Goal: Task Accomplishment & Management: Manage account settings

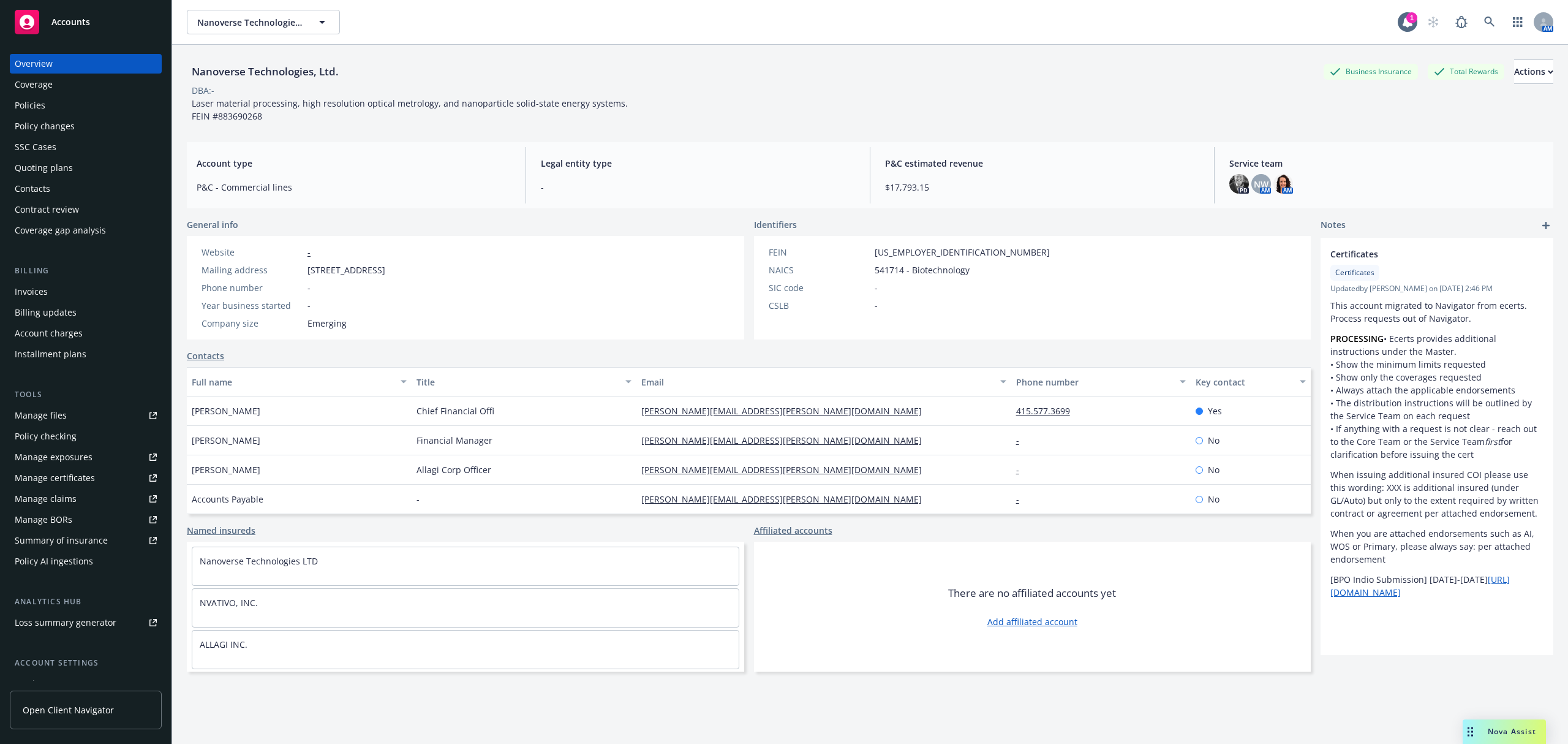
click at [59, 163] on div "Quoting plans" at bounding box center [44, 168] width 59 height 20
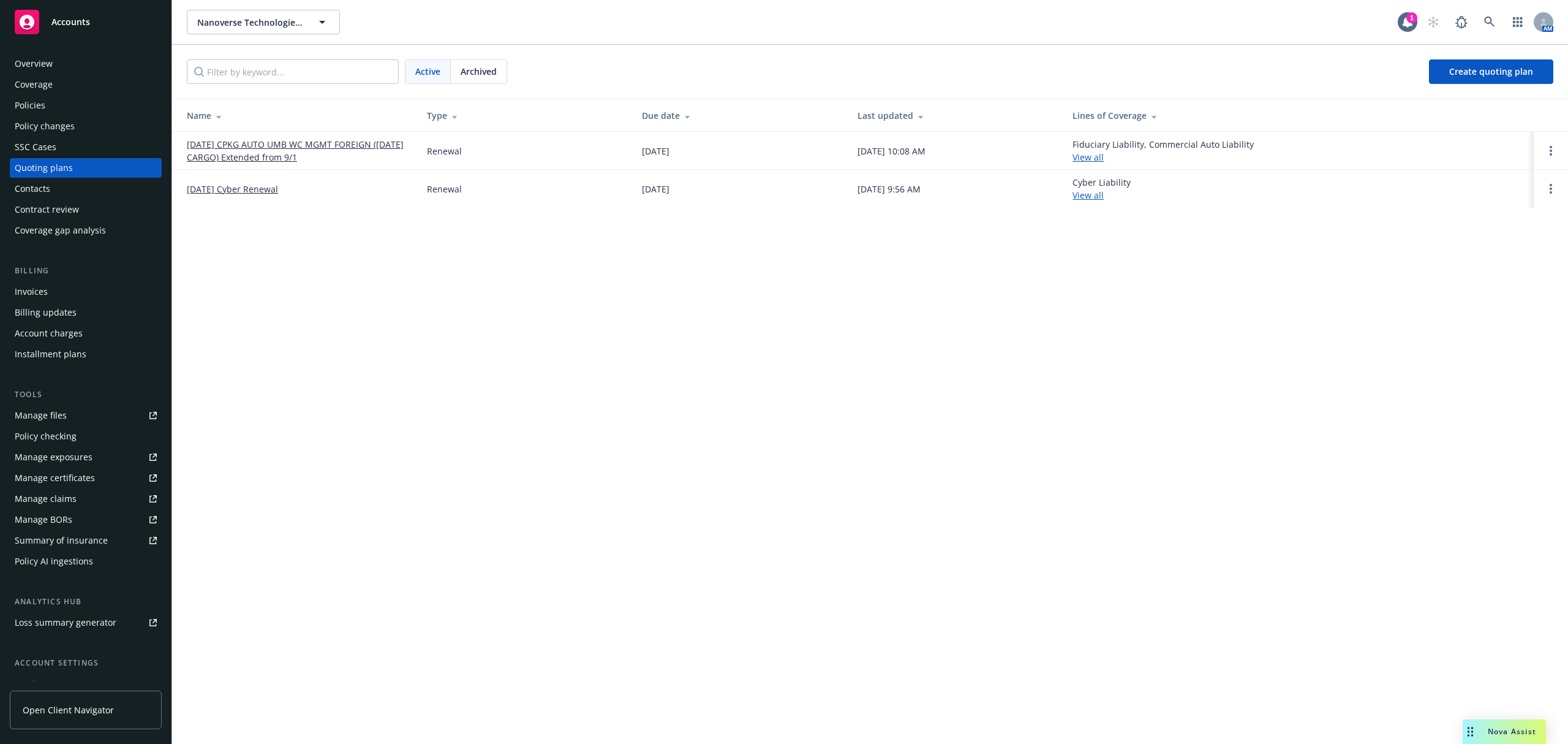
click at [290, 146] on link "[DATE] CPKG AUTO UMB WC MGMT FOREIGN ([DATE] CARGO) Extended from 9/1" at bounding box center [297, 150] width 221 height 26
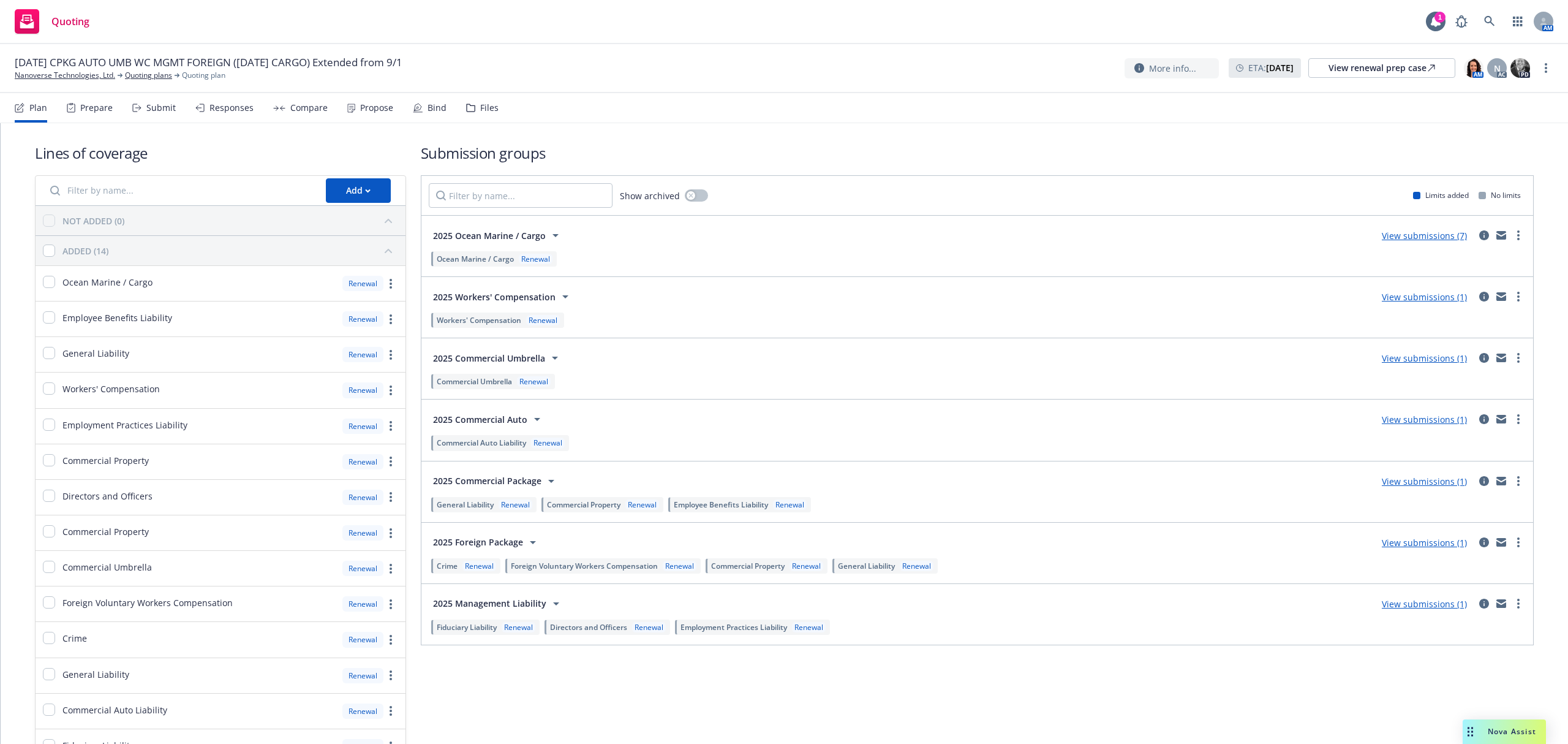
click at [150, 108] on div "Submit" at bounding box center [161, 108] width 29 height 9
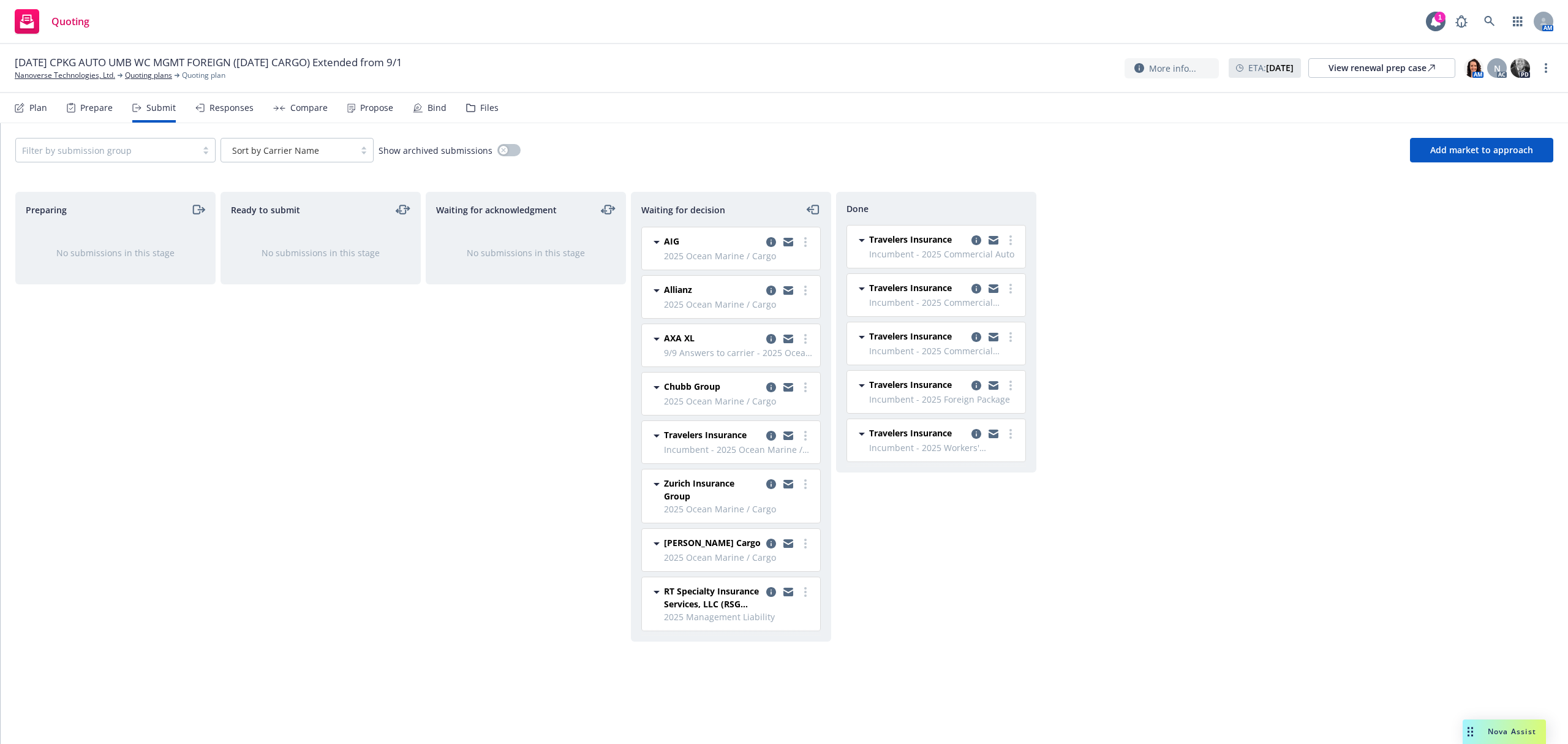
click at [472, 110] on div "Files" at bounding box center [482, 108] width 32 height 29
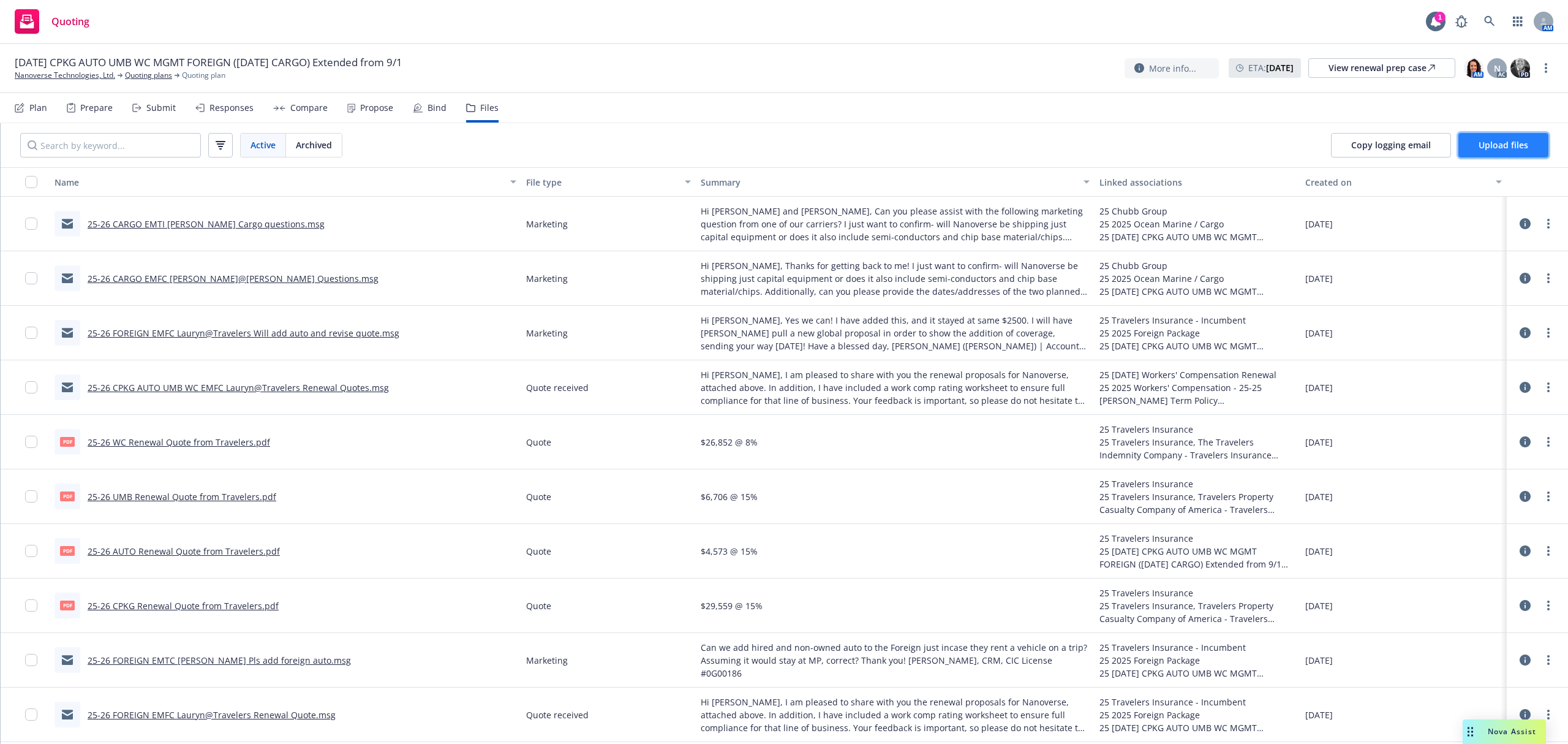
click at [1517, 146] on span "Upload files" at bounding box center [1503, 145] width 50 height 12
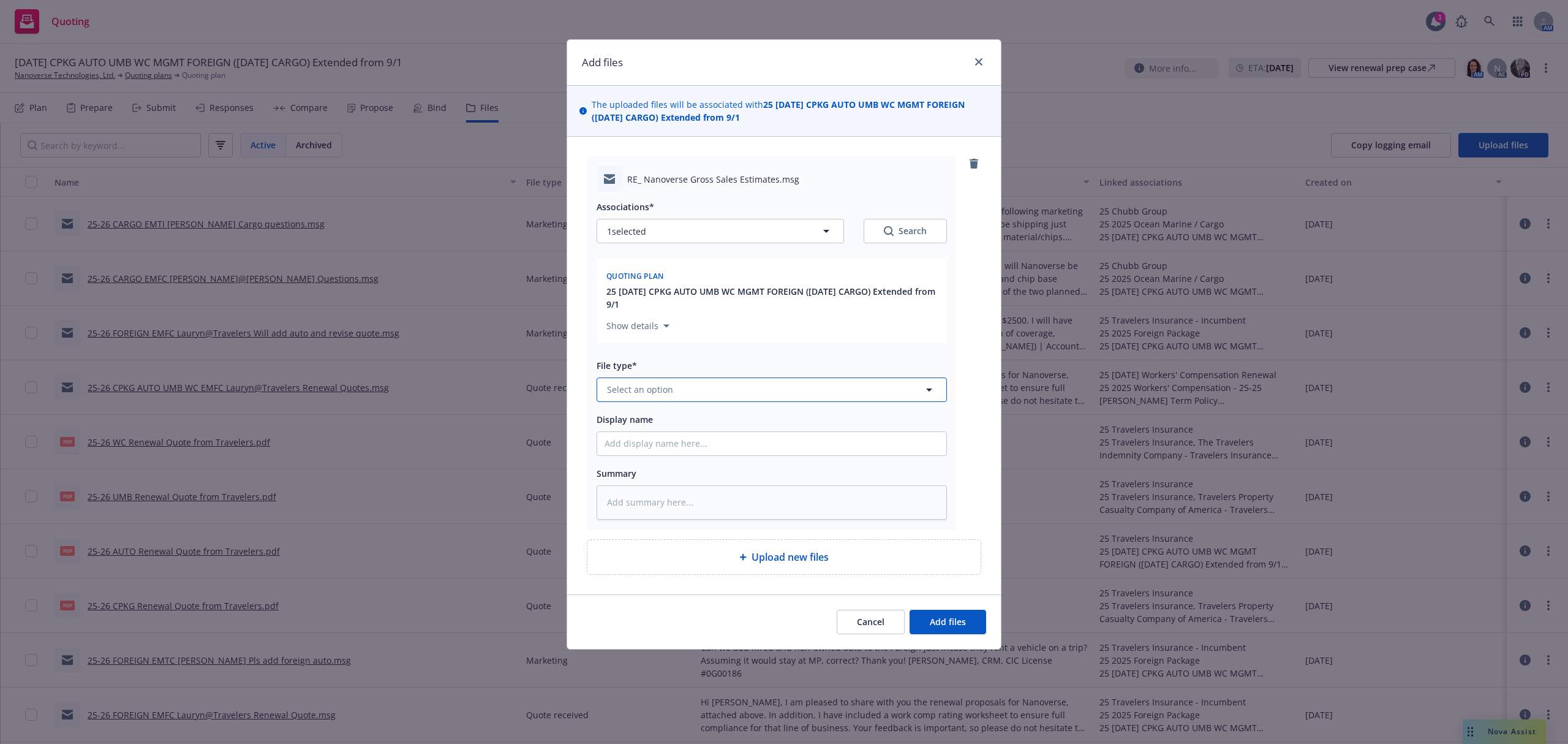
click at [650, 386] on span "Select an option" at bounding box center [640, 389] width 66 height 13
type input "upd"
type textarea "x"
type input "2"
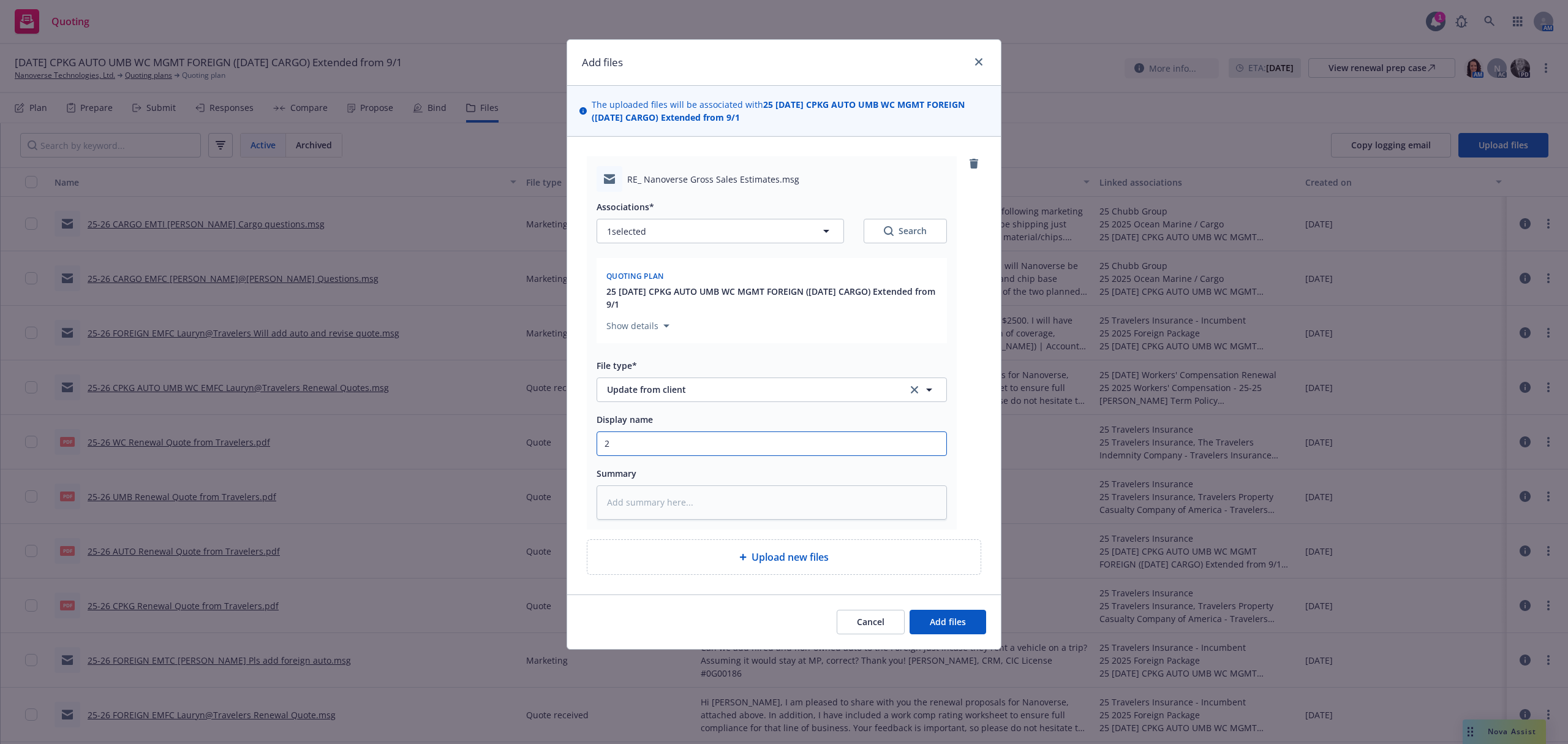
type textarea "x"
type input "25"
type textarea "x"
type input "25-"
type textarea "x"
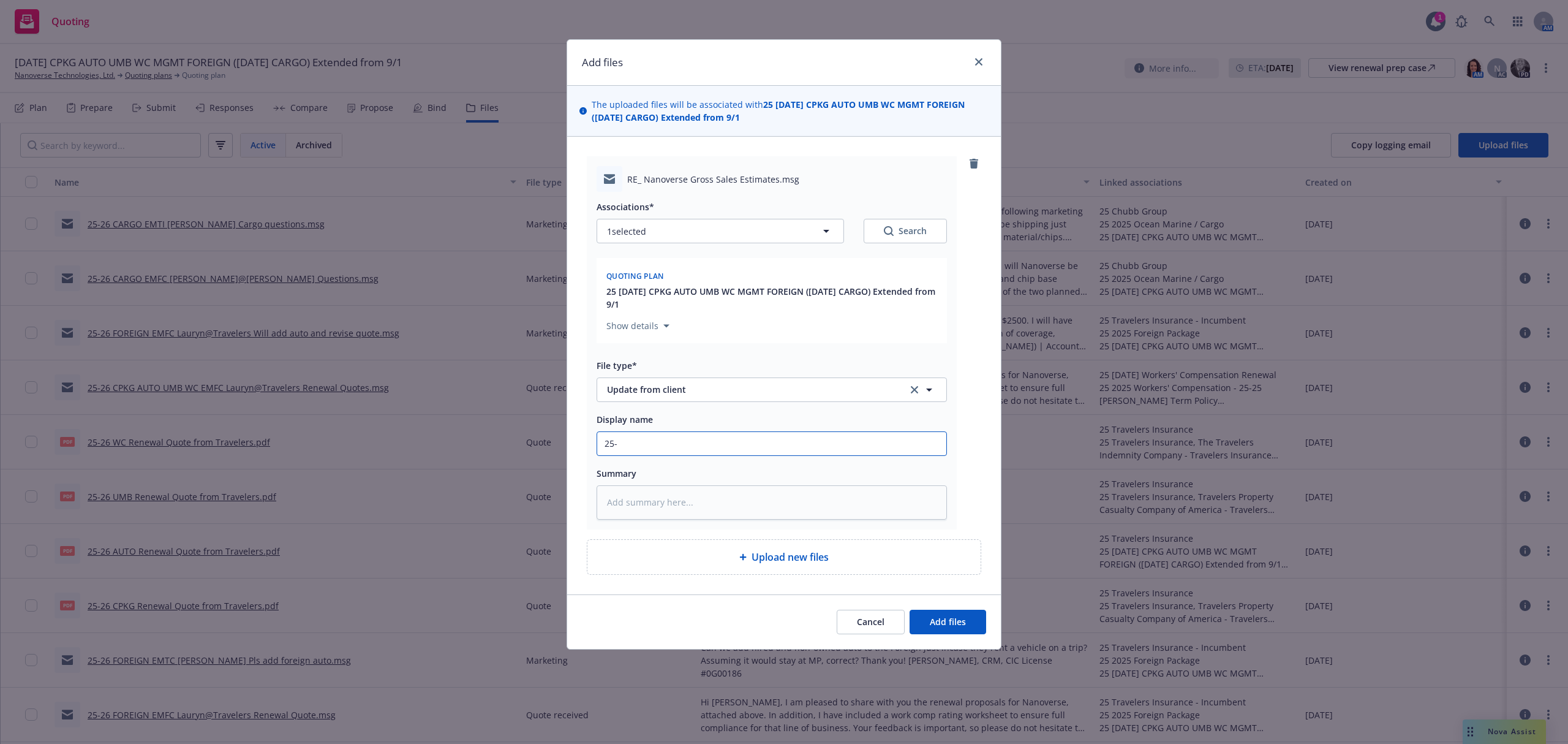
type input "25-2"
type textarea "x"
type input "25-26"
type textarea "x"
type input "25-26"
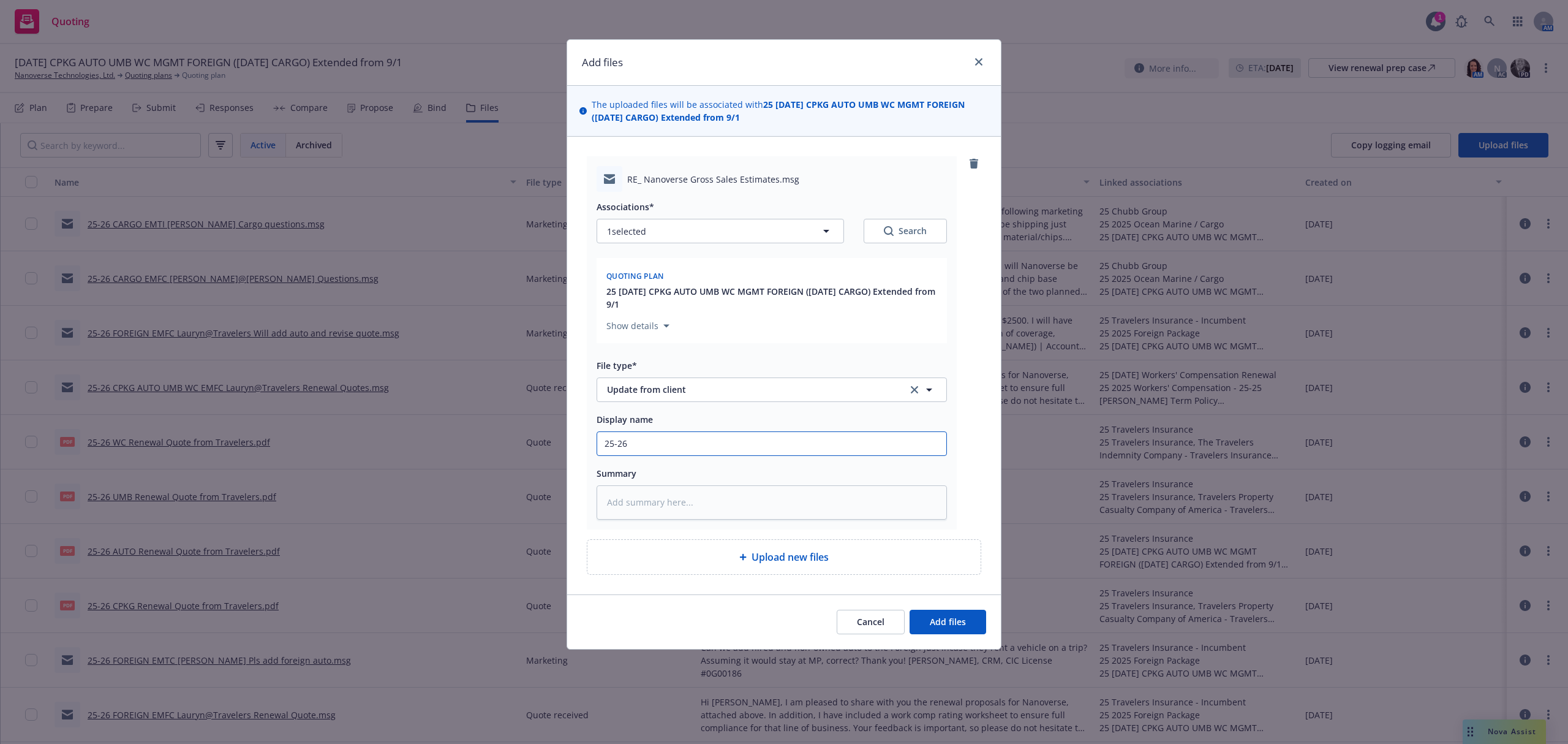
type textarea "x"
type input "25-26 G"
type textarea "x"
type input "25-26 GL"
type textarea "x"
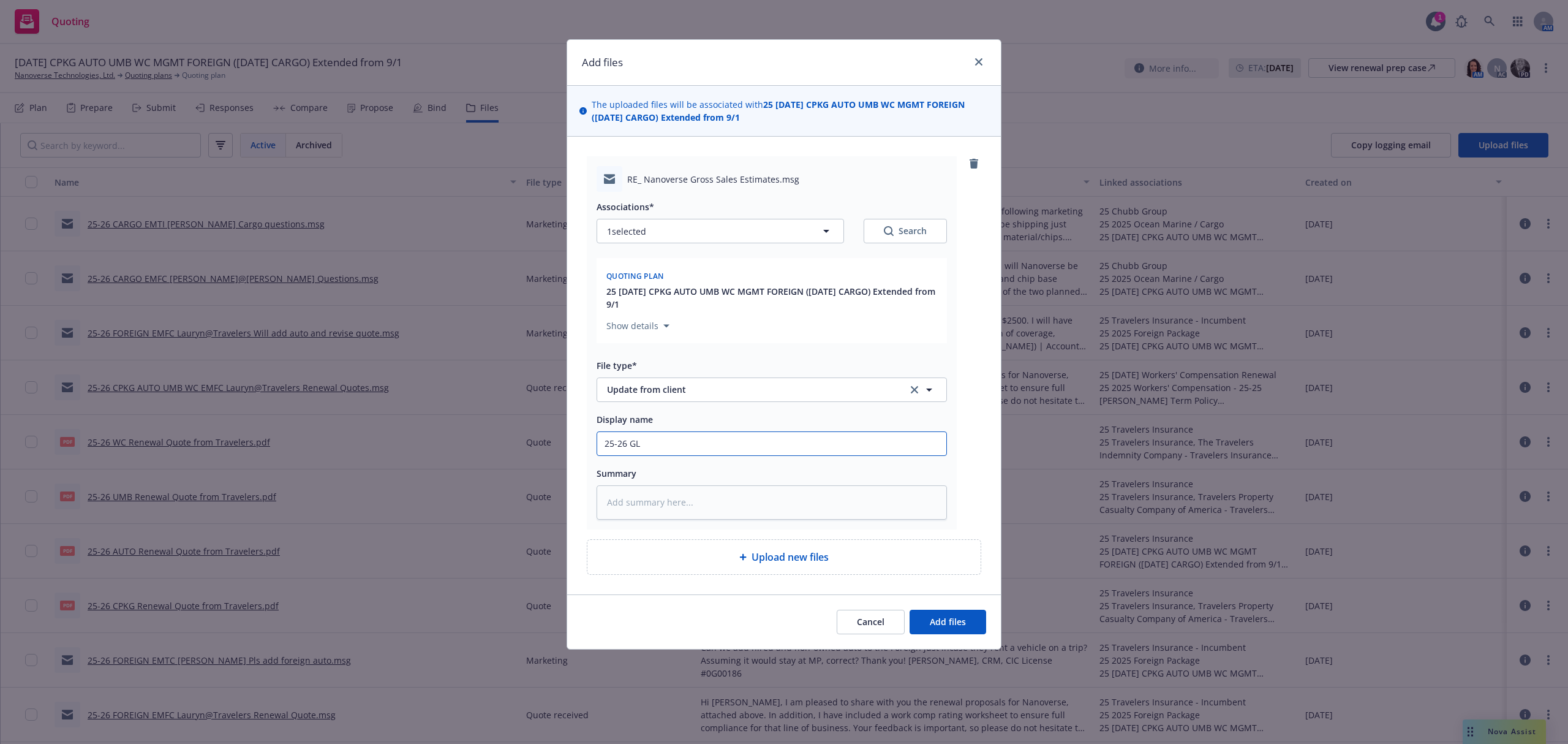
type input "25-26 GL"
type textarea "x"
type input "25-26 GL C"
type textarea "x"
type input "25-26 GL CA"
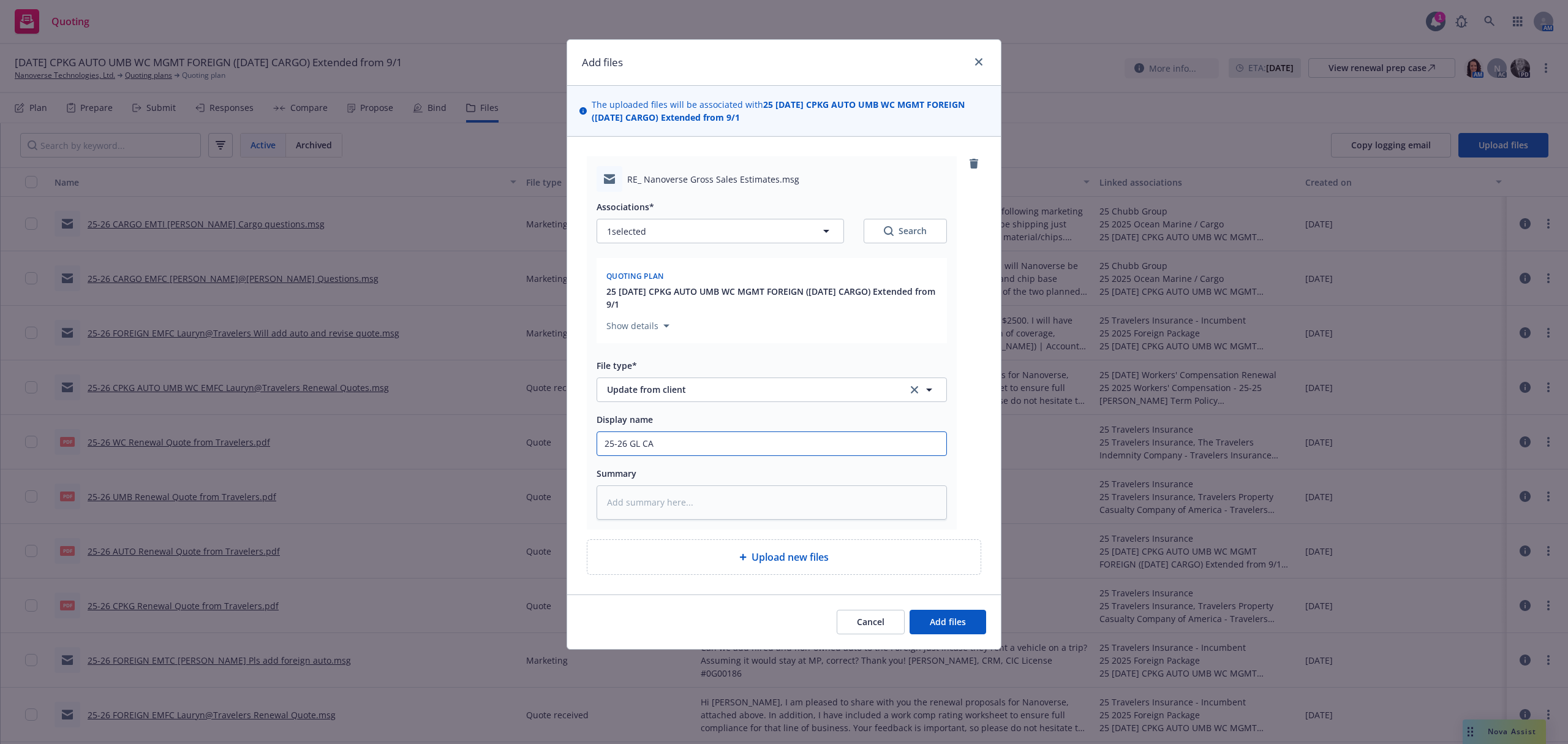
type textarea "x"
type input "25-26 GL CAR"
type textarea "x"
type input "25-26 GL CARGO"
type textarea "x"
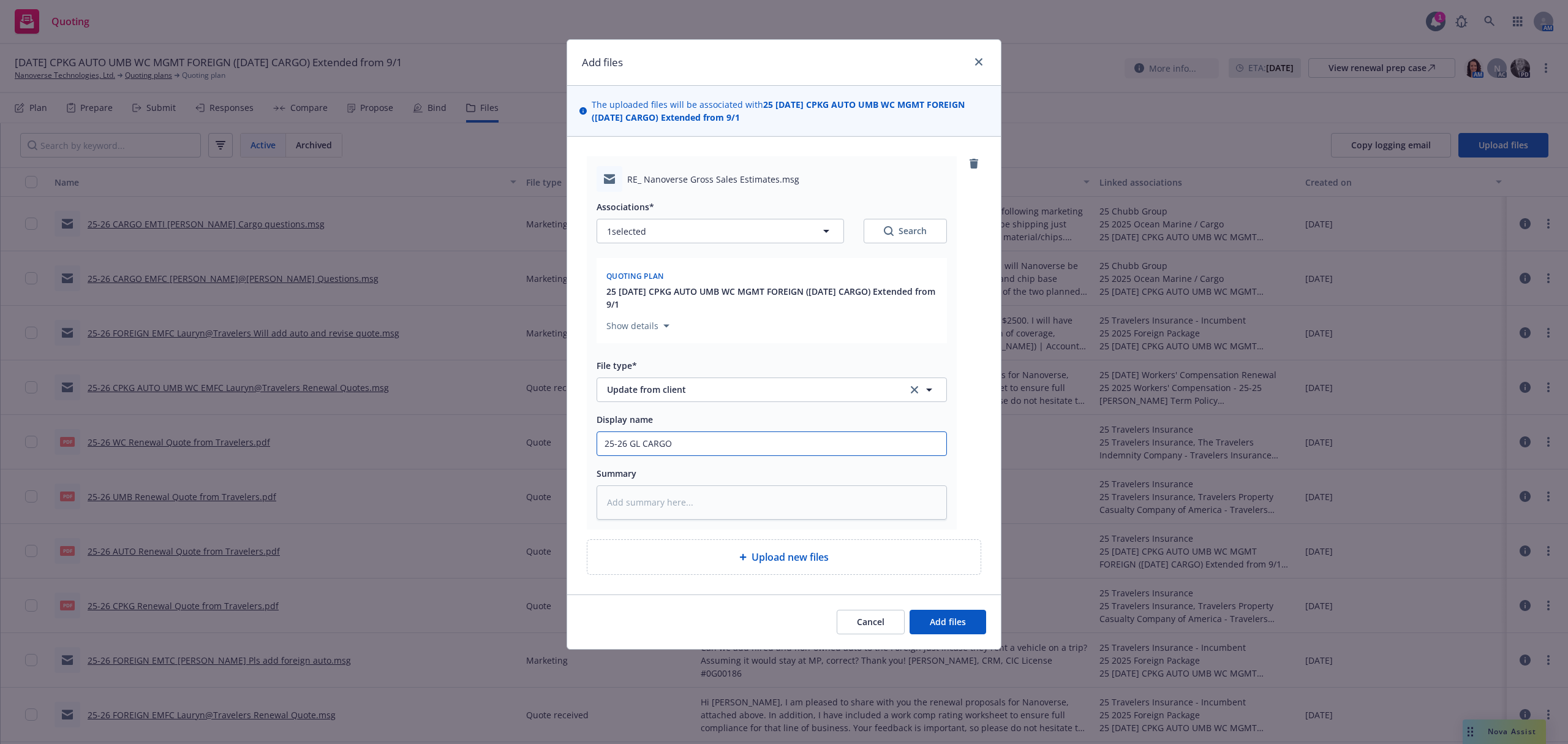
type input "25-26 GL CARGO"
type textarea "x"
type input "25-26 GL CARGO E"
type textarea "x"
type input "25-26 GL CARGO EM"
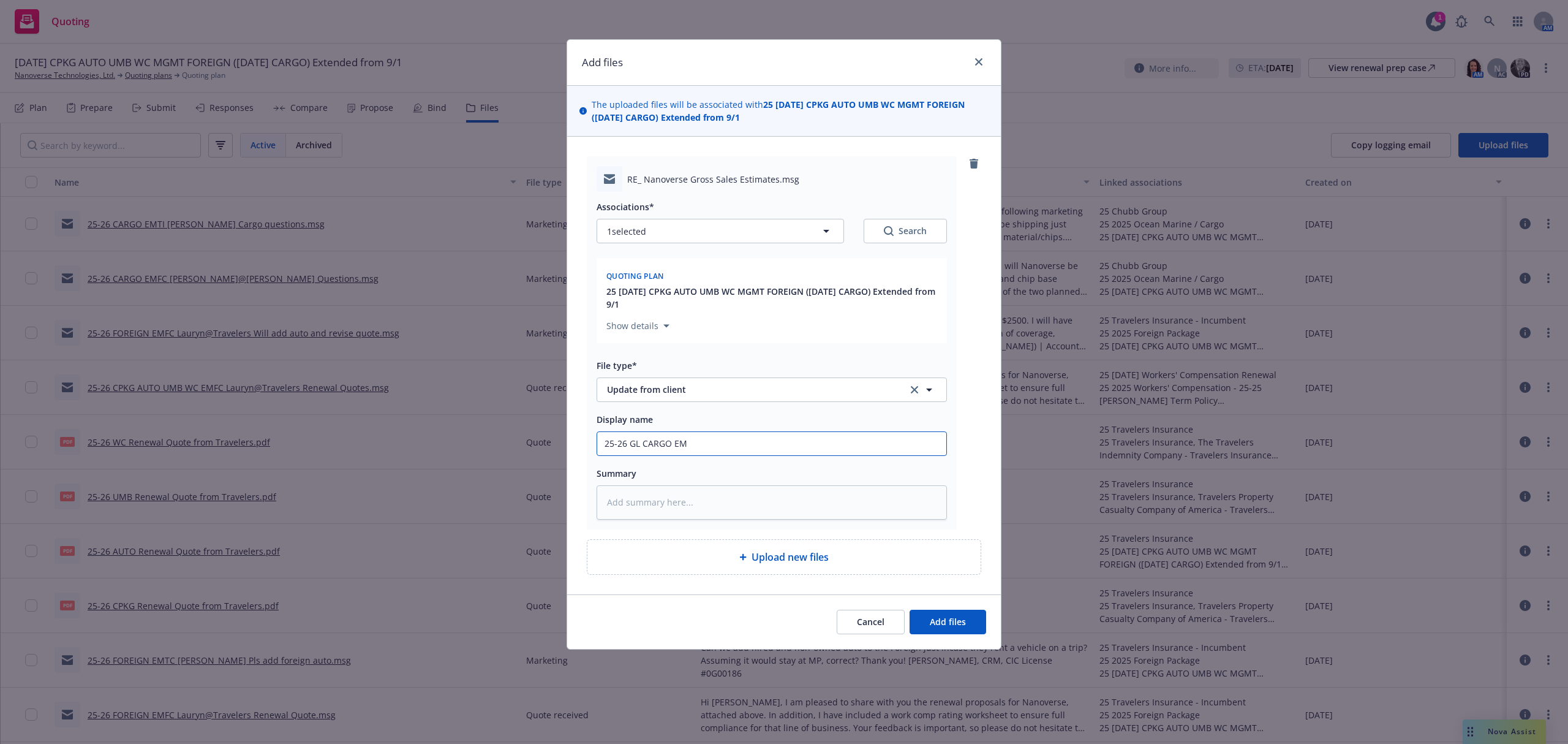
type textarea "x"
type input "25-26 GL CARGO EMF"
type textarea "x"
type input "25-26 GL CARGO EMFI"
type textarea "x"
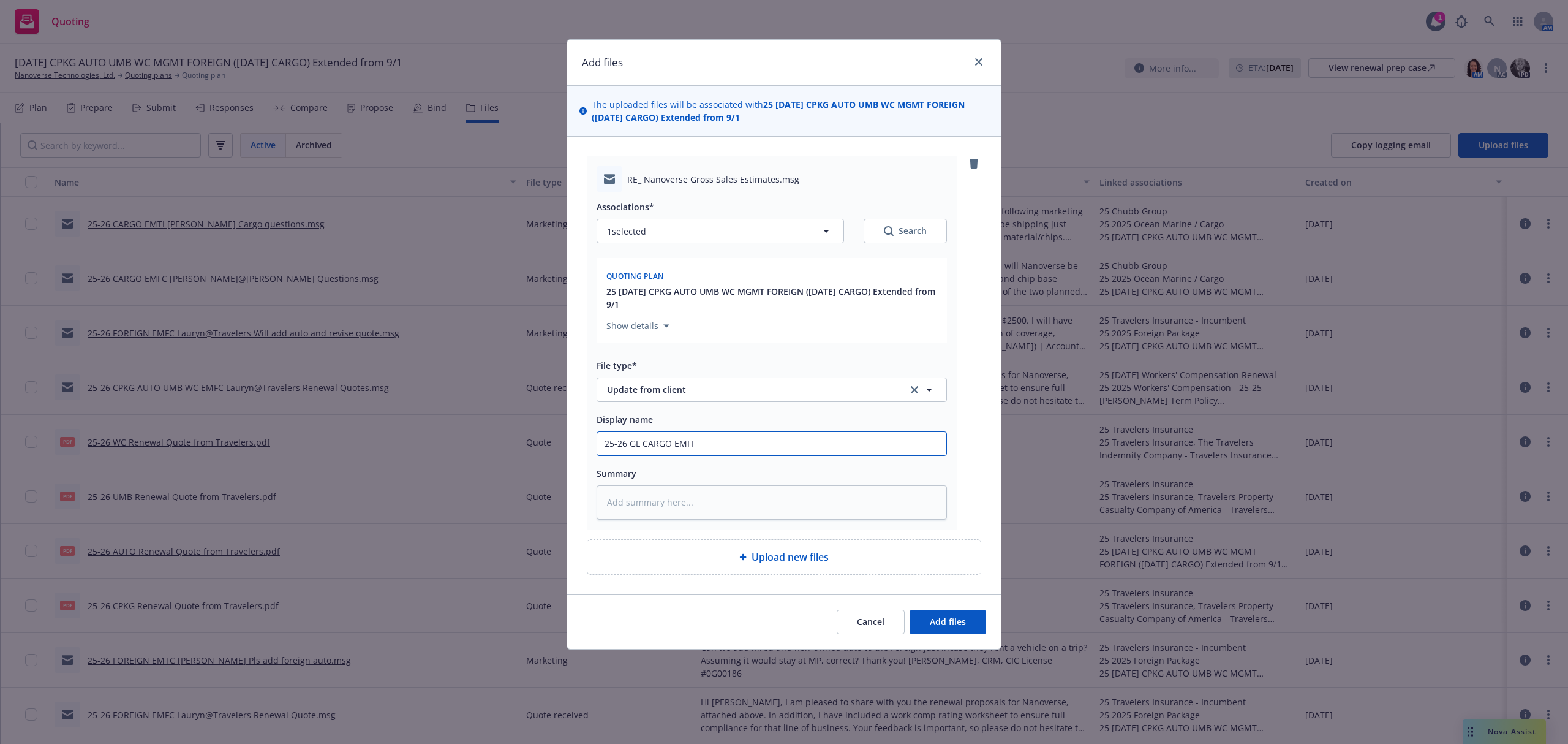
type input "25-26 GL CARGO EMFI"
type textarea "x"
type input "25-26 GL CARGO EMFI L"
type textarea "x"
type input "25-26 GL CARGO [PERSON_NAME]"
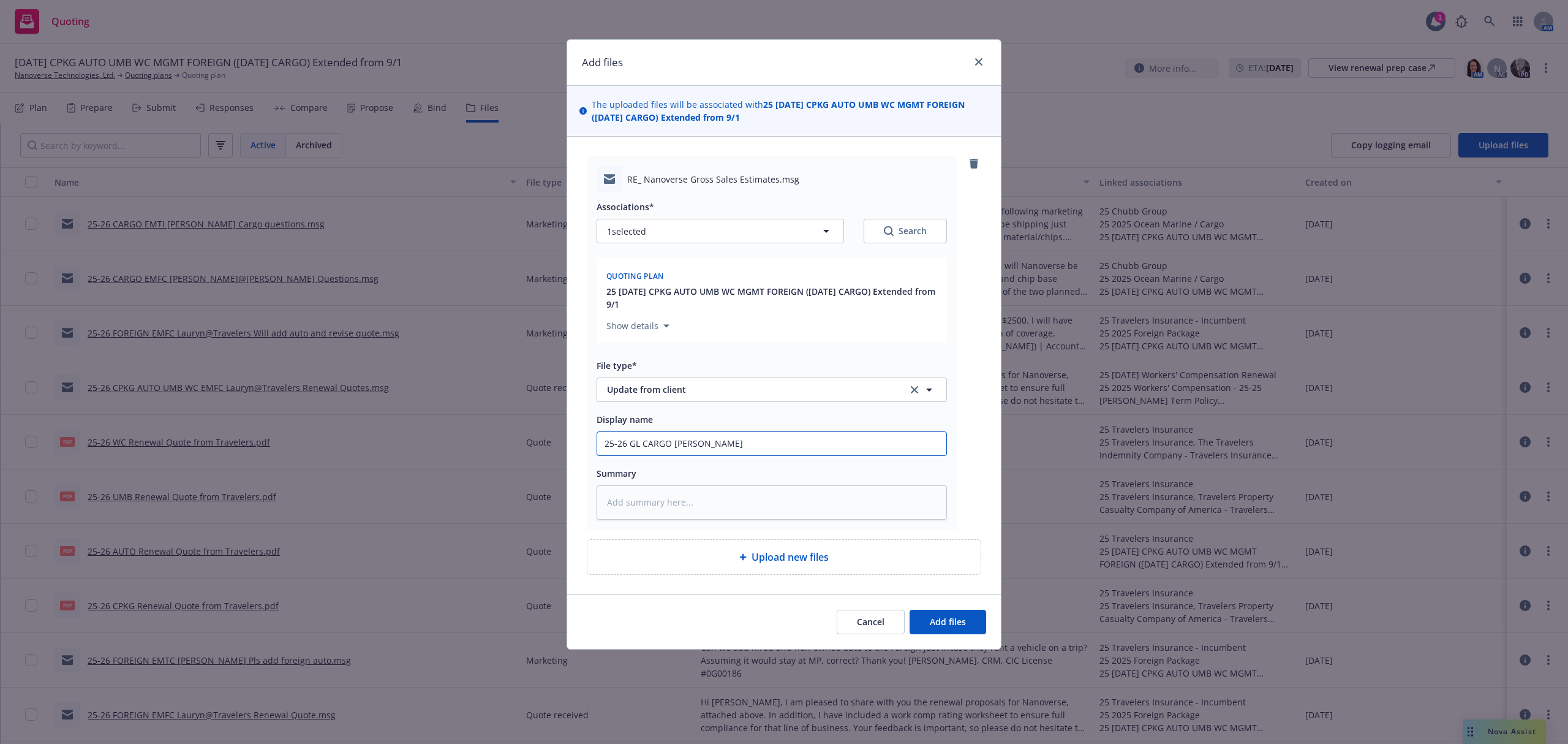
type textarea "x"
type input "25-26 GL CARGO [PERSON_NAME]"
type textarea "x"
type input "25-26 GL CARGO [PERSON_NAME]"
type textarea "x"
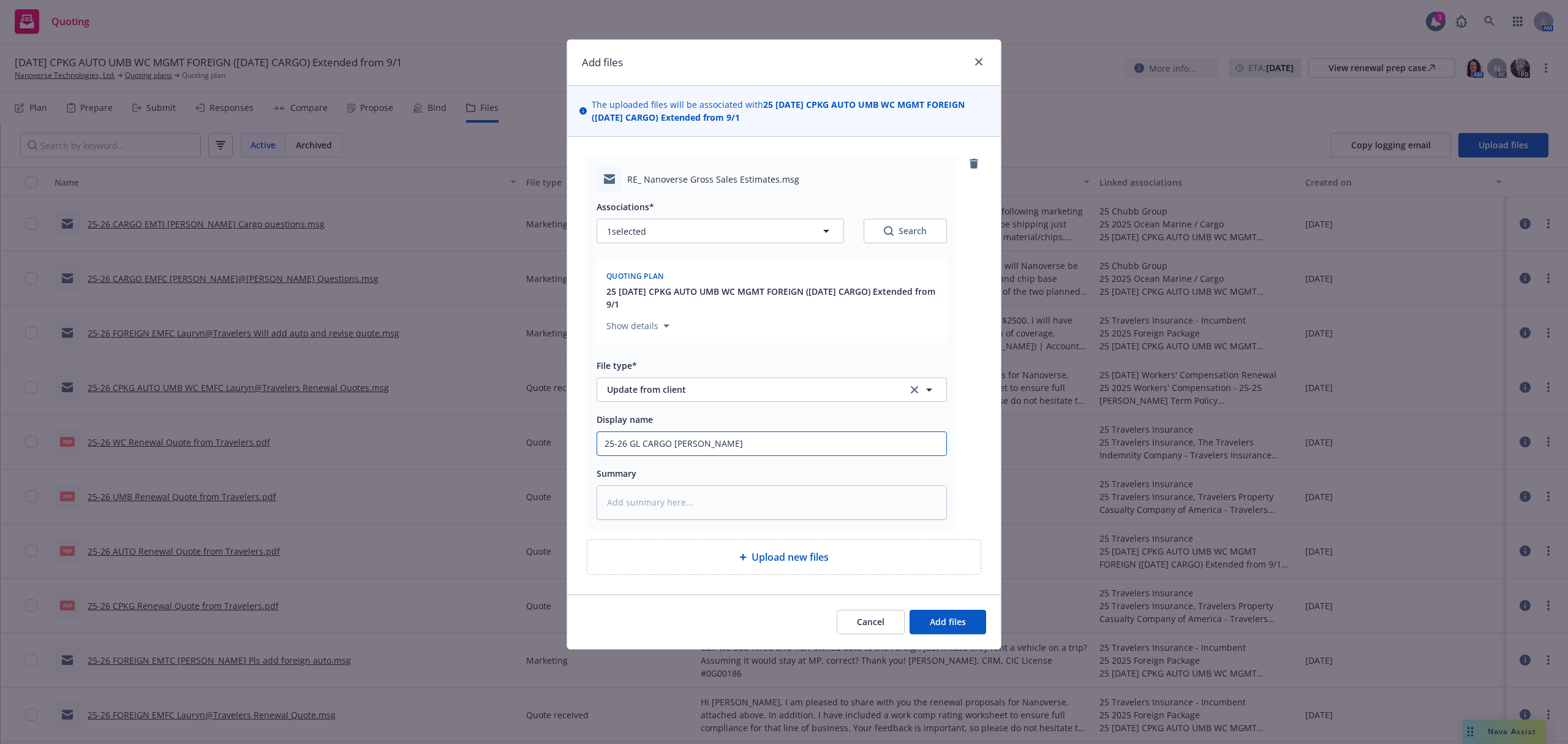
type input "25-26 GL CARGO [PERSON_NAME]"
type textarea "x"
type input "25-26 GL CARGO [PERSON_NAME]"
type textarea "x"
type input "25-26 GL CARGO [PERSON_NAME]"
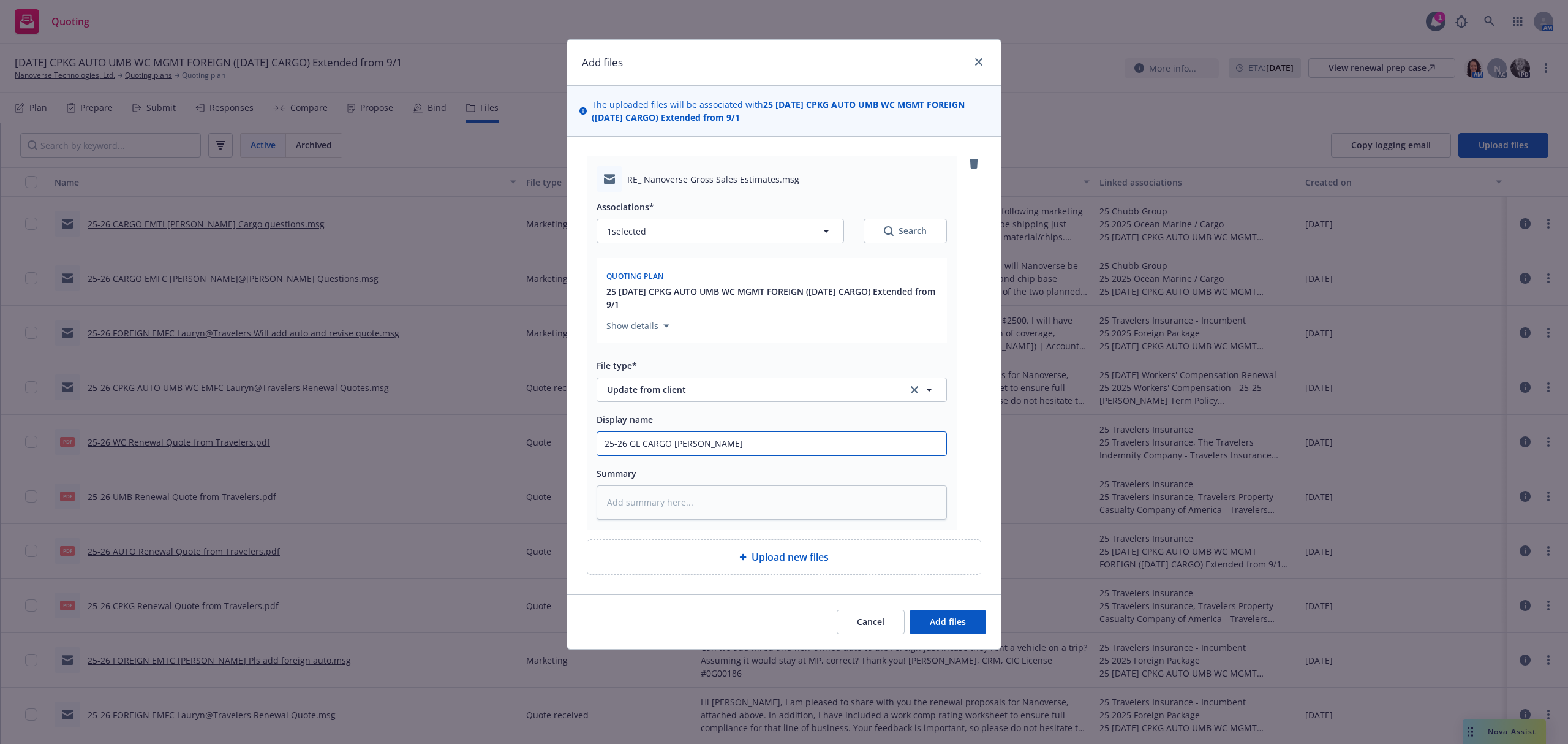
type textarea "x"
type input "25-26 GL CARGO [PERSON_NAME]"
type textarea "x"
type input "25-26 GL CARGO [PERSON_NAME]"
type textarea "x"
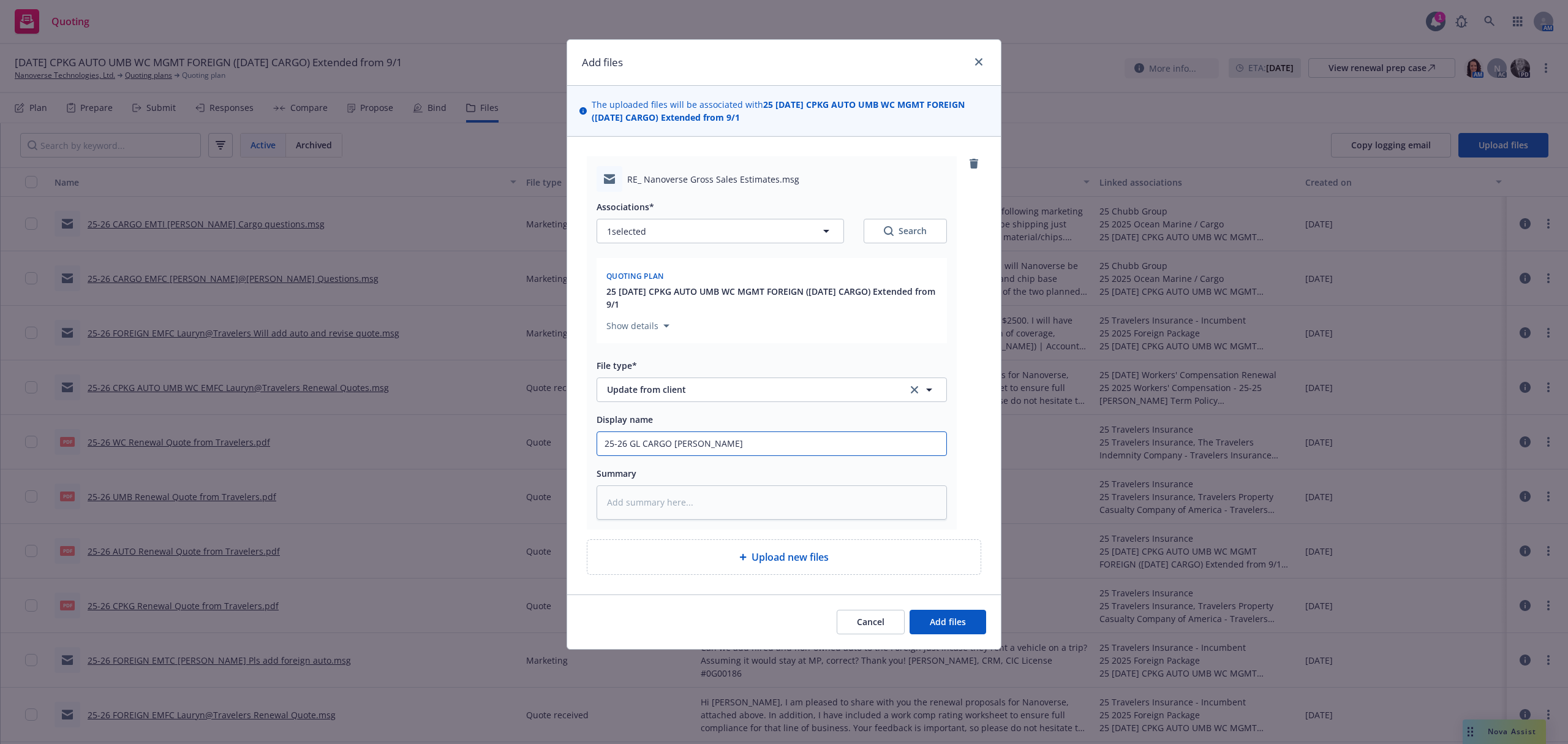
type input "25-26 GL CARGO [PERSON_NAME]"
type textarea "x"
type input "25-26 GL CARGO [PERSON_NAME]"
type textarea "x"
type input "25-26 GL CARGO [PERSON_NAME]"
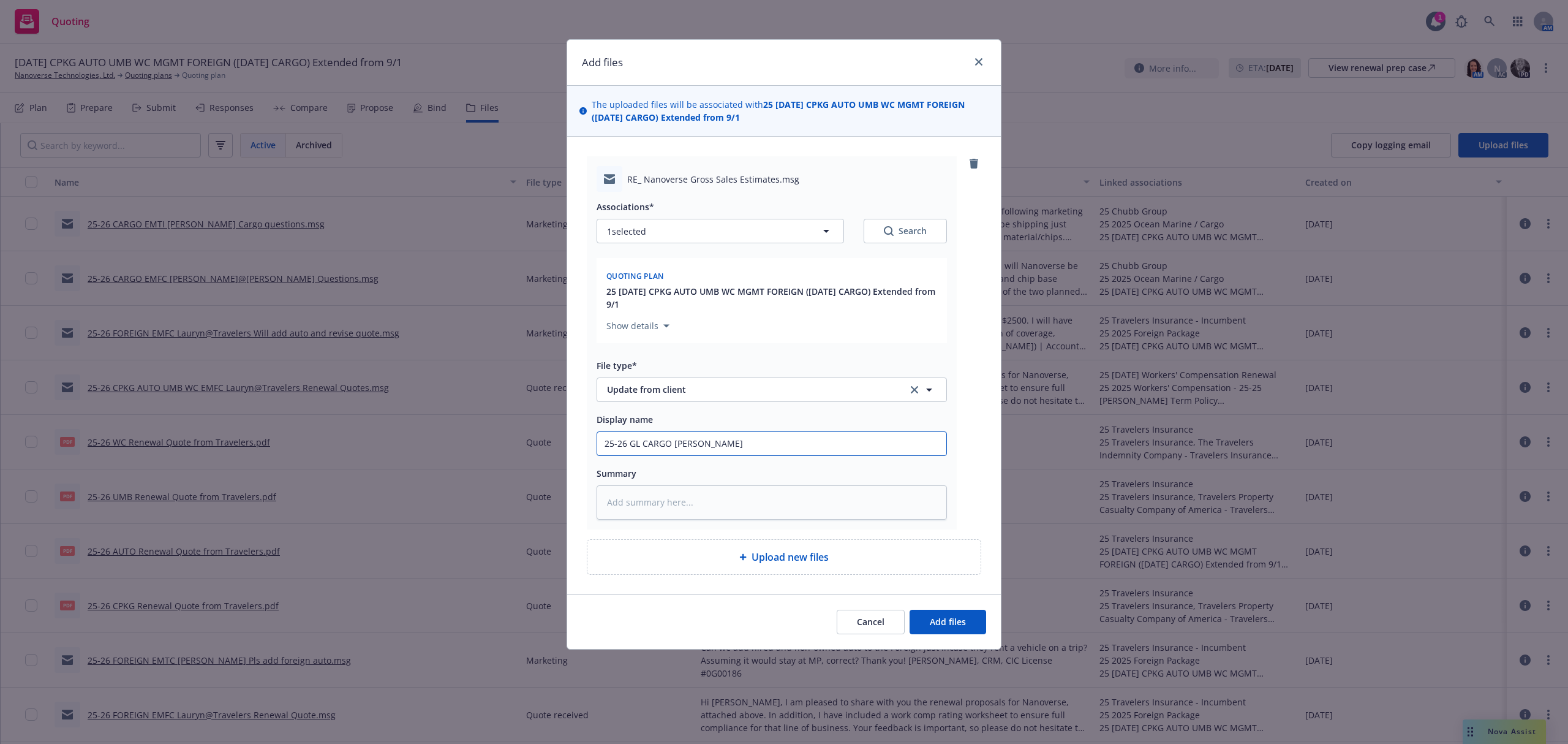
type textarea "x"
type input "25-26 GL CARGO [PERSON_NAME]"
type textarea "x"
type input "25-26 GL CARGO [PERSON_NAME]"
type textarea "x"
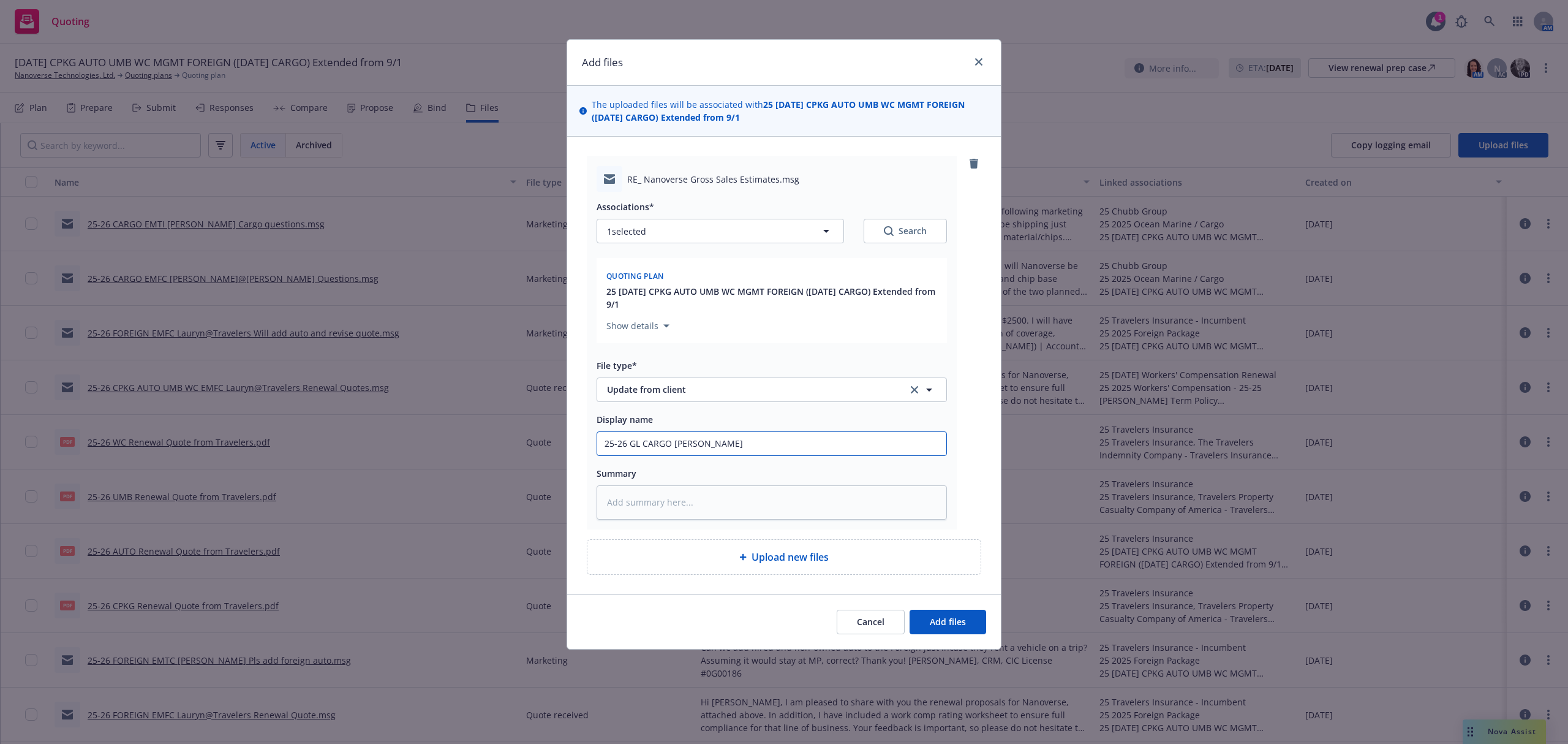
type input "25-26 GL CARGO [PERSON_NAME]"
type textarea "x"
type input "25-26 GL CARGO [PERSON_NAME]"
type textarea "x"
type input "25-26 GL CARGO [PERSON_NAME]"
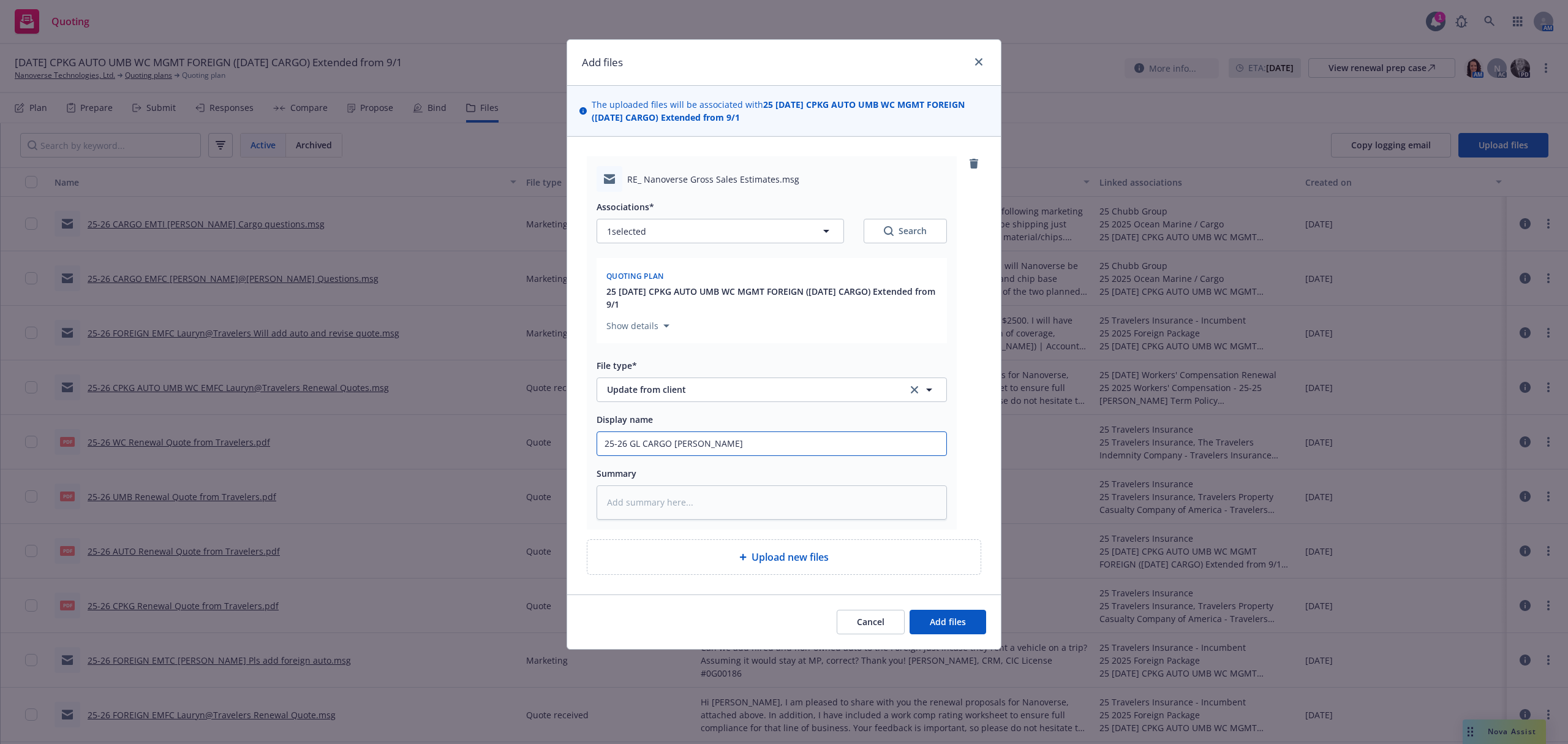
type textarea "x"
type input "25-26 GL CARGO [PERSON_NAME]"
type textarea "x"
type input "25-26 GL CARGO [PERSON_NAME] G"
type textarea "x"
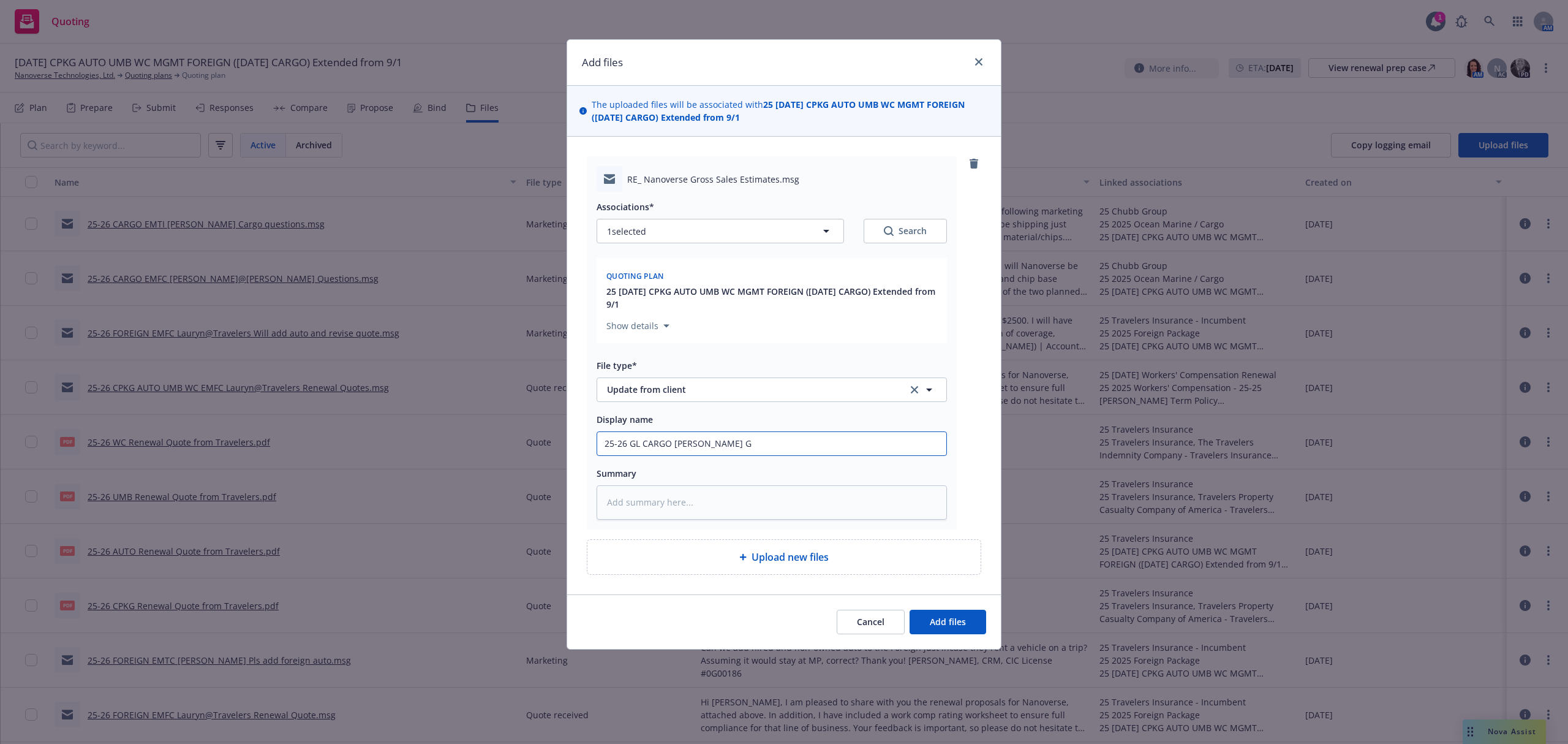
type input "25-26 GL CARGO [PERSON_NAME] Gr"
type textarea "x"
type input "25-26 GL CARGO [PERSON_NAME] Gro"
type textarea "x"
type input "25-26 GL CARGO [PERSON_NAME] [PERSON_NAME]"
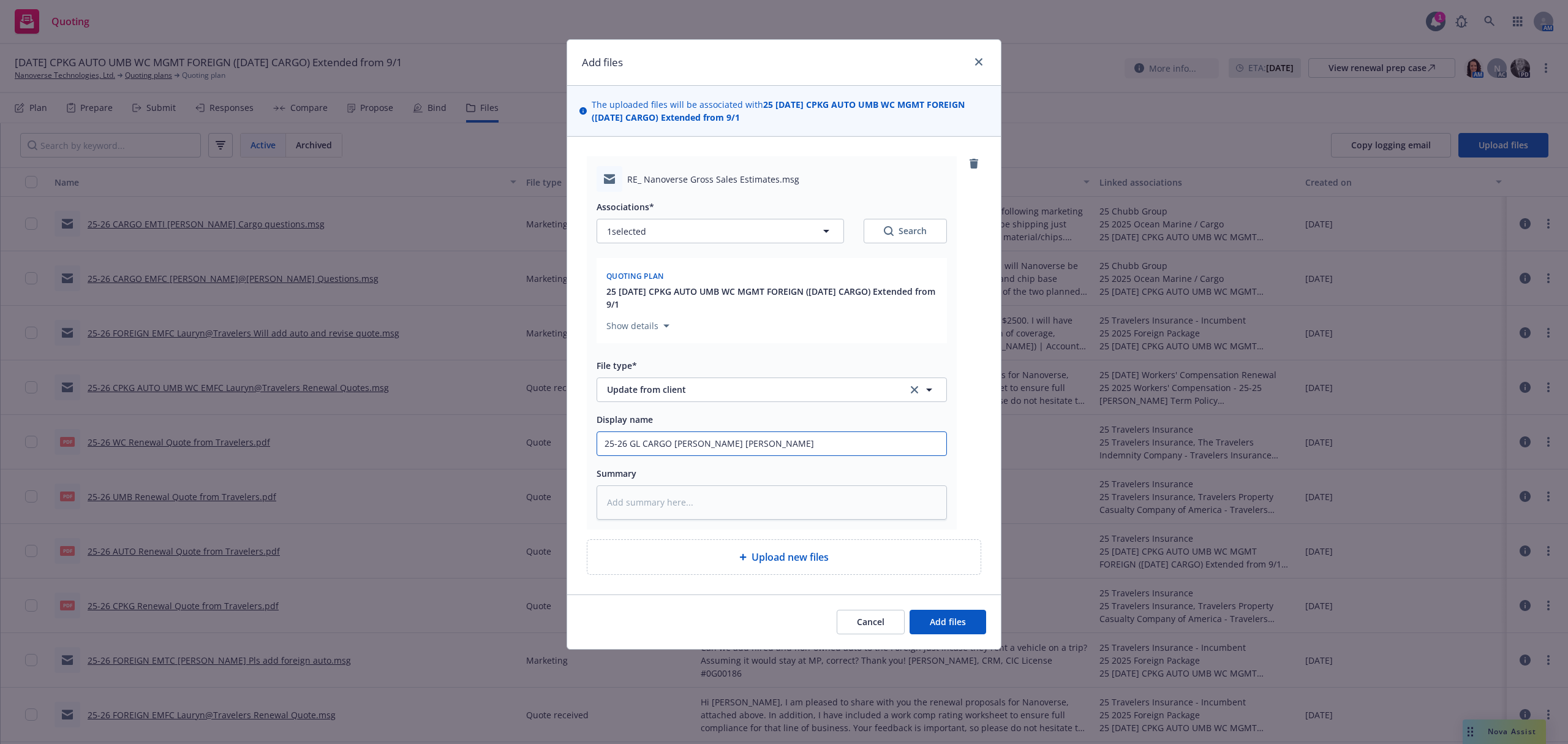
type textarea "x"
type input "25-26 GL CARGO [PERSON_NAME] [PERSON_NAME]"
type textarea "x"
type input "25-26 GL CARGO [PERSON_NAME] [PERSON_NAME]"
type textarea "x"
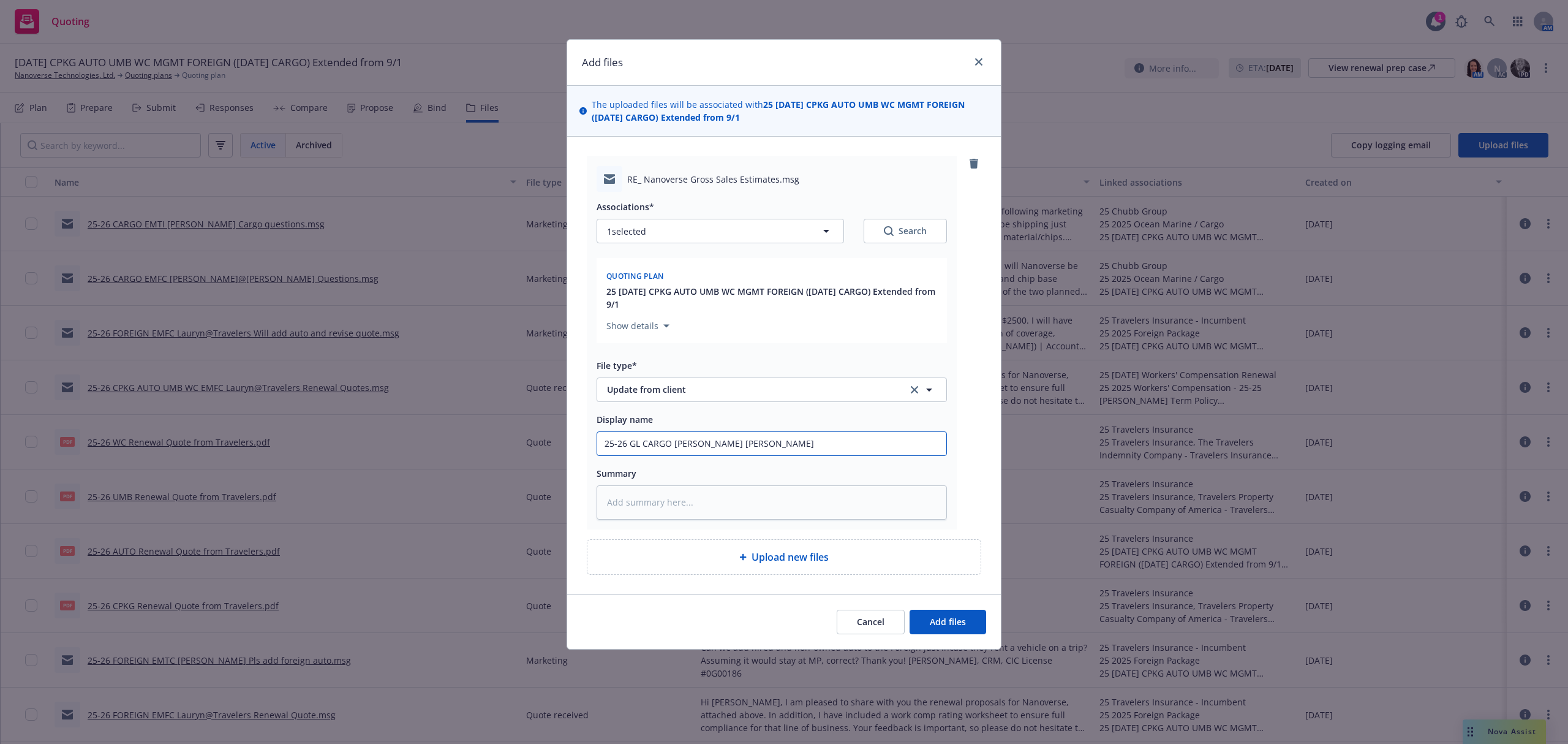
type input "25-26 GL CARGO [PERSON_NAME] [PERSON_NAME] S"
type textarea "x"
type input "25-26 GL CARGO [PERSON_NAME] [PERSON_NAME]"
type textarea "x"
type input "25-26 GL CARGO [PERSON_NAME] [PERSON_NAME] Sale"
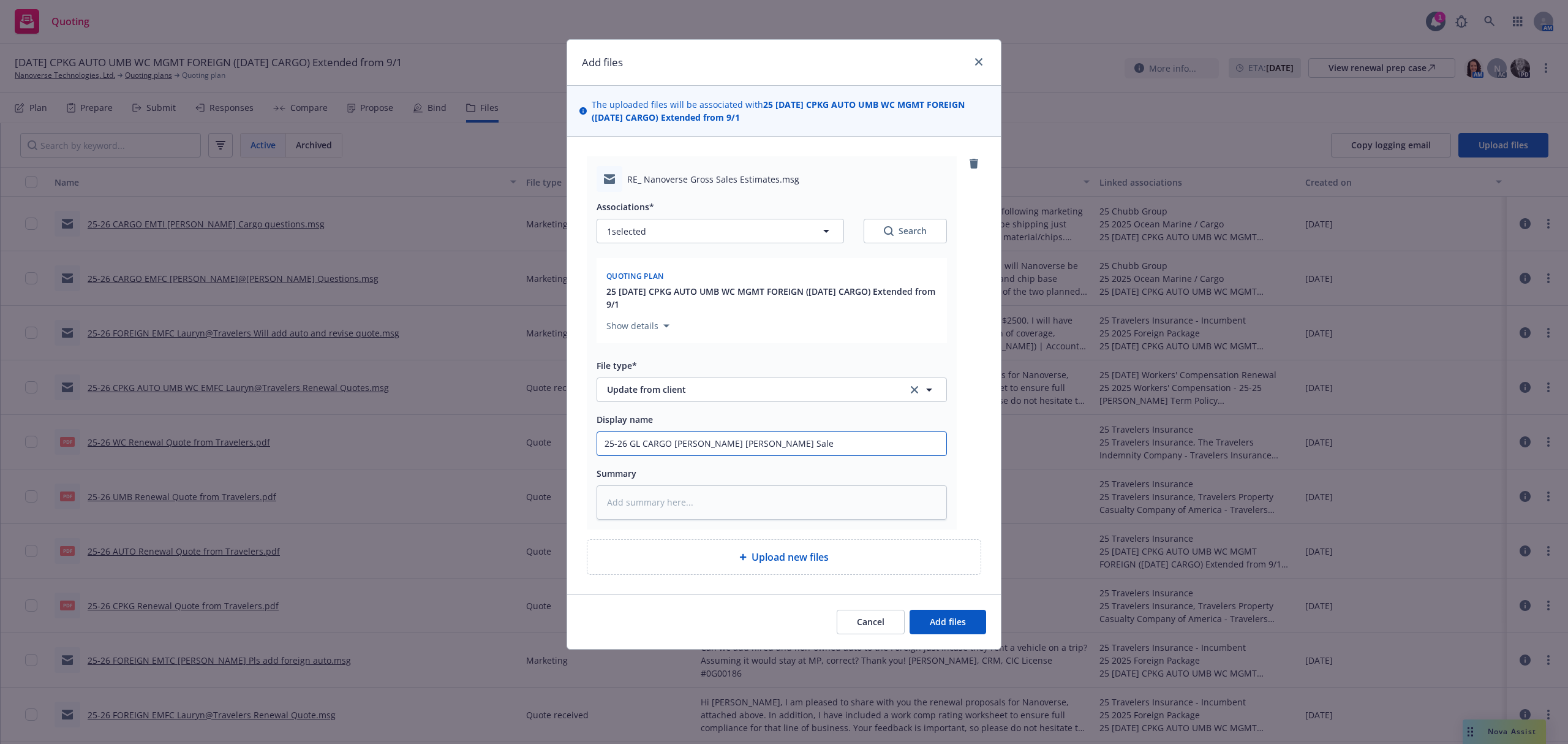
type textarea "x"
type input "25-26 GL CARGO [PERSON_NAME] [PERSON_NAME] Sales"
type textarea "x"
type input "25-26 GL CARGO [PERSON_NAME] [PERSON_NAME] Sales"
type textarea "x"
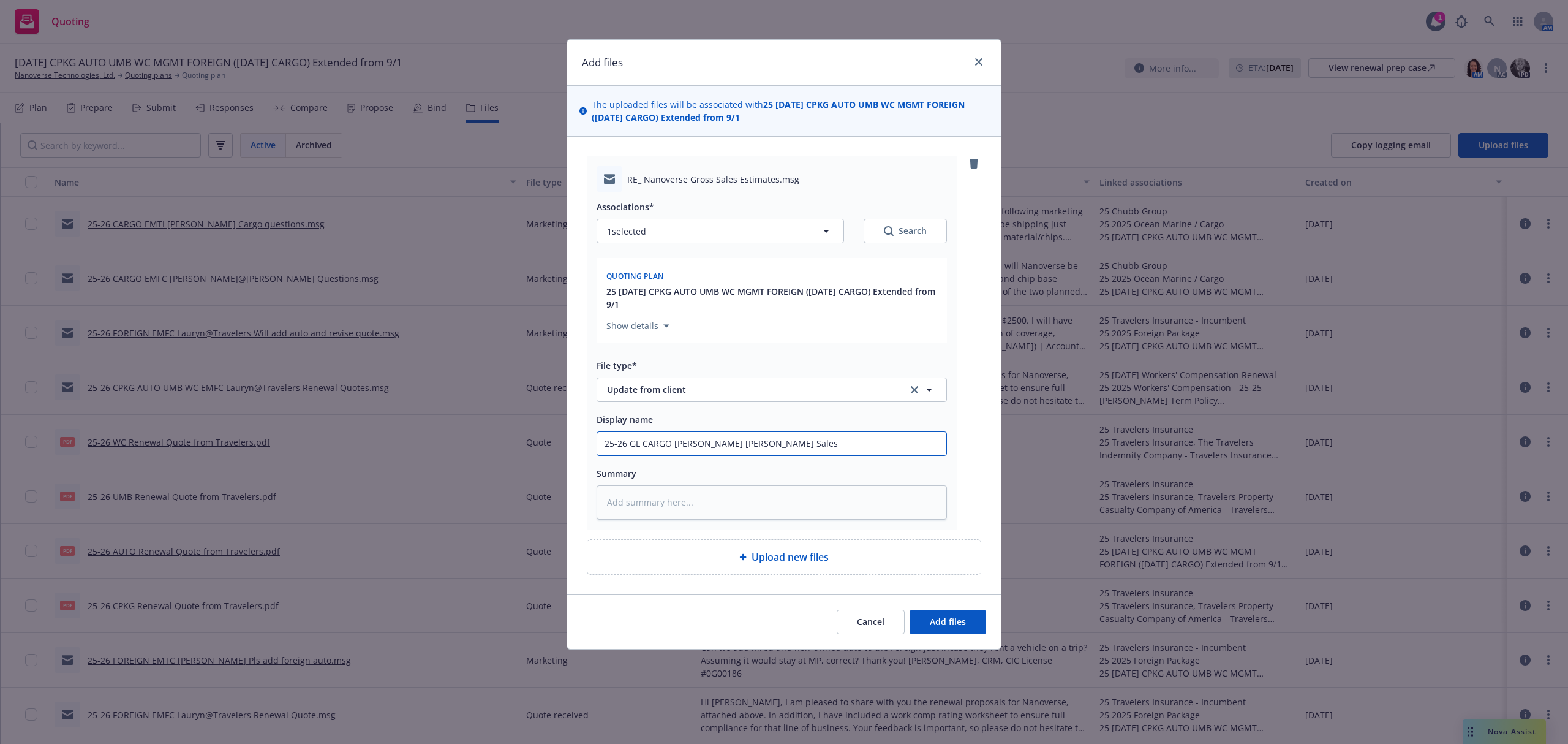
type input "25-26 GL CARGO [PERSON_NAME] [PERSON_NAME] Sales f"
type textarea "x"
type input "25-26 GL CARGO [PERSON_NAME] [PERSON_NAME] Sales for"
type textarea "x"
type input "25-26 GL CARGO [PERSON_NAME] [PERSON_NAME] Sales for"
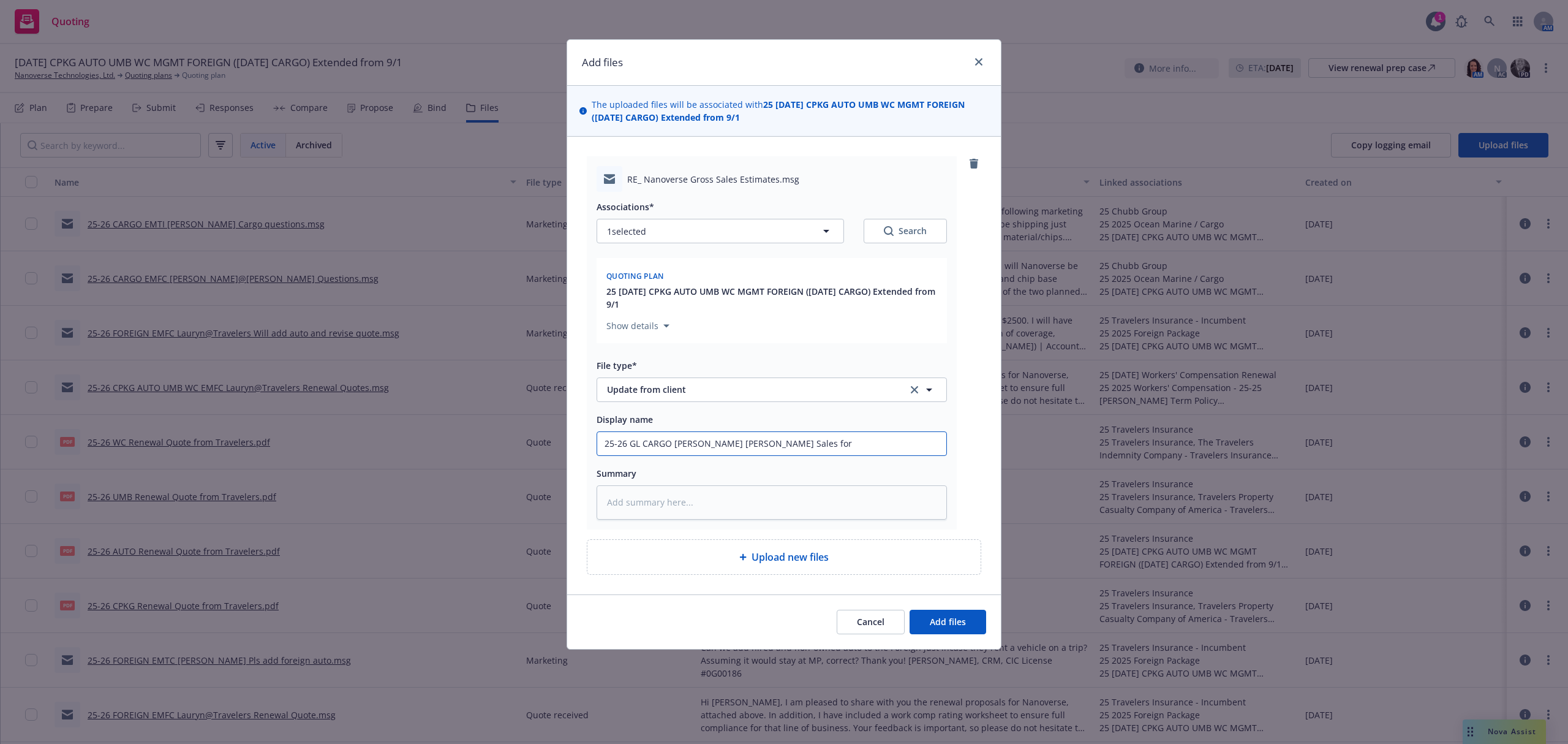
type textarea "x"
type input "25-26 GL CARGO [PERSON_NAME] [PERSON_NAME] Sales for r"
type textarea "x"
type input "25-26 GL CARGO [PERSON_NAME] [PERSON_NAME] Sales for re"
type textarea "x"
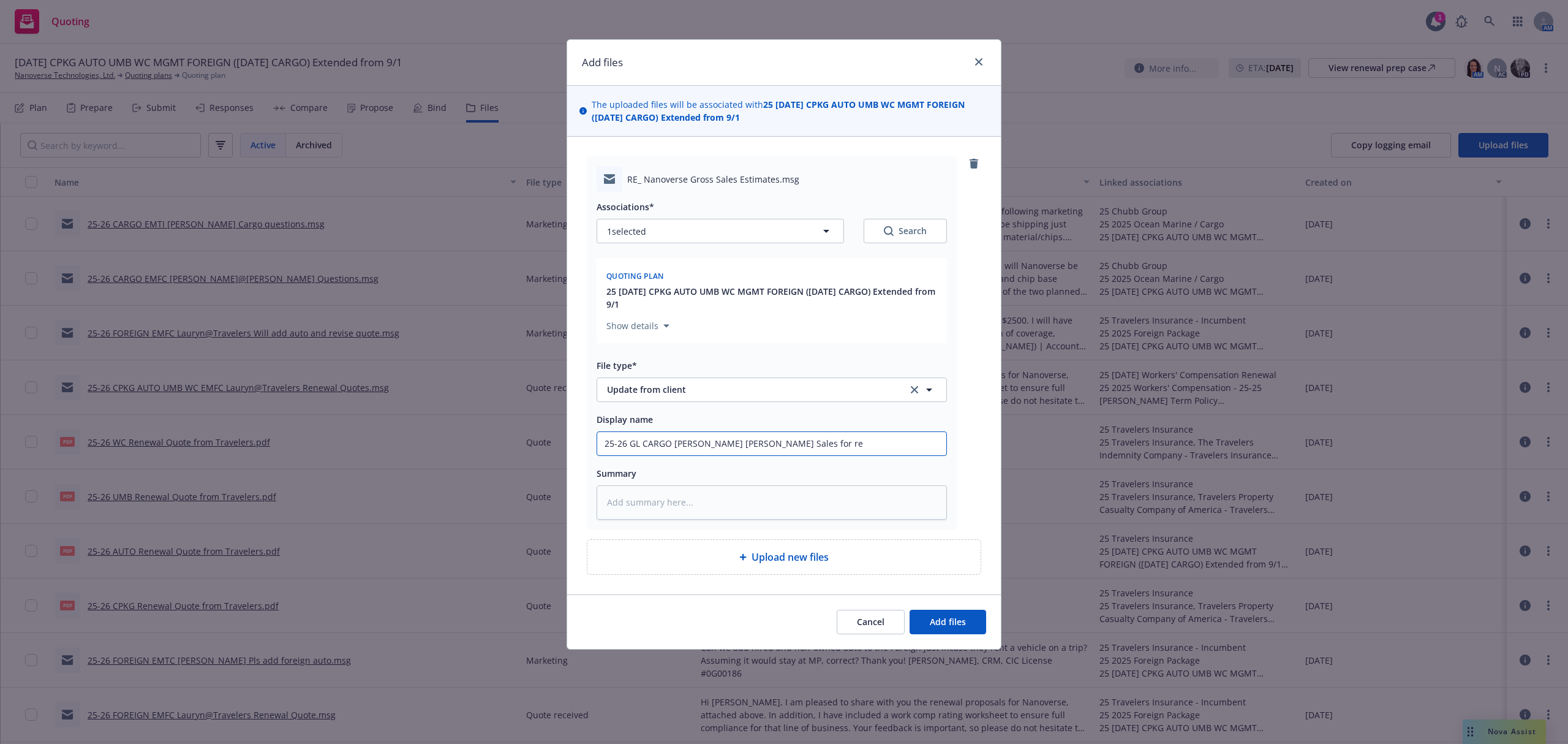
type input "25-26 GL CARGO [PERSON_NAME] [PERSON_NAME] Sales for ren"
type textarea "x"
type input "25-26 GL CARGO [PERSON_NAME] [PERSON_NAME] Sales for [PERSON_NAME]"
type textarea "x"
type input "25-26 GL CARGO [PERSON_NAME] [PERSON_NAME] Sales for renew"
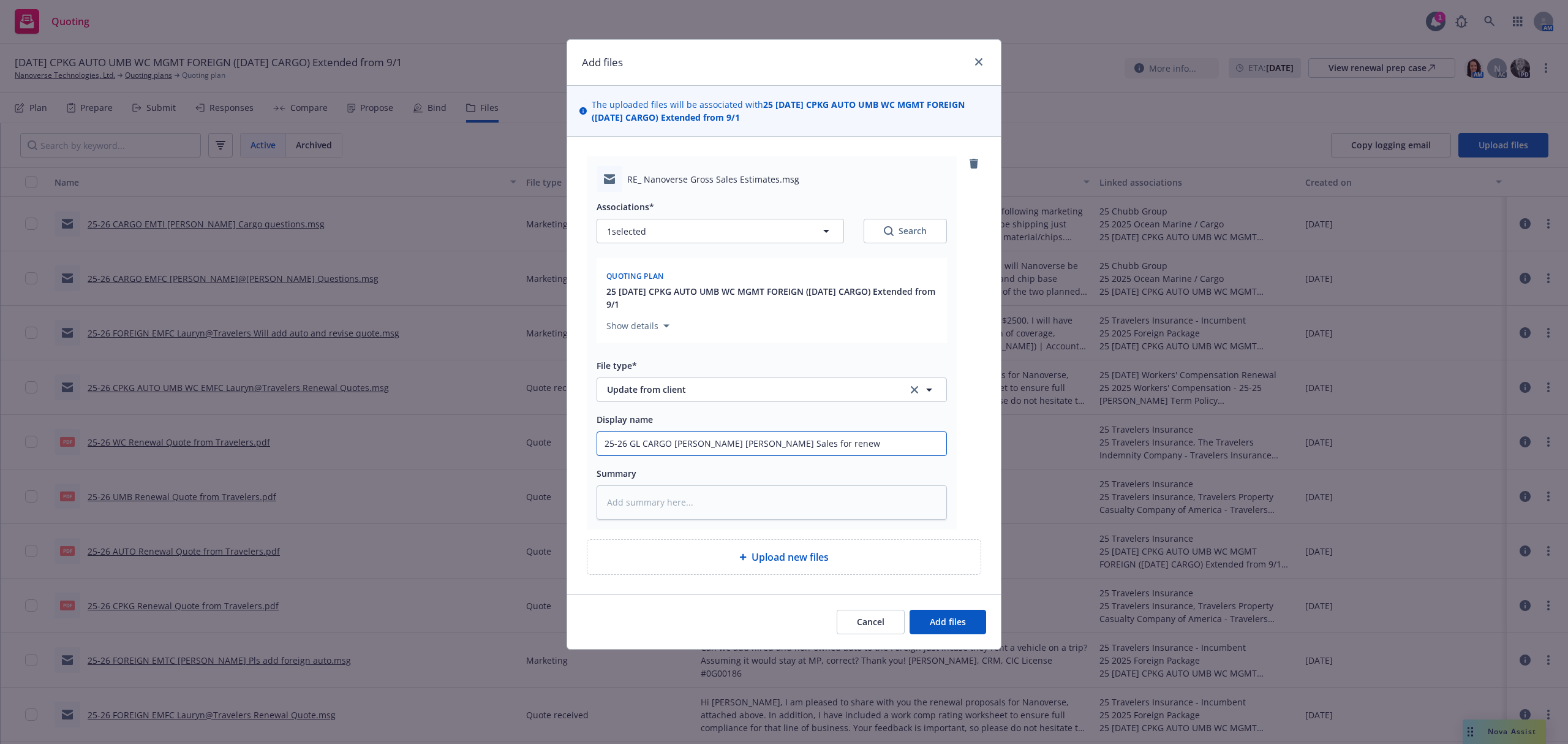
type textarea "x"
type input "25-26 GL CARGO [PERSON_NAME] [PERSON_NAME] Sales for renewal"
type textarea "x"
type input "25-26 GL CARGO [PERSON_NAME] [PERSON_NAME] Sales for renewal"
paste textarea "Hi [PERSON_NAME]: Thank you for the question. I assume it is easier to increase…"
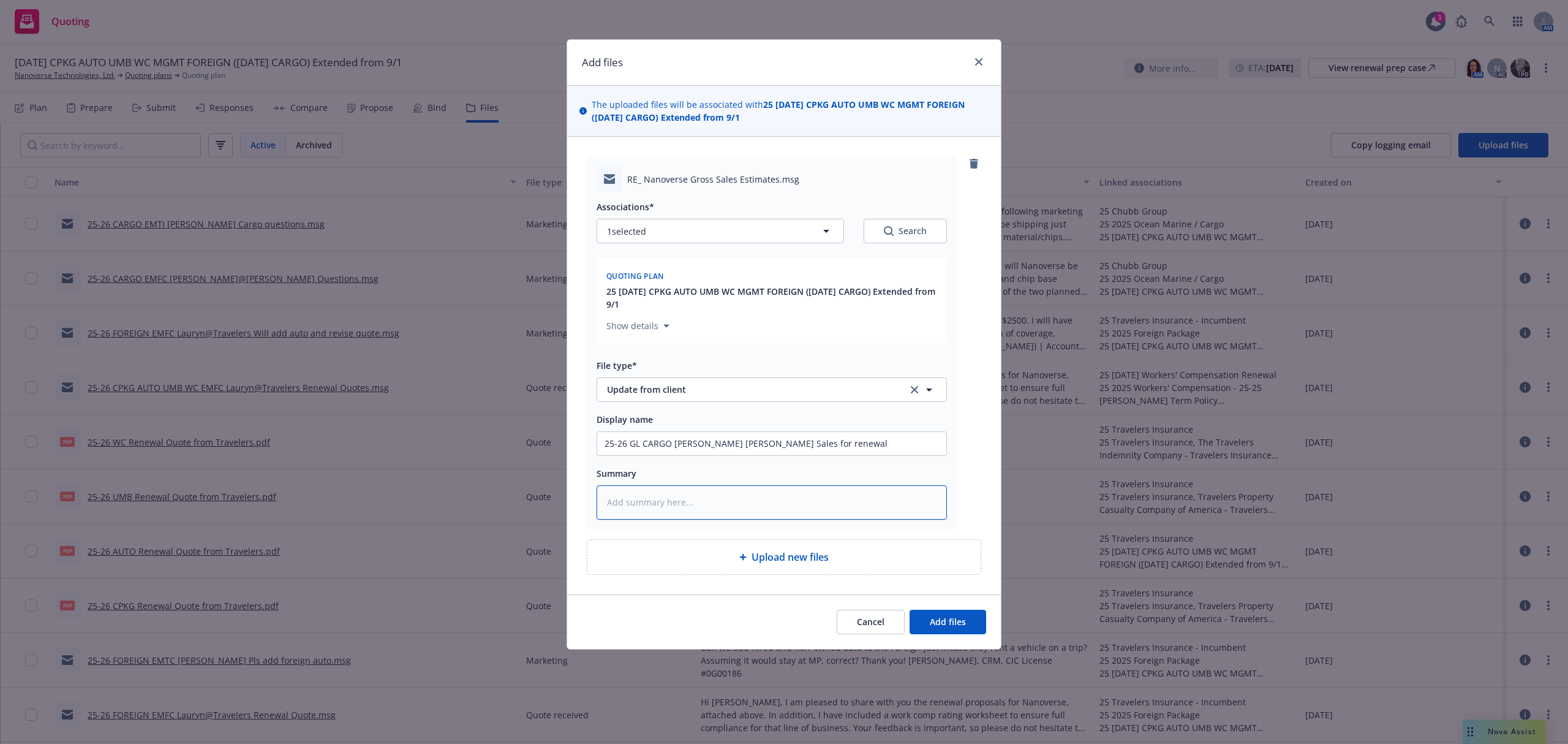
type textarea "x"
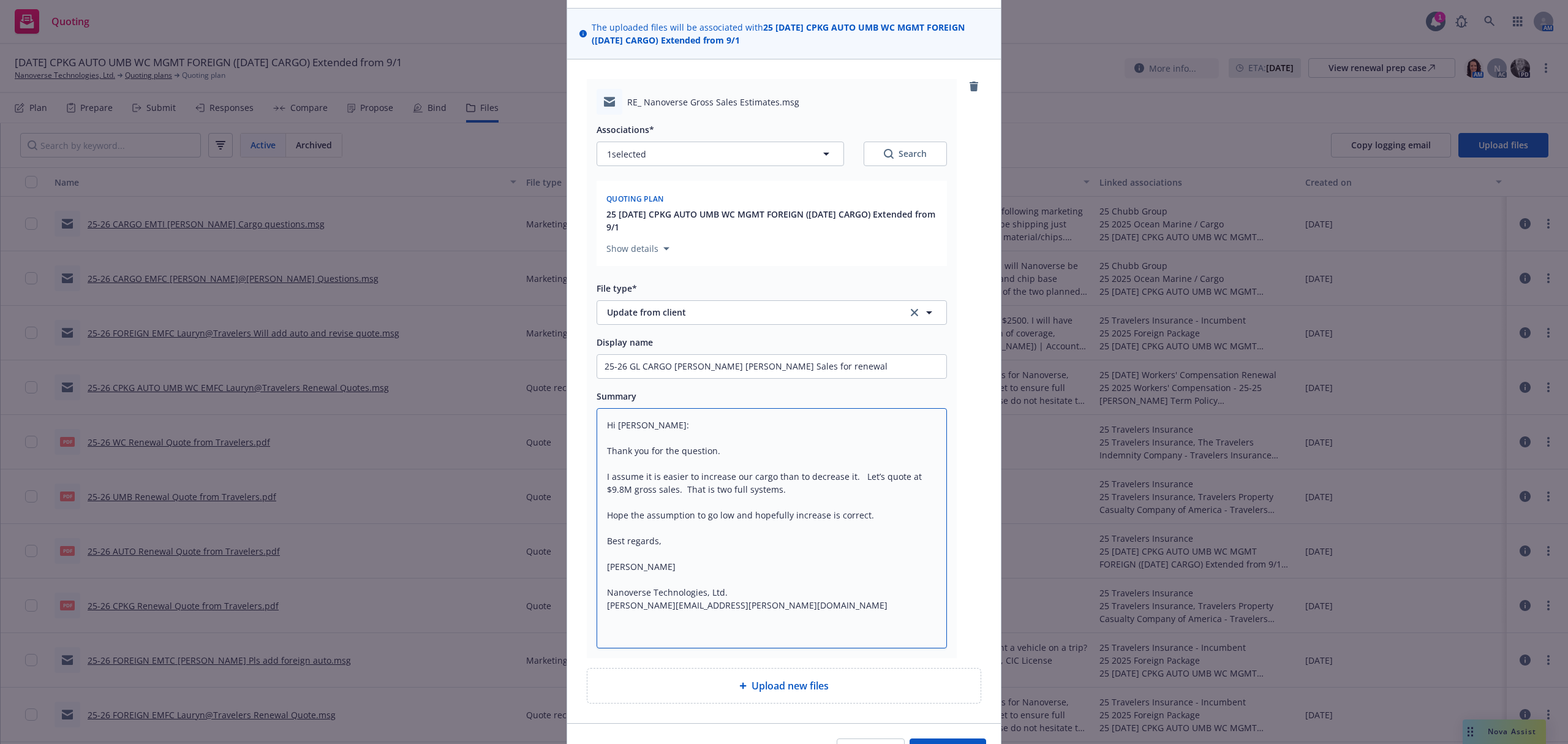
scroll to position [152, 0]
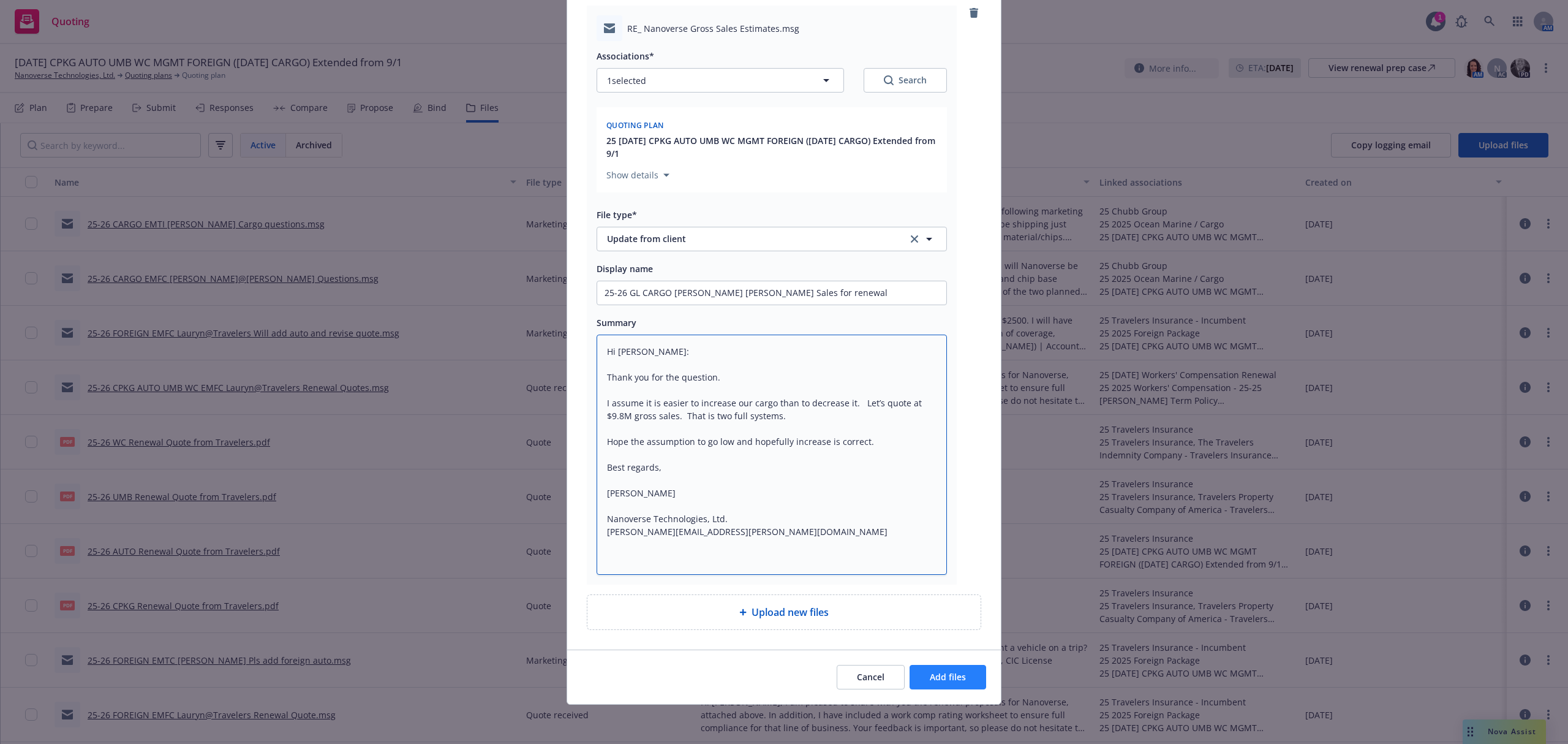
type textarea "Hi [PERSON_NAME]: Thank you for the question. I assume it is easier to increase…"
click at [956, 677] on span "Add files" at bounding box center [949, 677] width 36 height 12
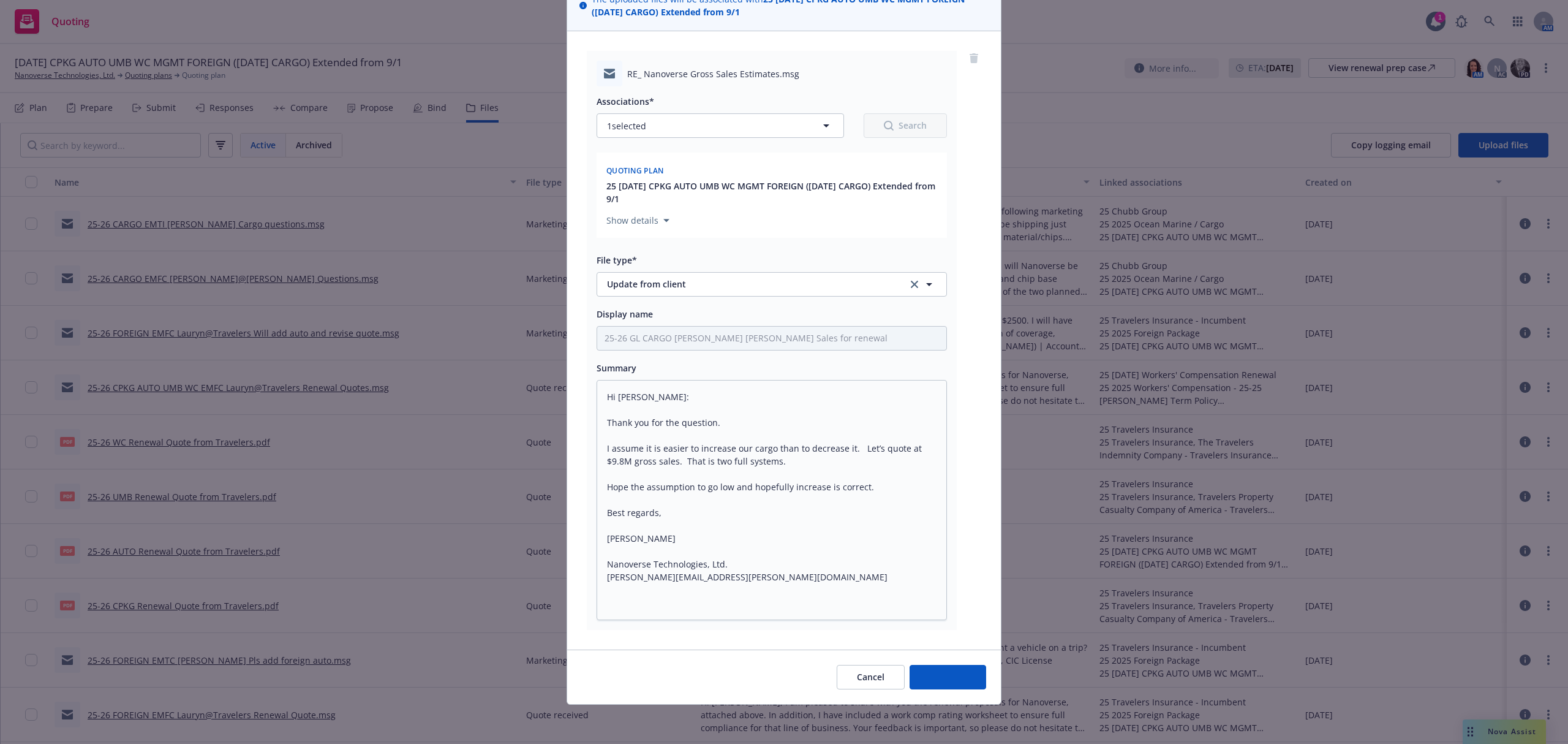
scroll to position [106, 0]
type textarea "x"
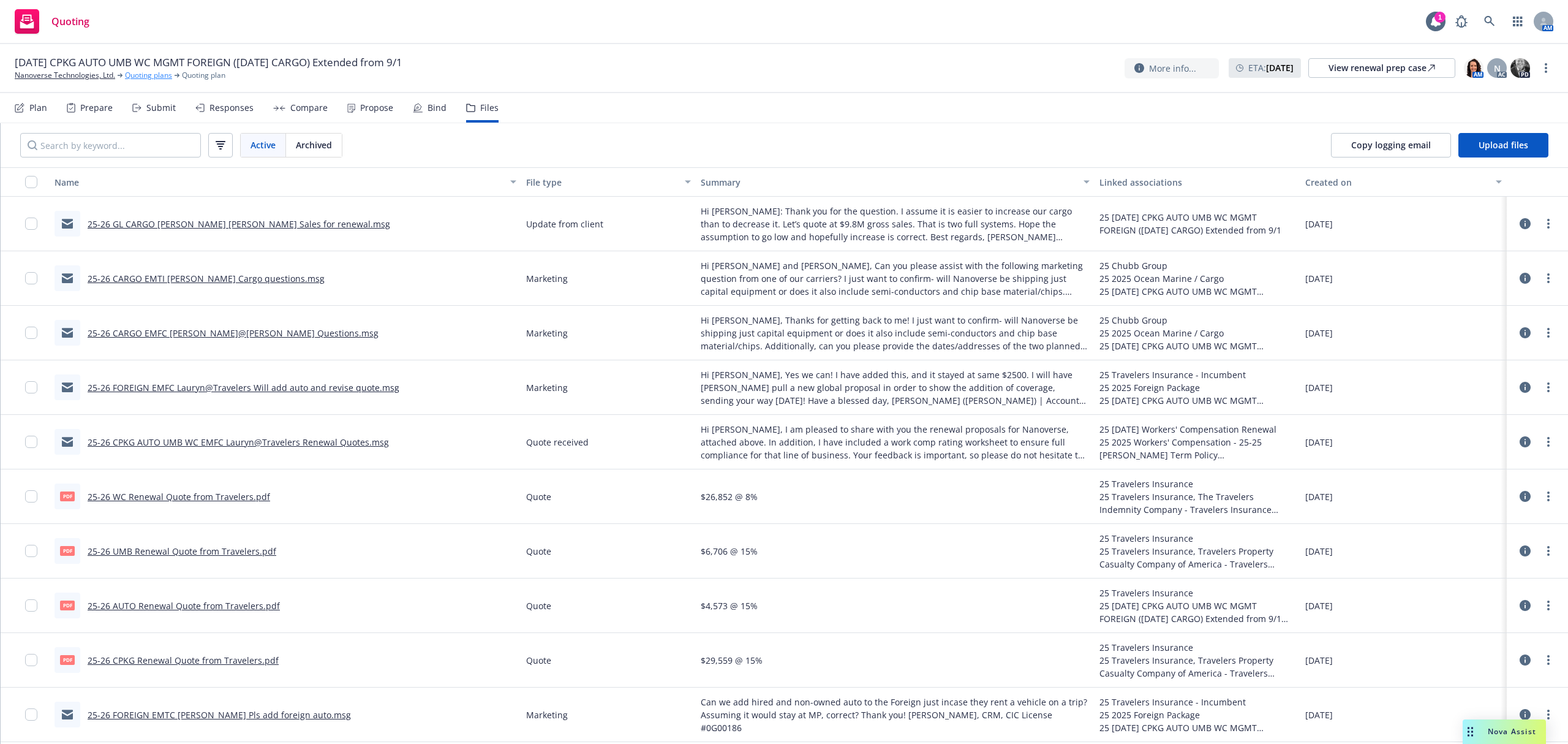
click at [135, 76] on link "Quoting plans" at bounding box center [149, 75] width 47 height 11
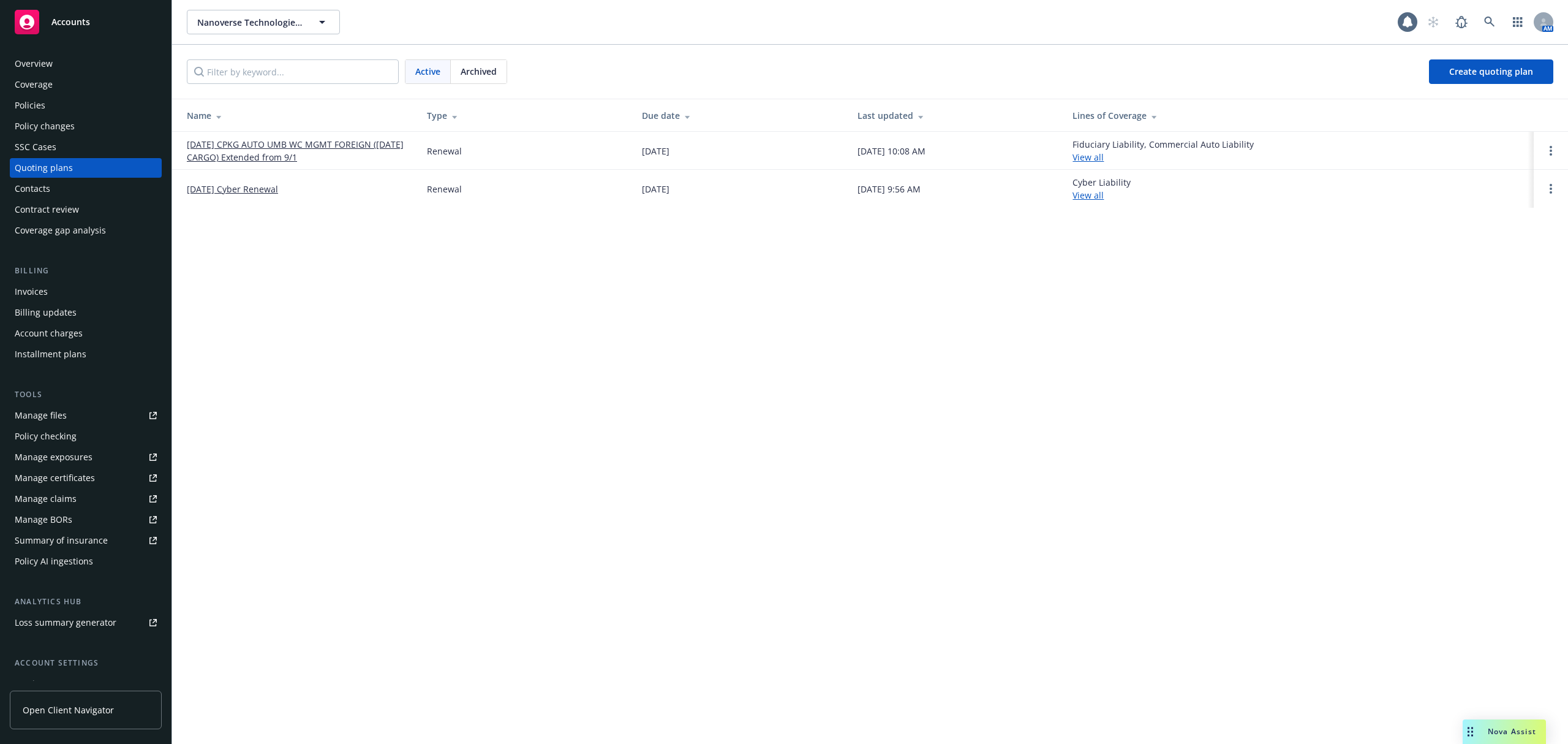
click at [230, 140] on link "[DATE] CPKG AUTO UMB WC MGMT FOREIGN ([DATE] CARGO) Extended from 9/1" at bounding box center [297, 150] width 221 height 26
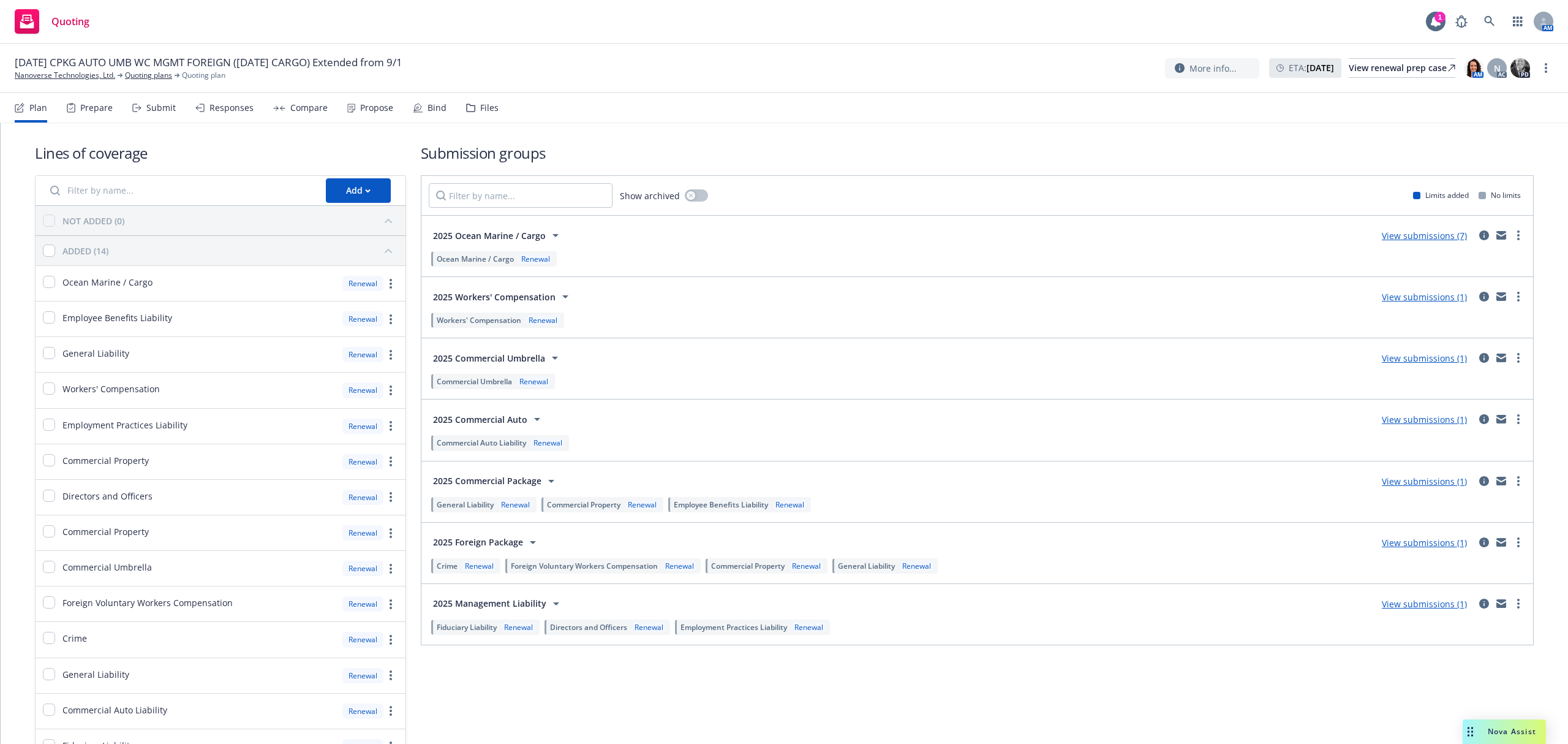
click at [148, 108] on div "Submit" at bounding box center [161, 108] width 29 height 9
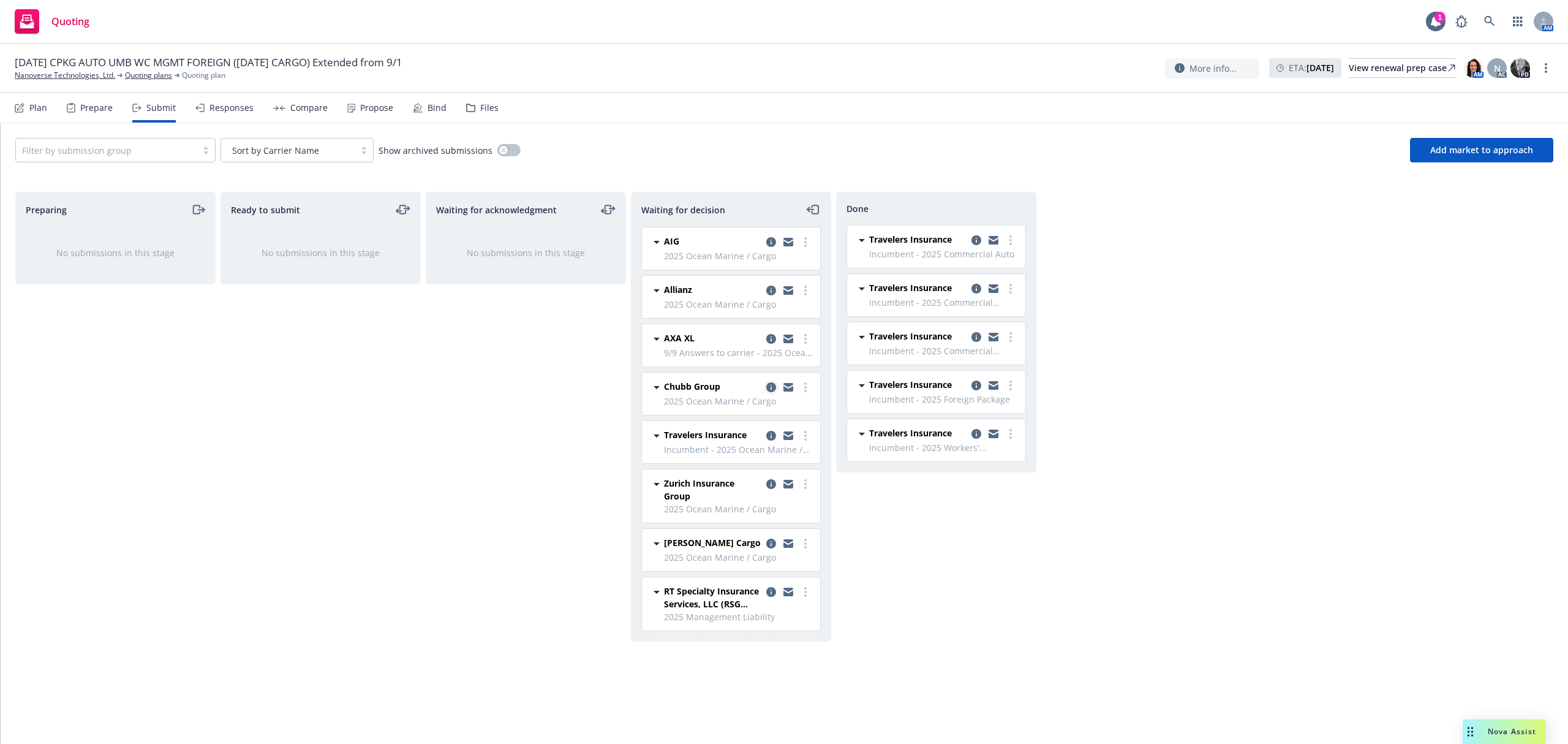
click at [773, 390] on icon "copy logging email" at bounding box center [771, 387] width 9 height 9
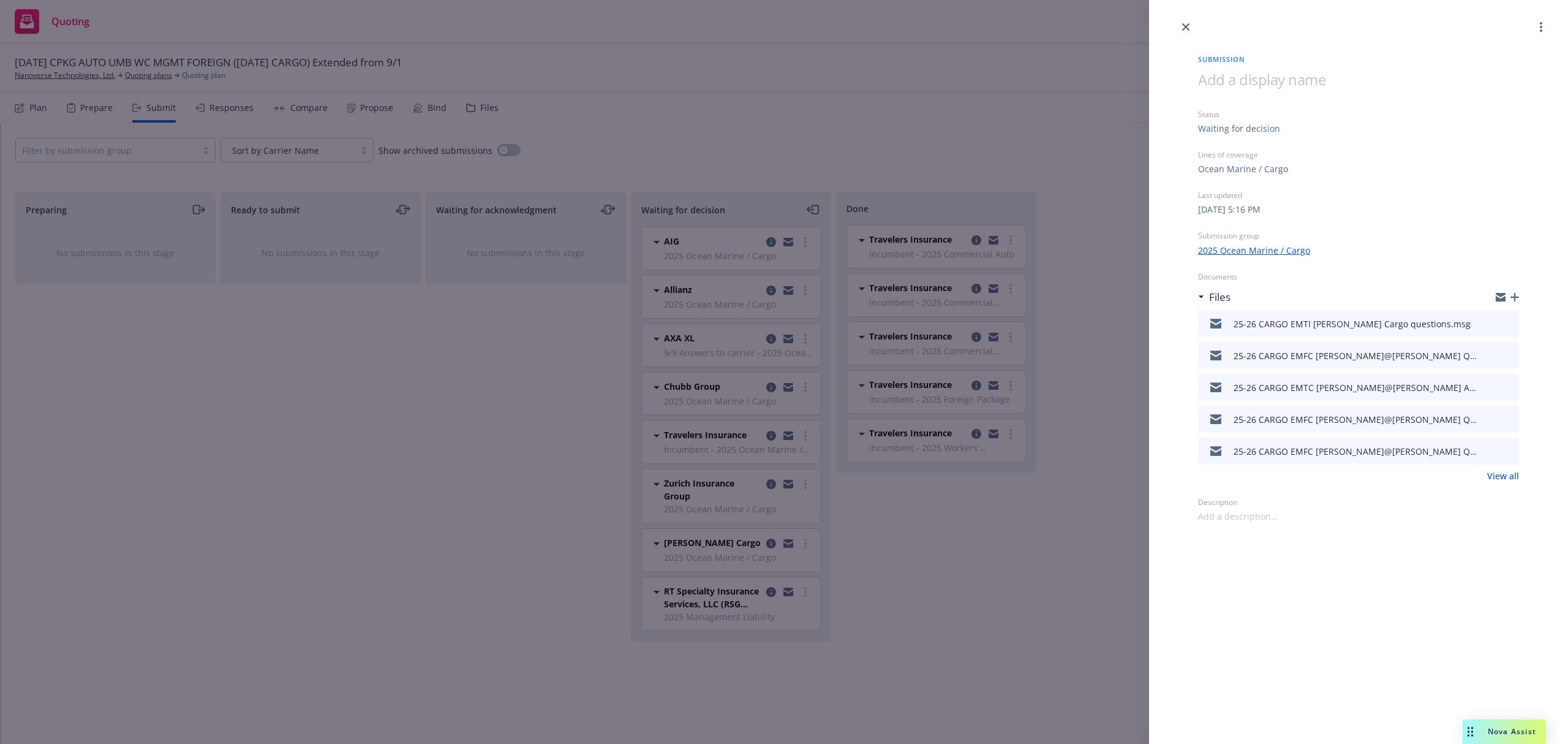
click at [1514, 297] on icon "button" at bounding box center [1515, 297] width 9 height 9
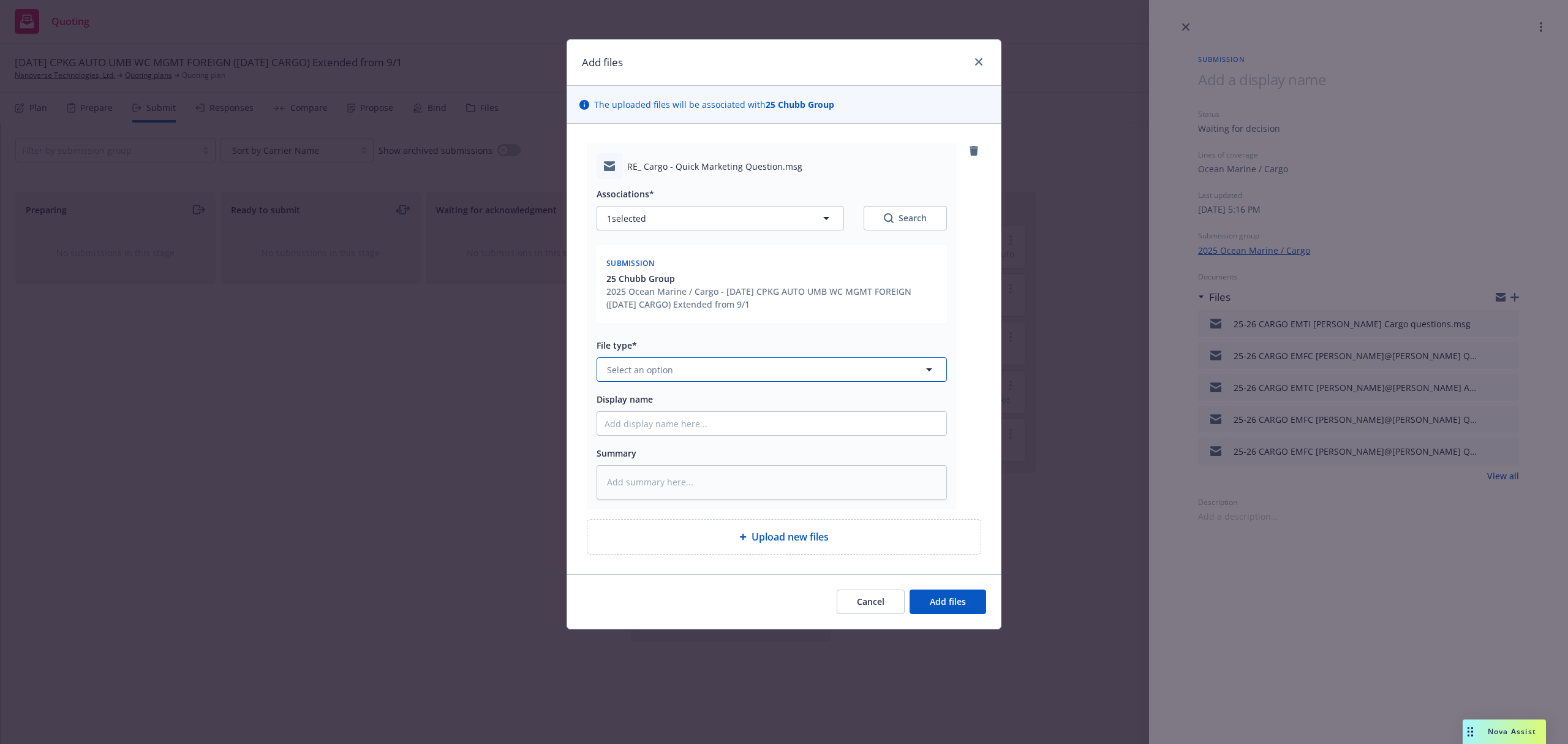
click at [620, 361] on button "Select an option" at bounding box center [771, 369] width 350 height 25
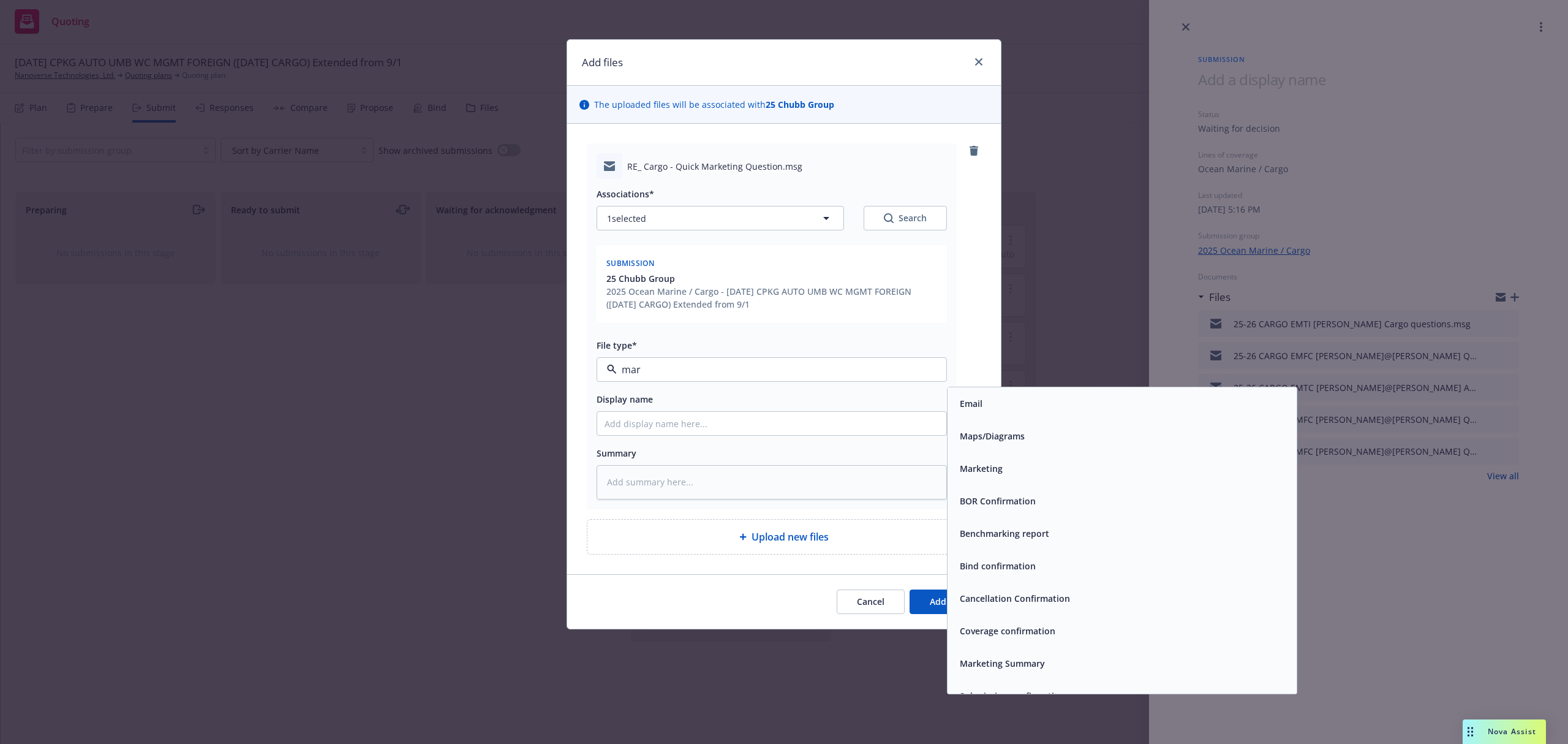
type input "mark"
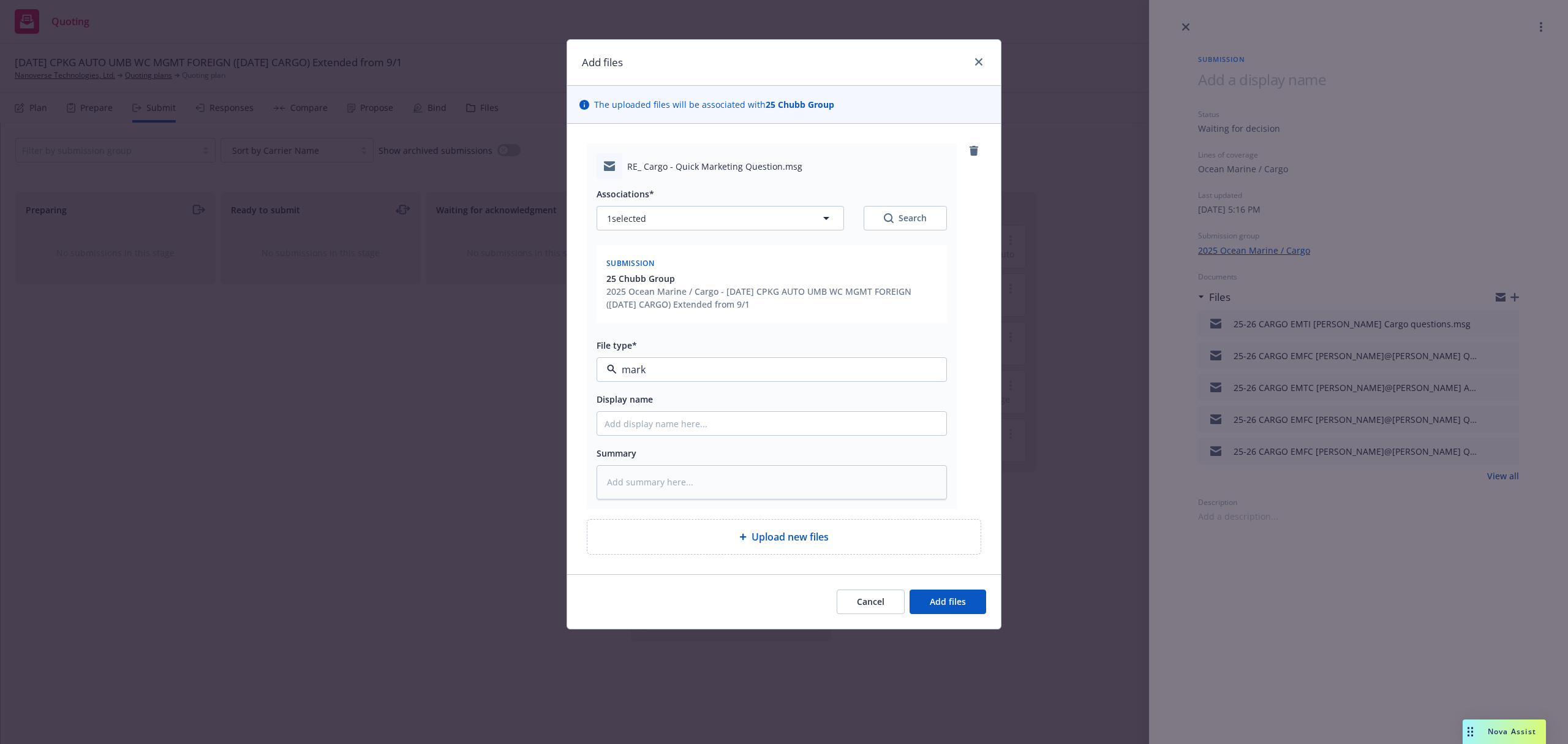
type textarea "x"
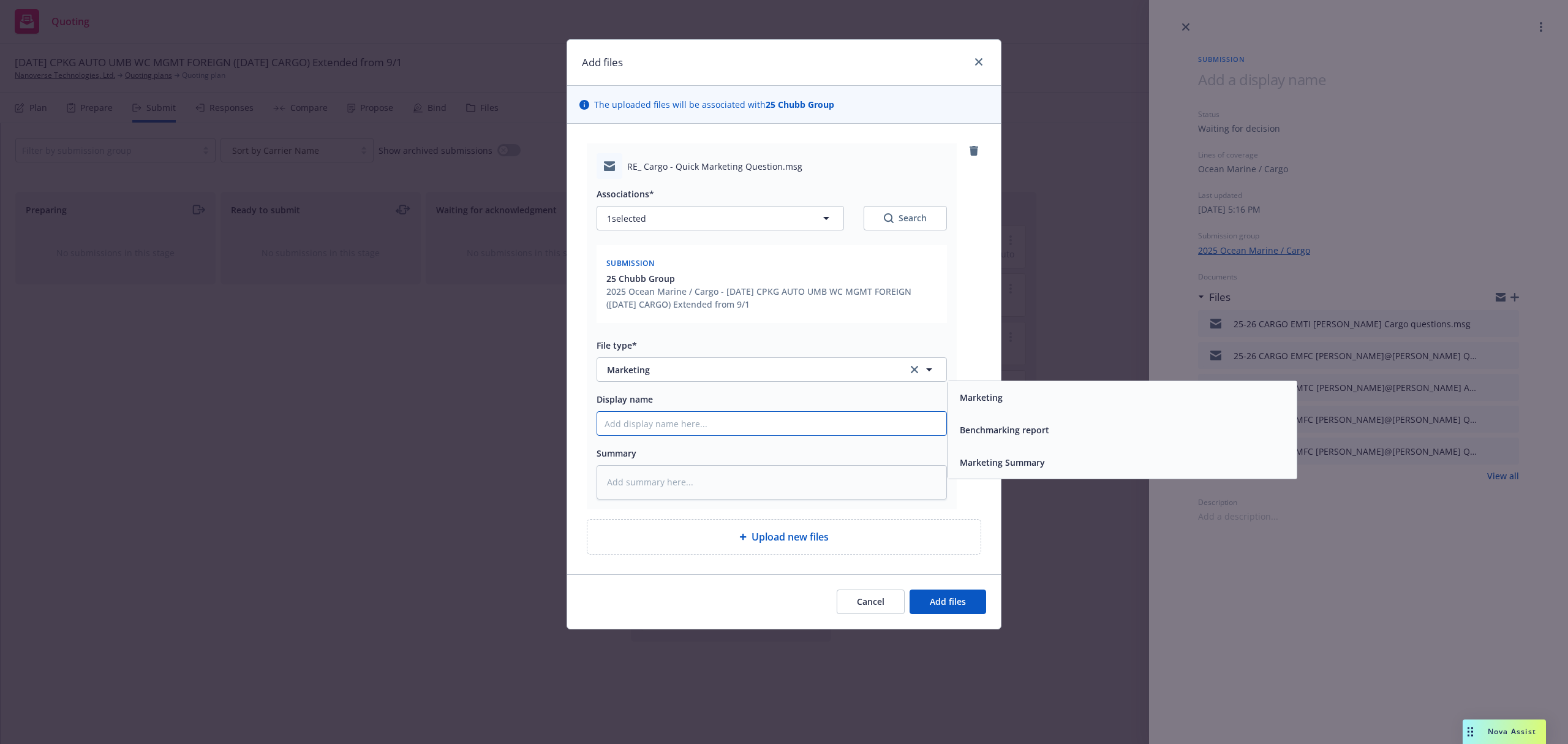
type textarea "x"
type input "2"
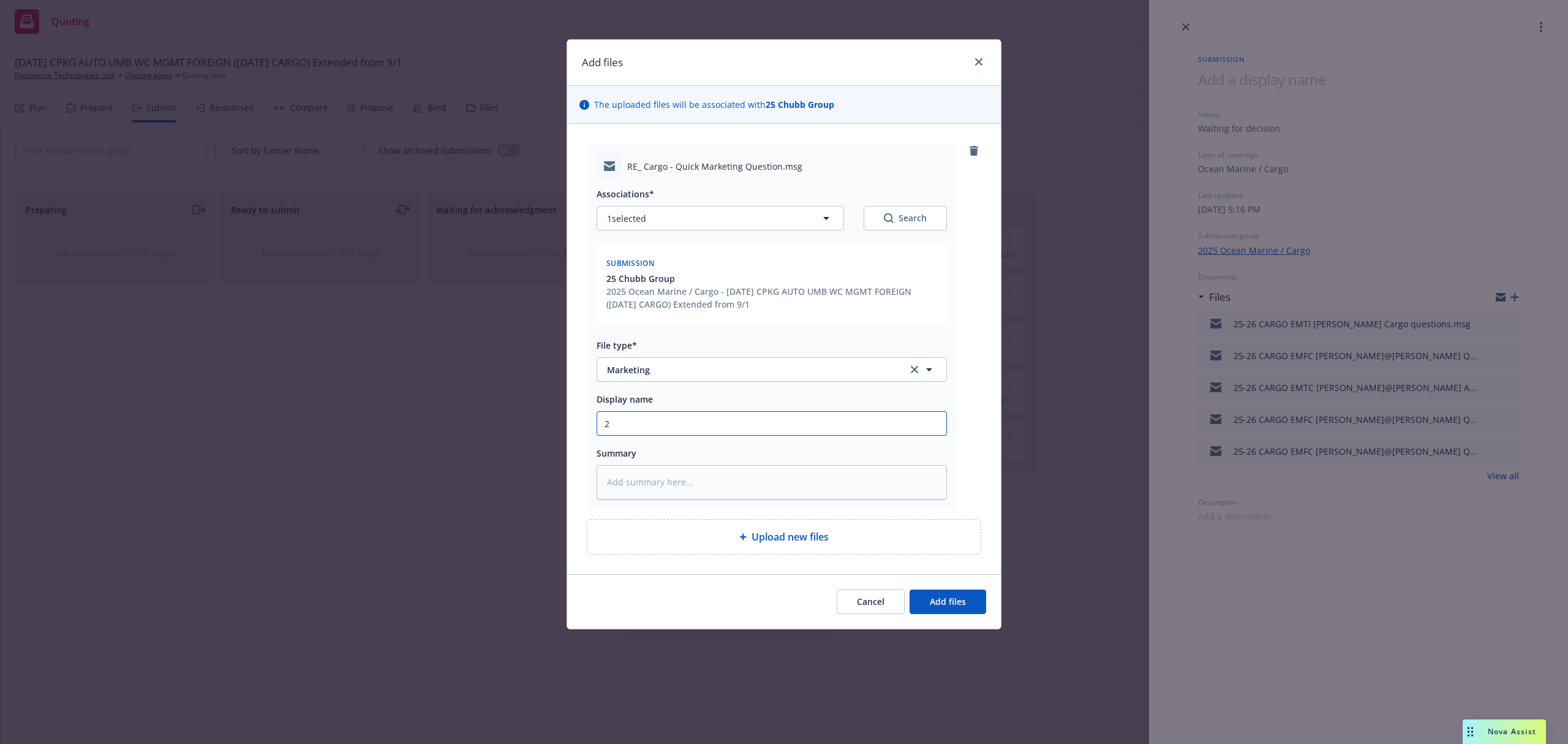
type textarea "x"
type input "25"
type textarea "x"
type input "25-"
type textarea "x"
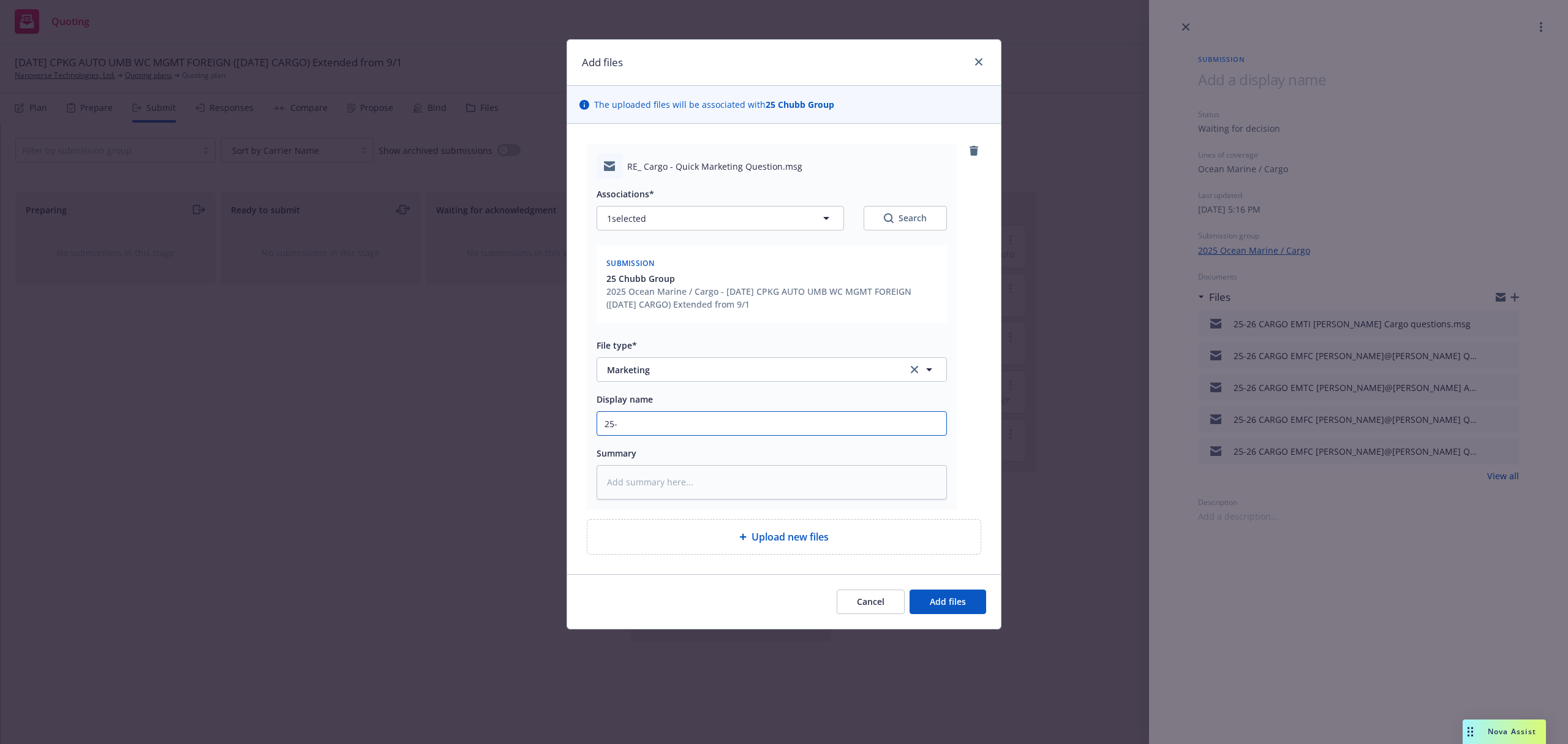
type input "25-2"
type textarea "x"
type input "25-26"
type textarea "x"
type input "25-26"
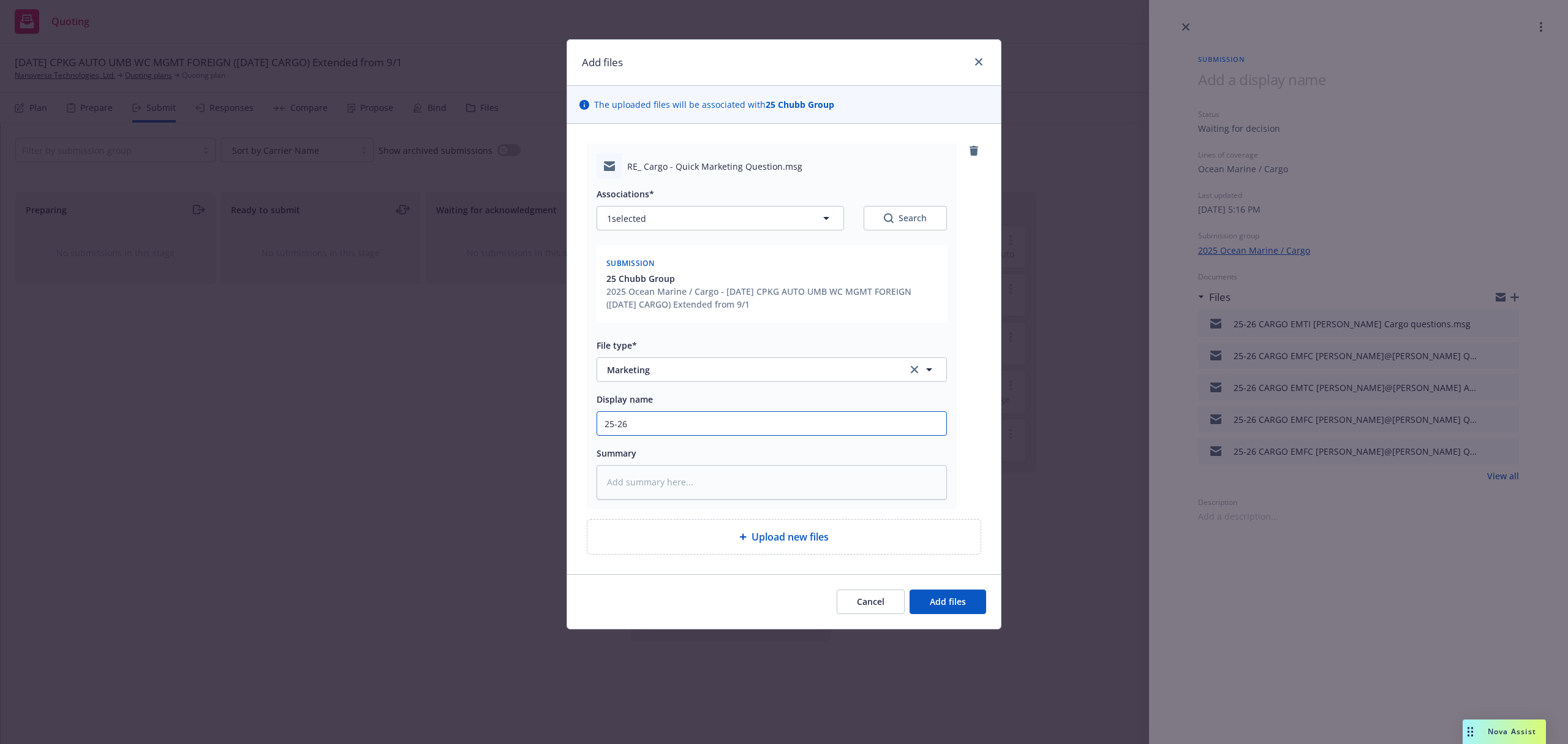
type textarea "x"
type input "25-26 C"
type textarea "x"
type input "25-26 CA"
type textarea "x"
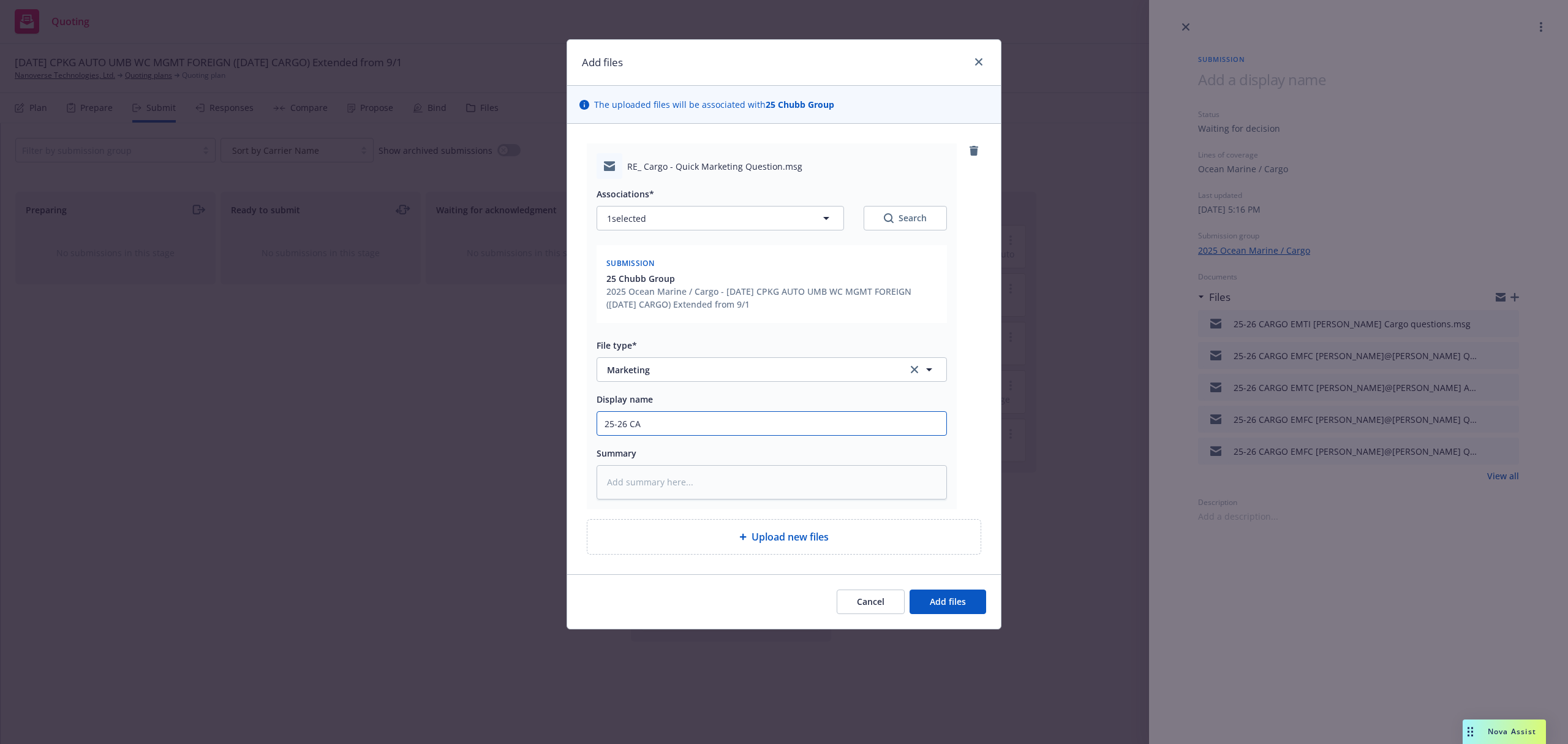
type input "25-26 CAR"
type textarea "x"
type input "25-26 CARG"
type textarea "x"
type input "25-26 CARGO"
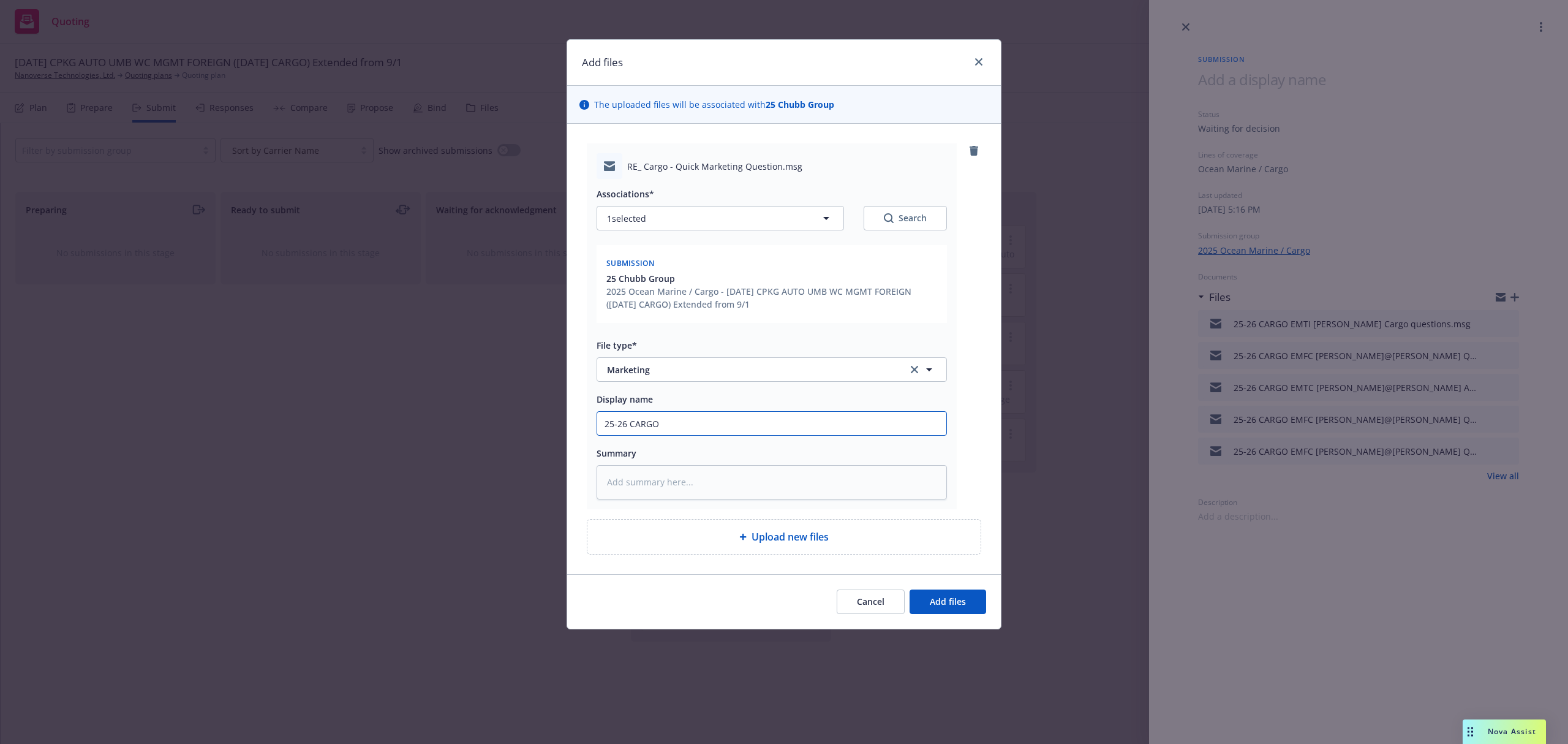
type textarea "x"
type input "25-26 CARGO"
type textarea "x"
type input "25-26 CARGO E"
type textarea "x"
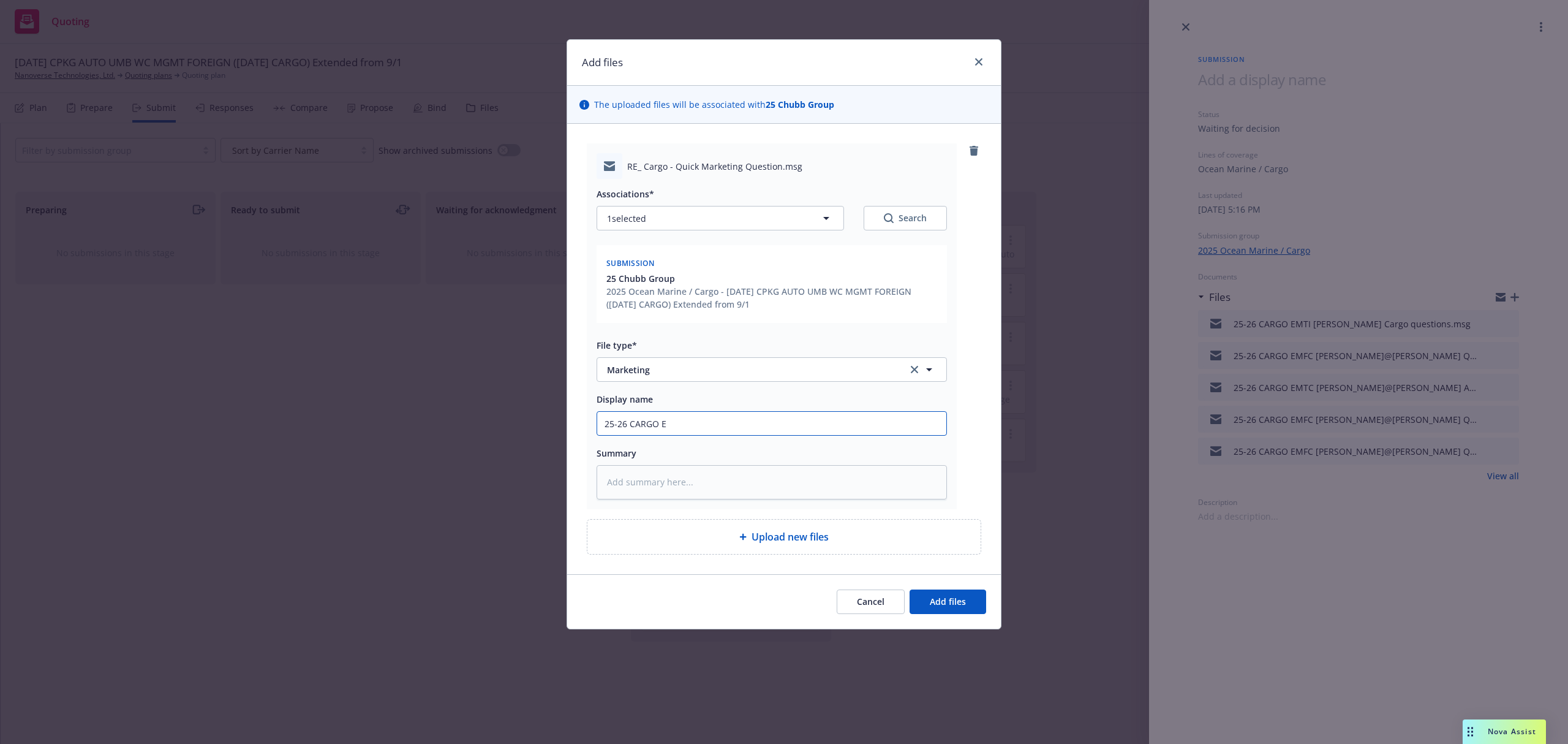
type input "25-26 CARGO EM"
type textarea "x"
type input "25-26 CARGO EMF"
type textarea "x"
type input "25-26 CARGO EMFI"
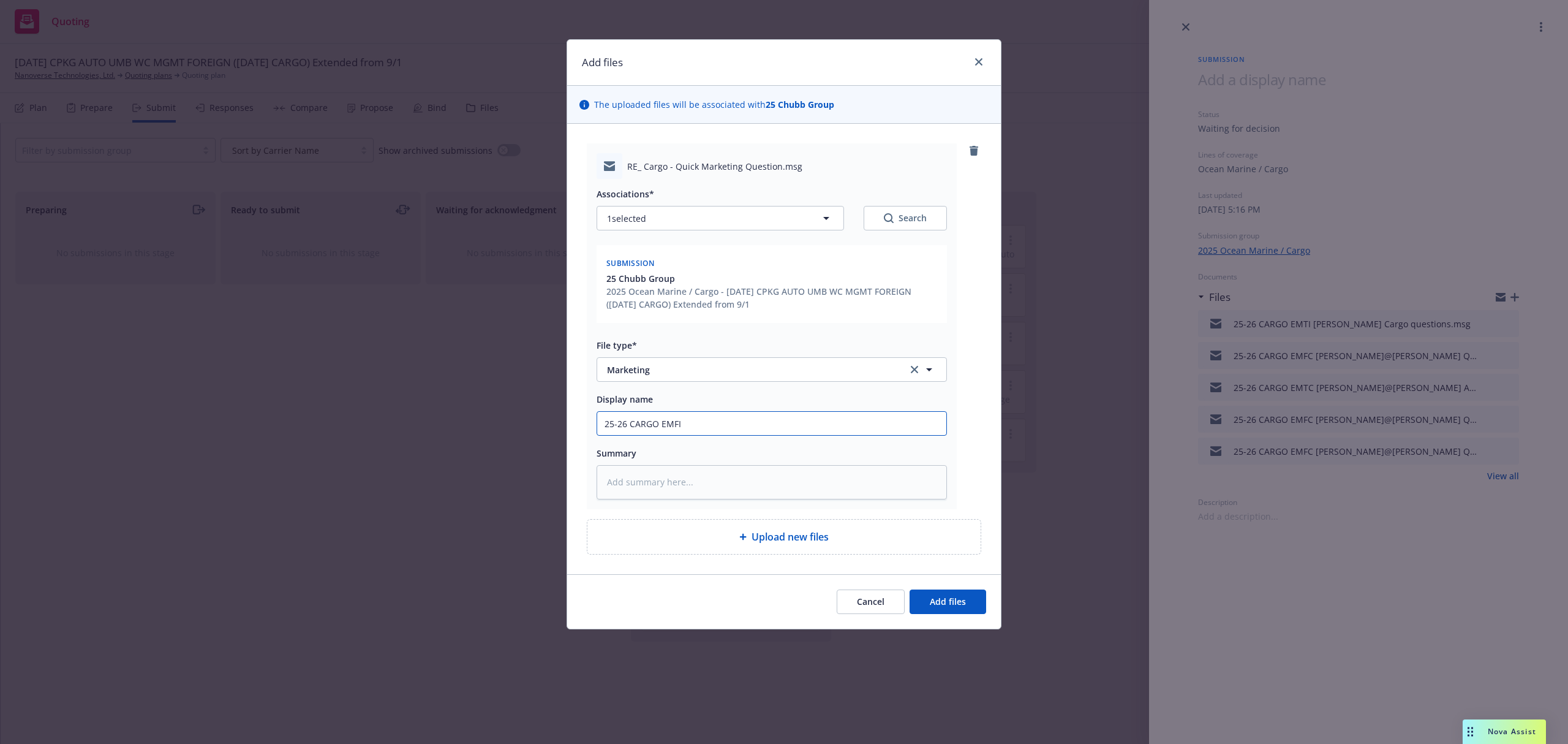
type textarea "x"
type input "25-26 CARGO EMFI"
type textarea "x"
type input "25-26 CARGO EMFI L"
type textarea "x"
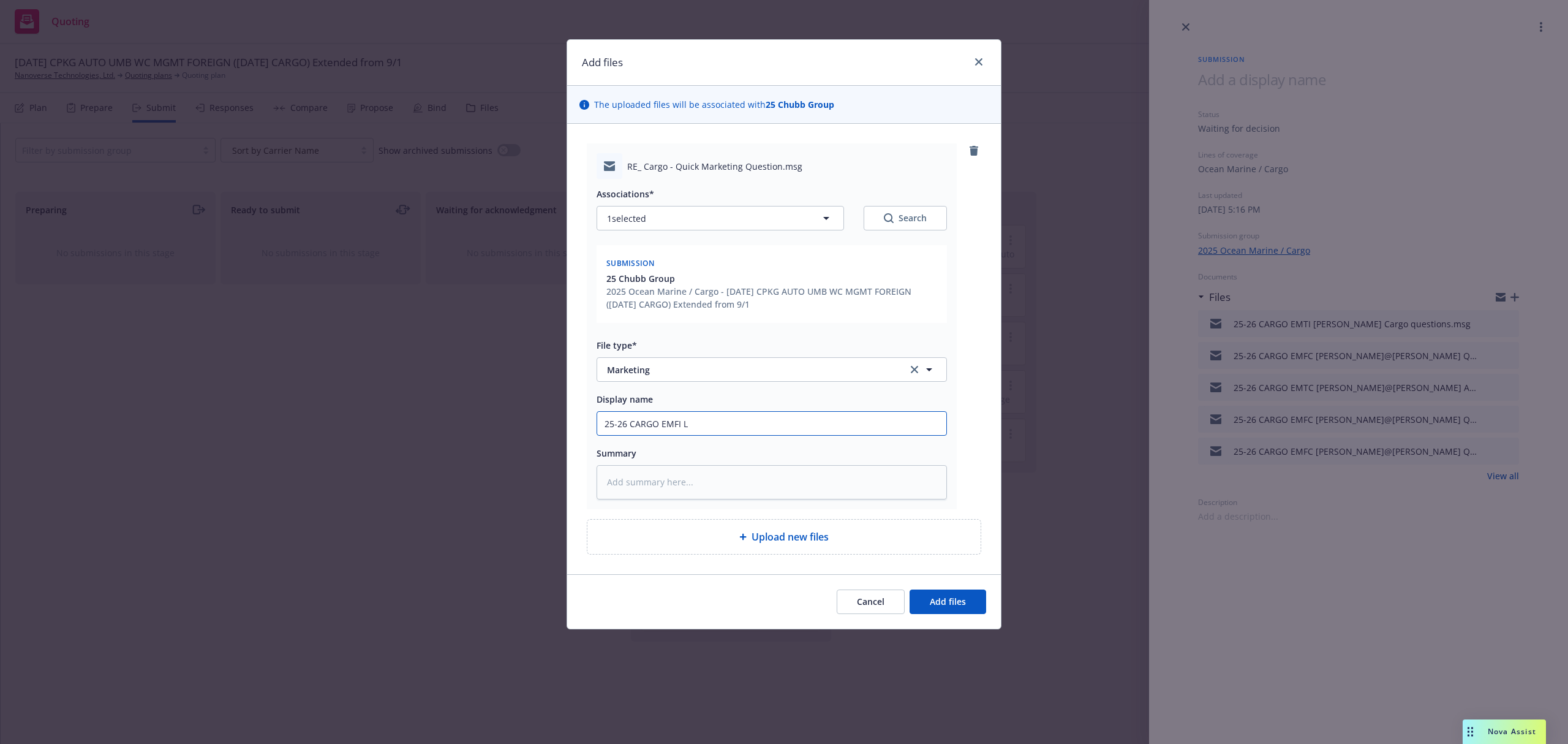
type input "25-26 CARGO EMFI Ly"
type textarea "x"
type input "25-26 CARGO EMFI Lyn"
type textarea "x"
type input "25-26 CARGO EMFI Lyne"
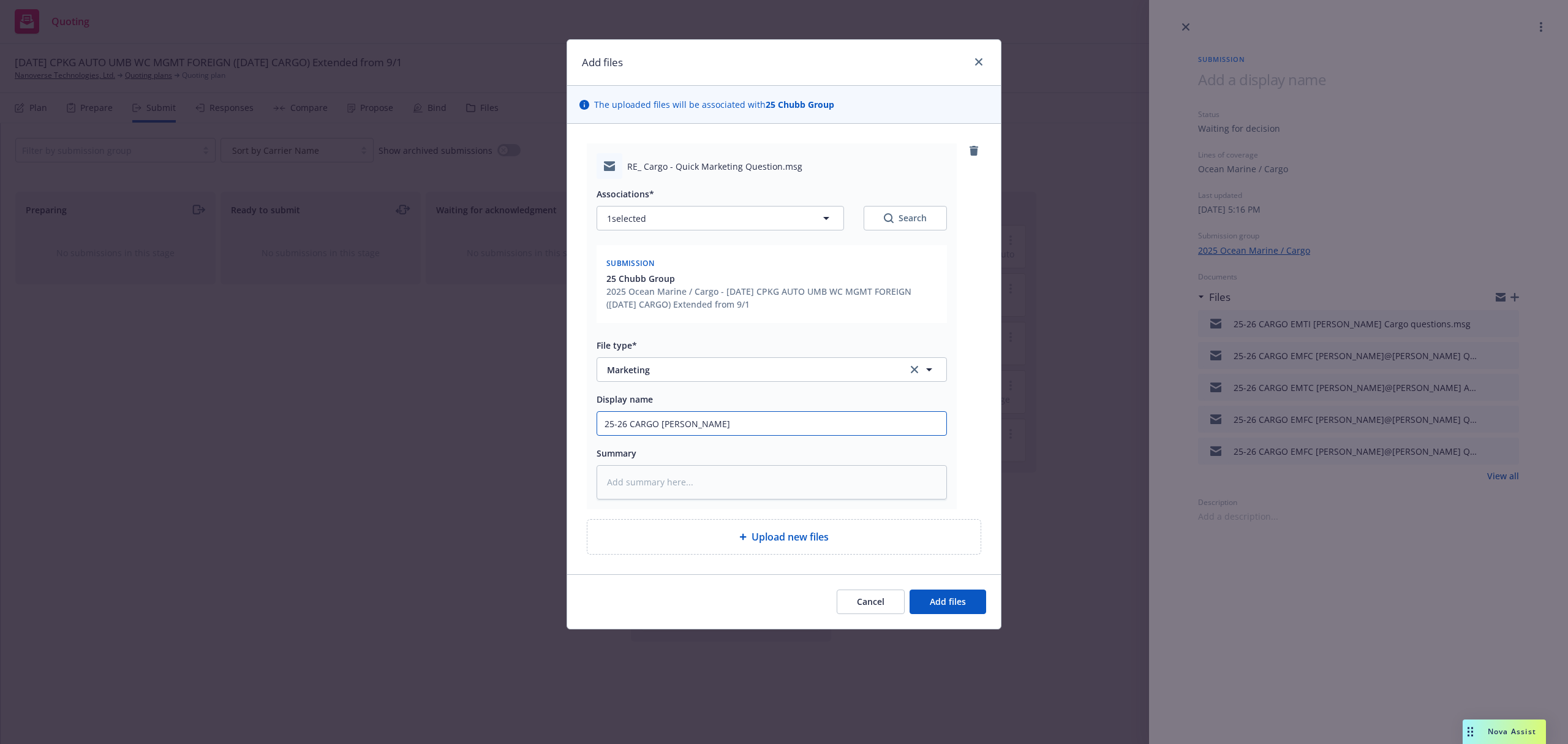
type textarea "x"
type input "25-26 CARGO EMFI Lynet"
type textarea "x"
type input "25-26 CARGO EMFI Lynett"
type textarea "x"
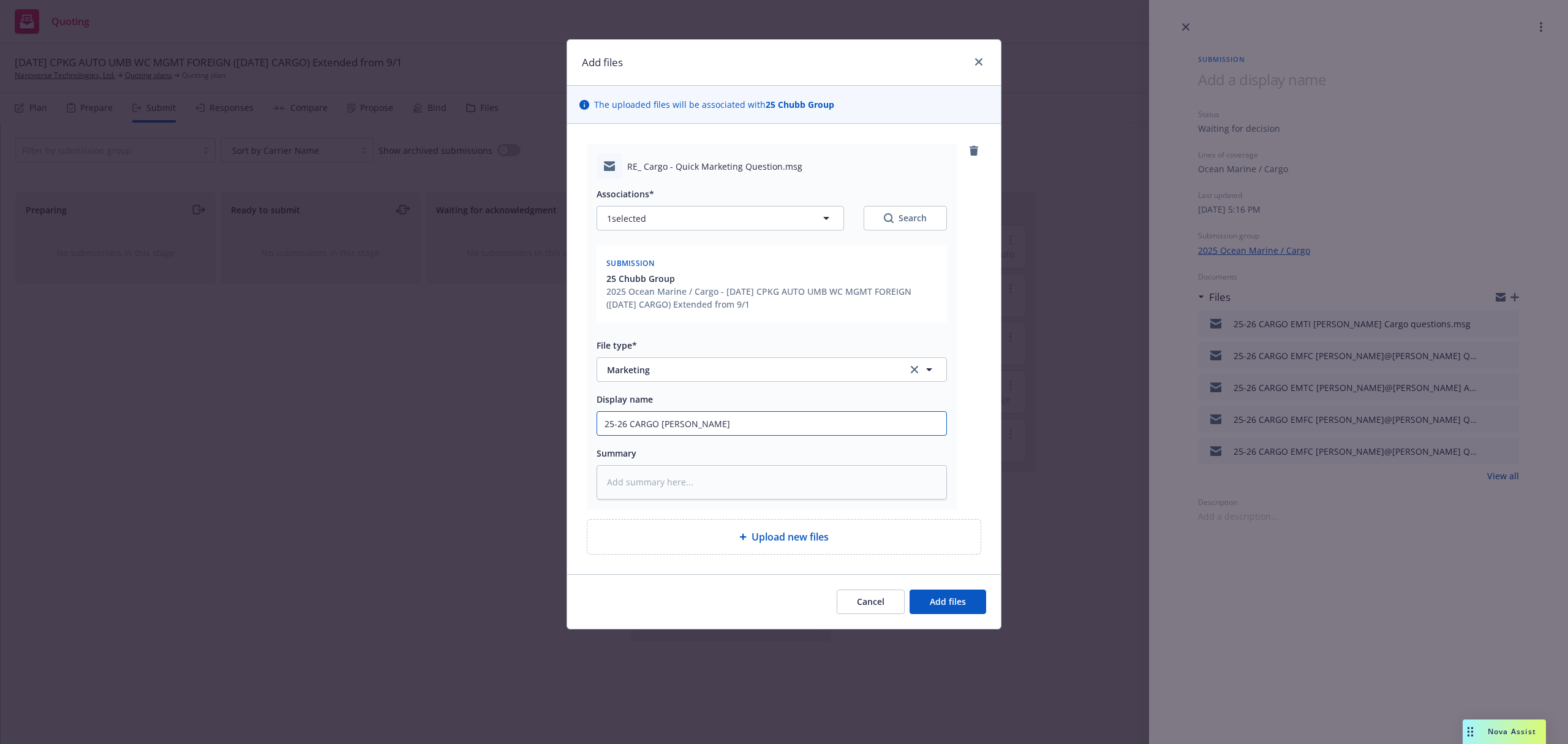
type input "25-26 CARGO EMFI Lynette"
type textarea "x"
type input "25-26 CARGO EMFI Lynette"
type textarea "x"
type input "25-26 CARGO EMFI Lynette A"
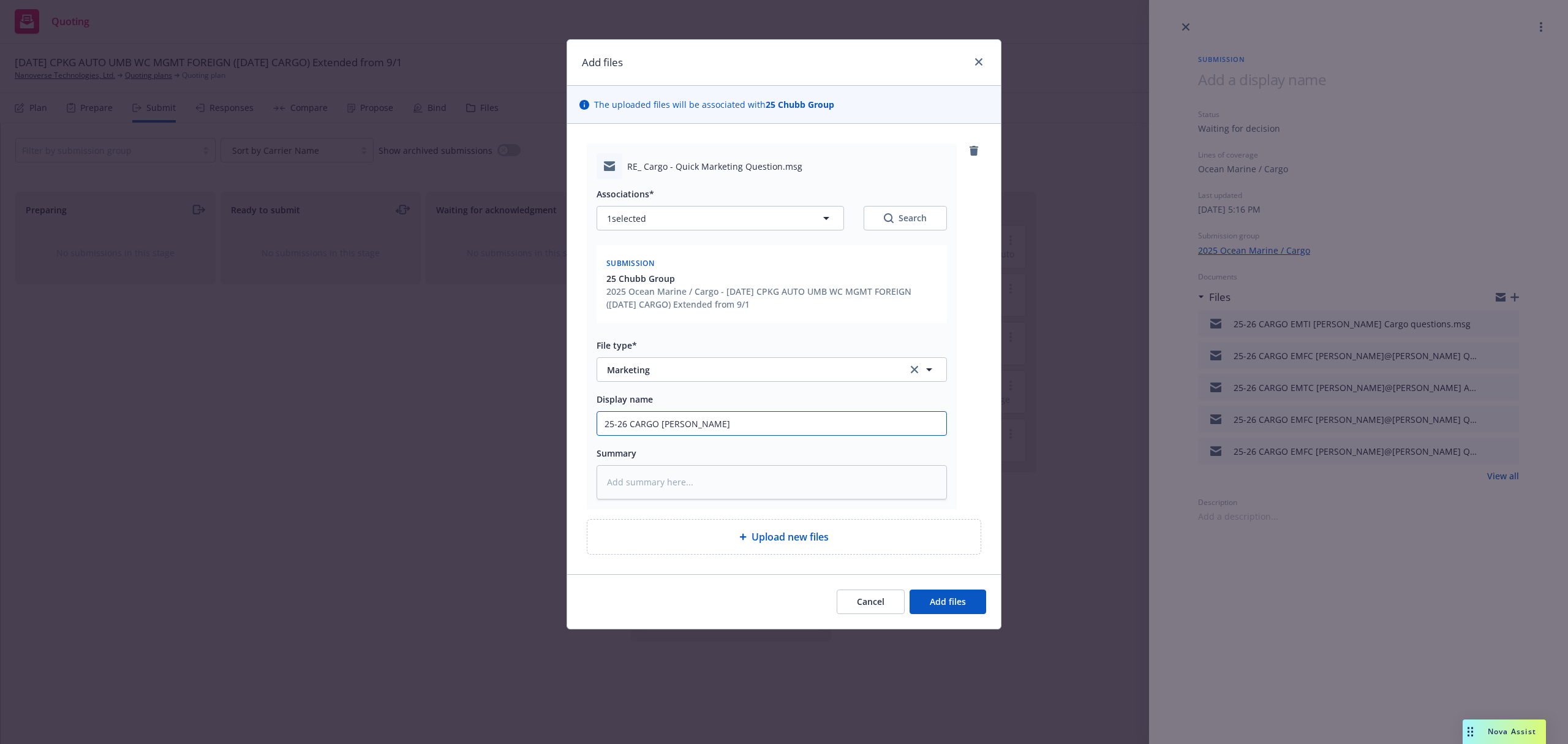
type textarea "x"
type input "25-26 CARGO EMFI Lynette Ans"
type textarea "x"
type input "25-26 CARGO EMFI Lynette Answ"
type textarea "x"
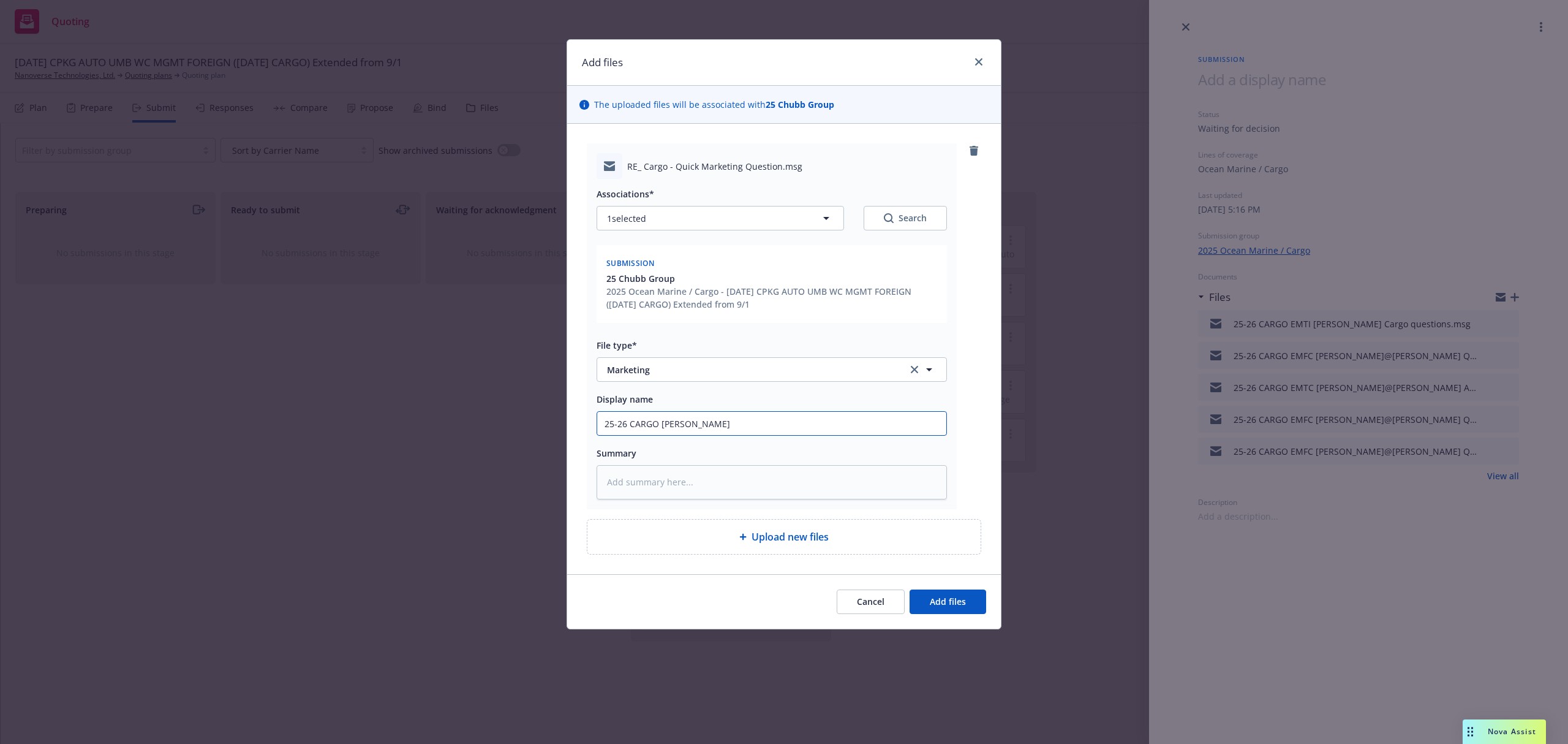
type input "25-26 CARGO EMFI Lynette Answe"
type textarea "x"
type input "25-26 CARGO EMFI Lynette Answer"
type textarea "x"
type input "25-26 CARGO EMFI Lynette Answers"
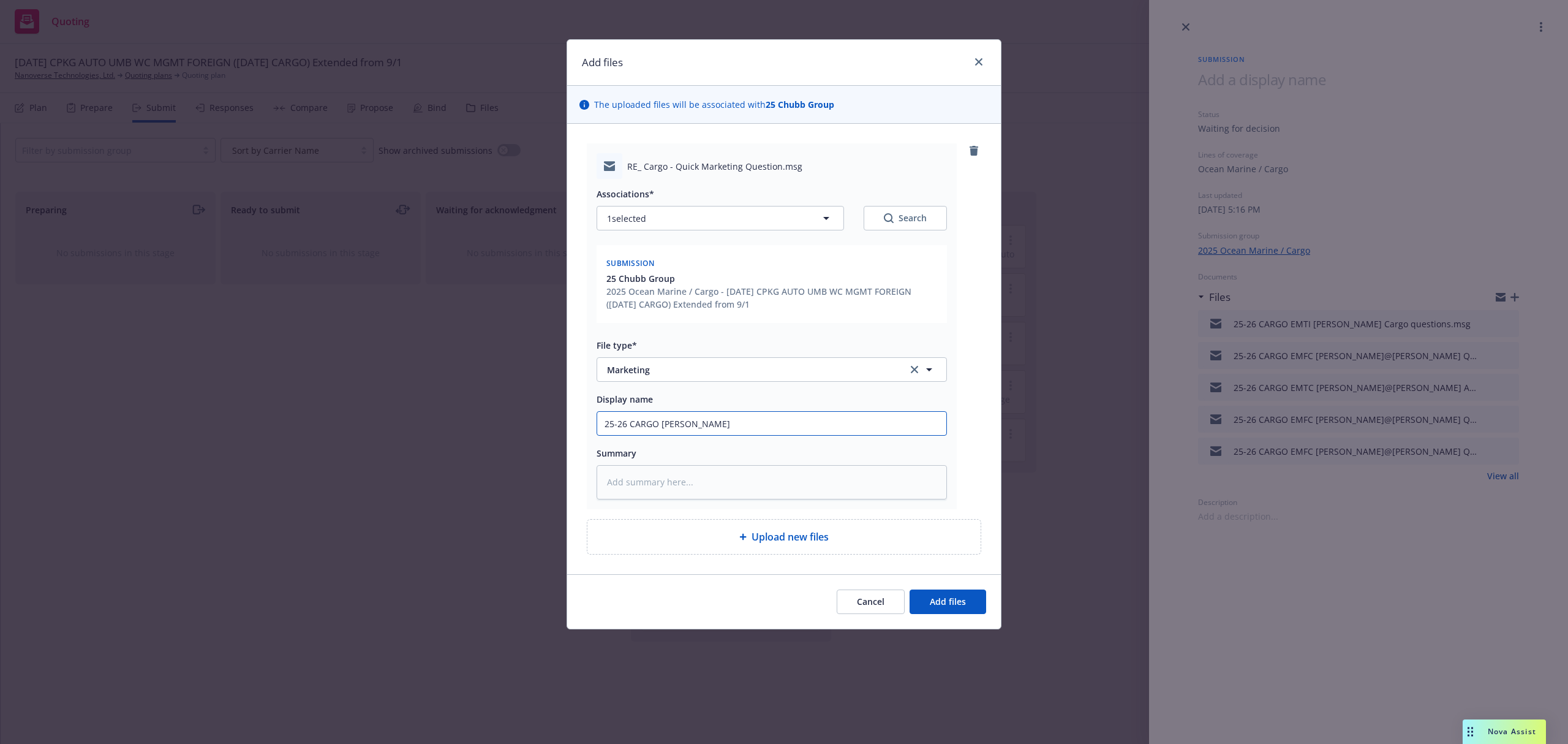
type textarea "x"
type input "25-26 CARGO EMFI Lynette Answers t"
type textarea "x"
type input "25-26 CARGO EMFI Lynette Answers to"
type textarea "x"
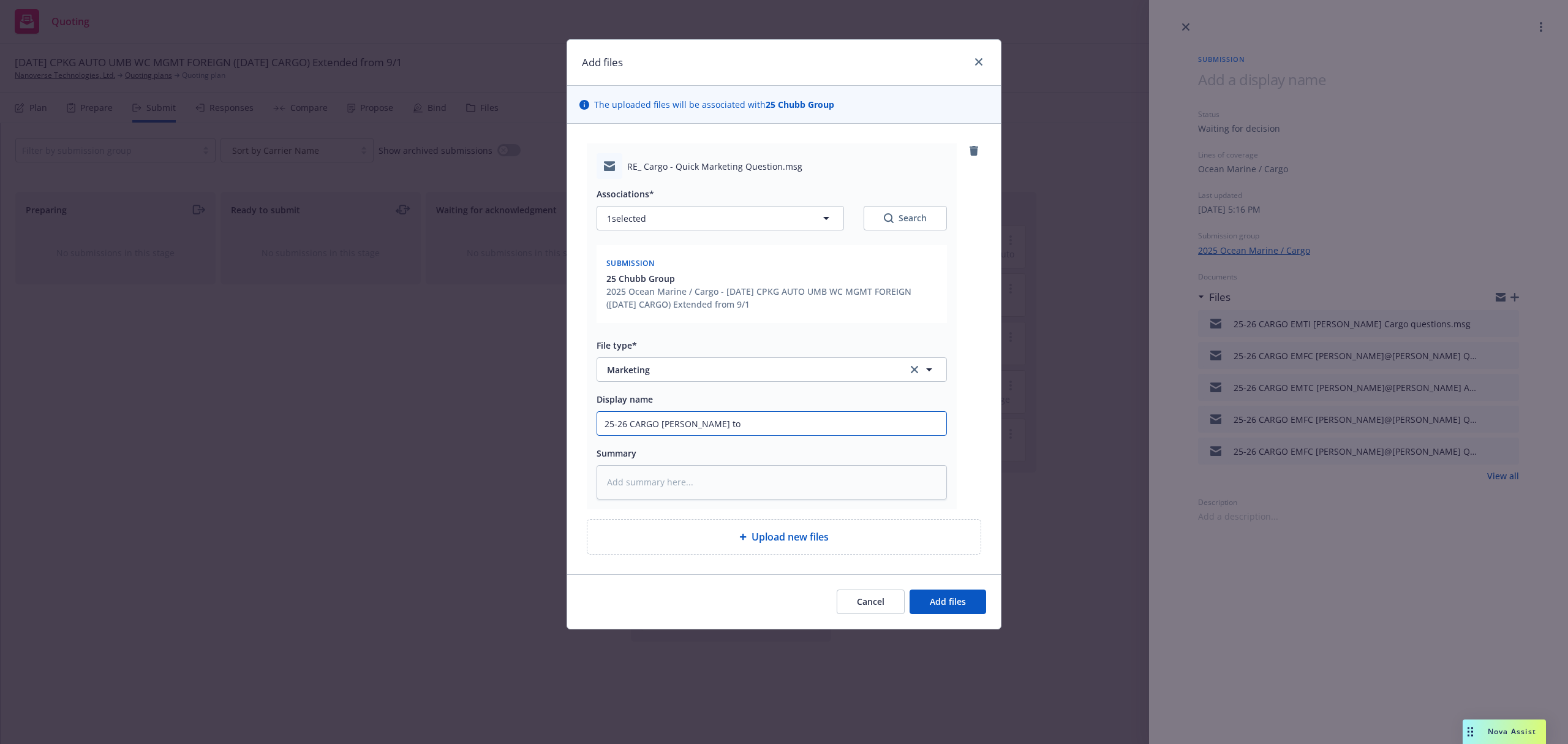
type input "25-26 CARGO EMFI Lynette Answers to"
type textarea "x"
type input "25-26 CARGO EMFI Lynette Answers to q"
type textarea "x"
type input "25-26 CARGO EMFI Lynette Answers to qu"
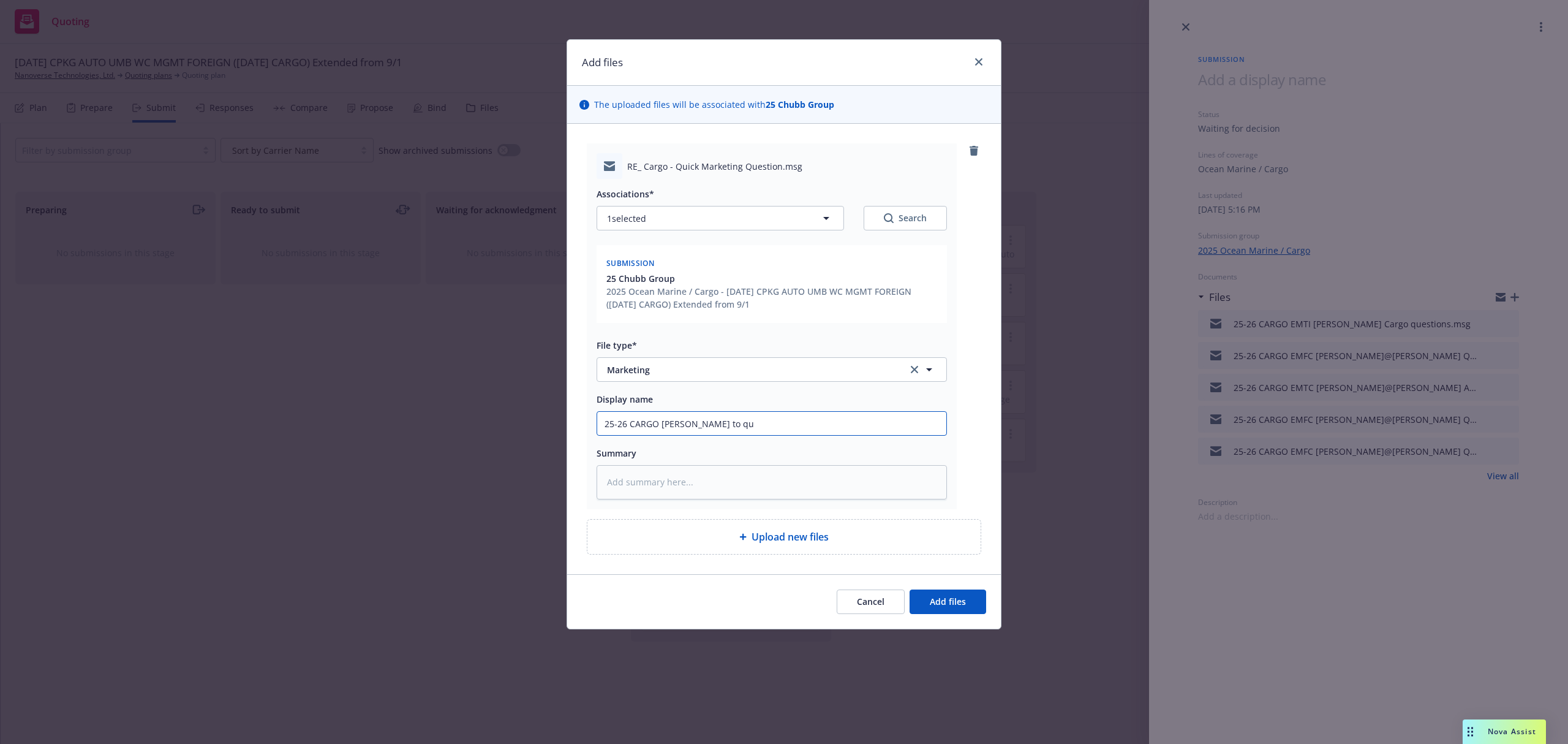
type textarea "x"
type input "25-26 CARGO EMFI Lynette Answers to que"
type textarea "x"
type input "25-26 CARGO EMFI Lynette Answers to ques"
type textarea "x"
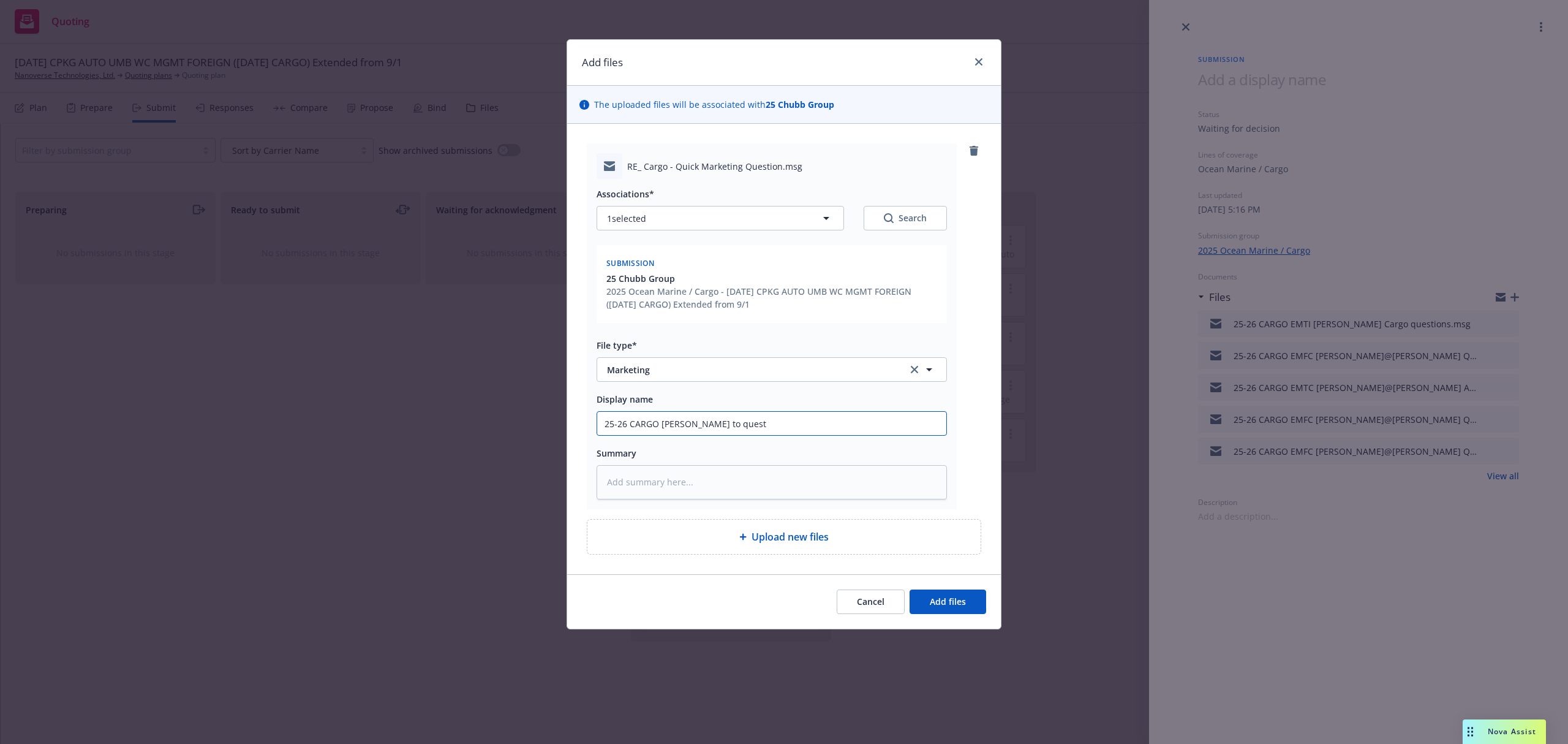
type input "25-26 CARGO EMFI Lynette Answers to questi"
type textarea "x"
type input "25-26 CARGO EMFI Lynette Answers to questio"
type textarea "x"
type input "25-26 CARGO EMFI Lynette Answers to questions"
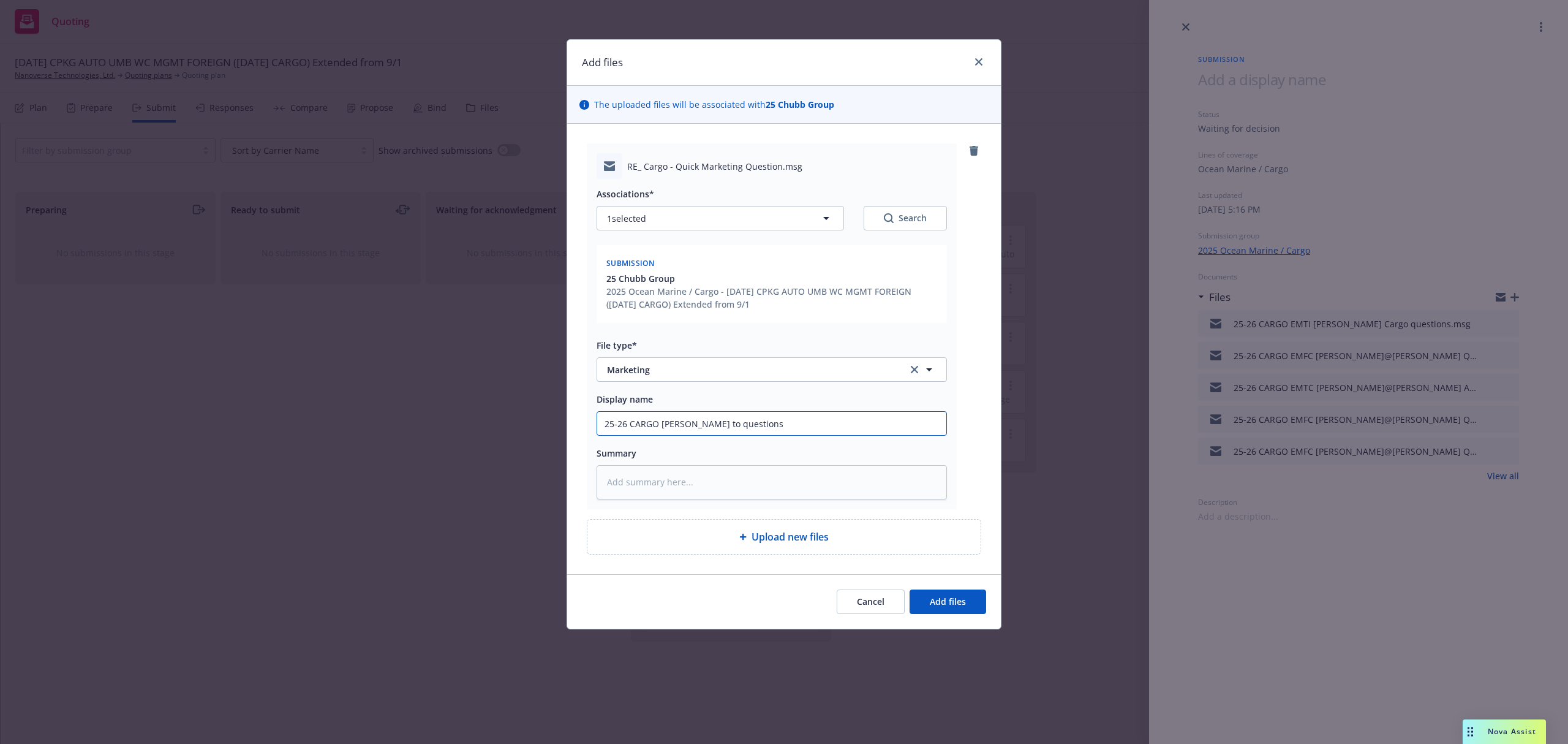
type textarea "x"
type input "25-26 CARGO EMFI Lynette Answers to questions"
paste textarea "Hi Samantha: Yes, only capital equipment. We do not sell any semiconductor mate…"
type textarea "x"
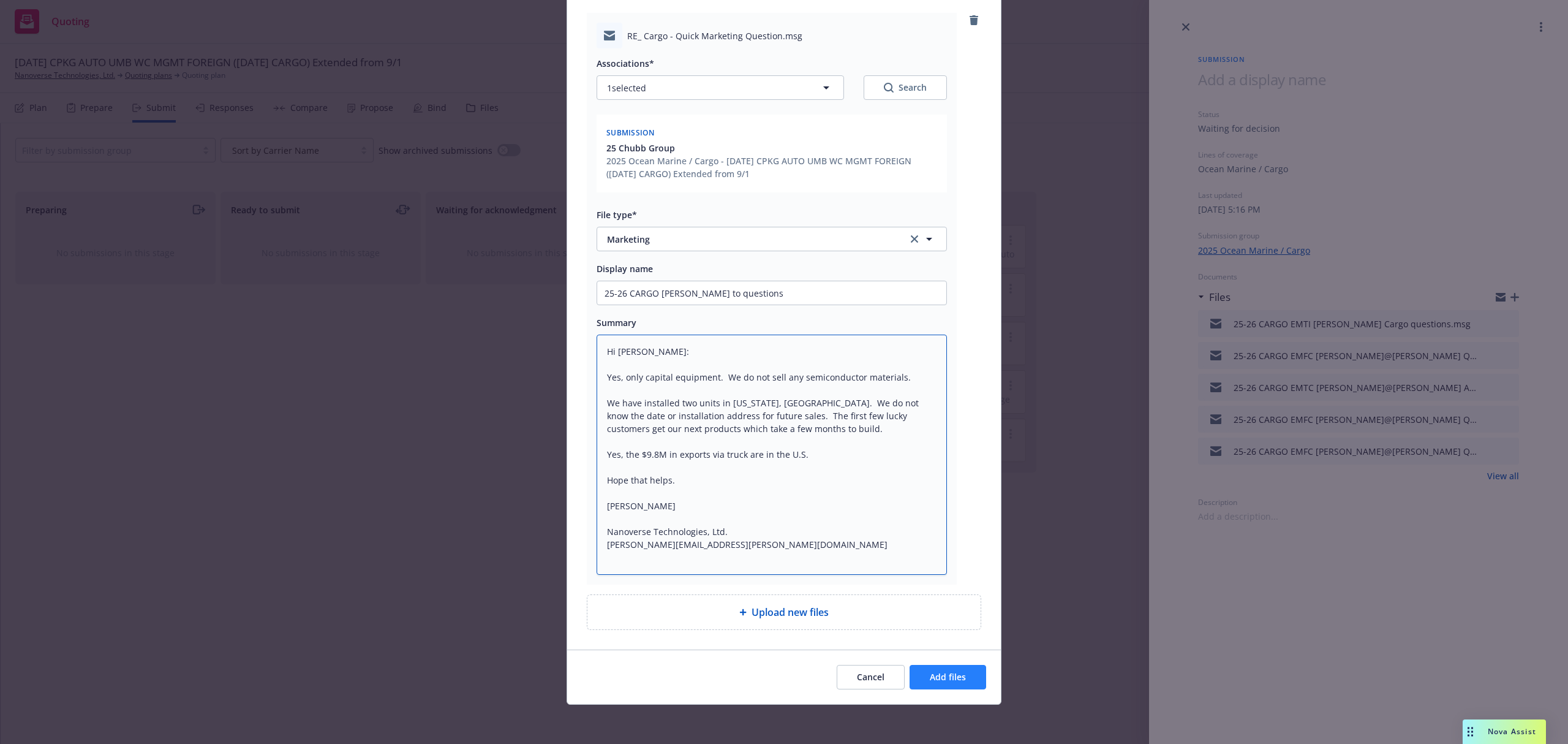
type textarea "Hi Samantha: Yes, only capital equipment. We do not sell any semiconductor mate…"
click at [956, 680] on span "Add files" at bounding box center [949, 677] width 36 height 12
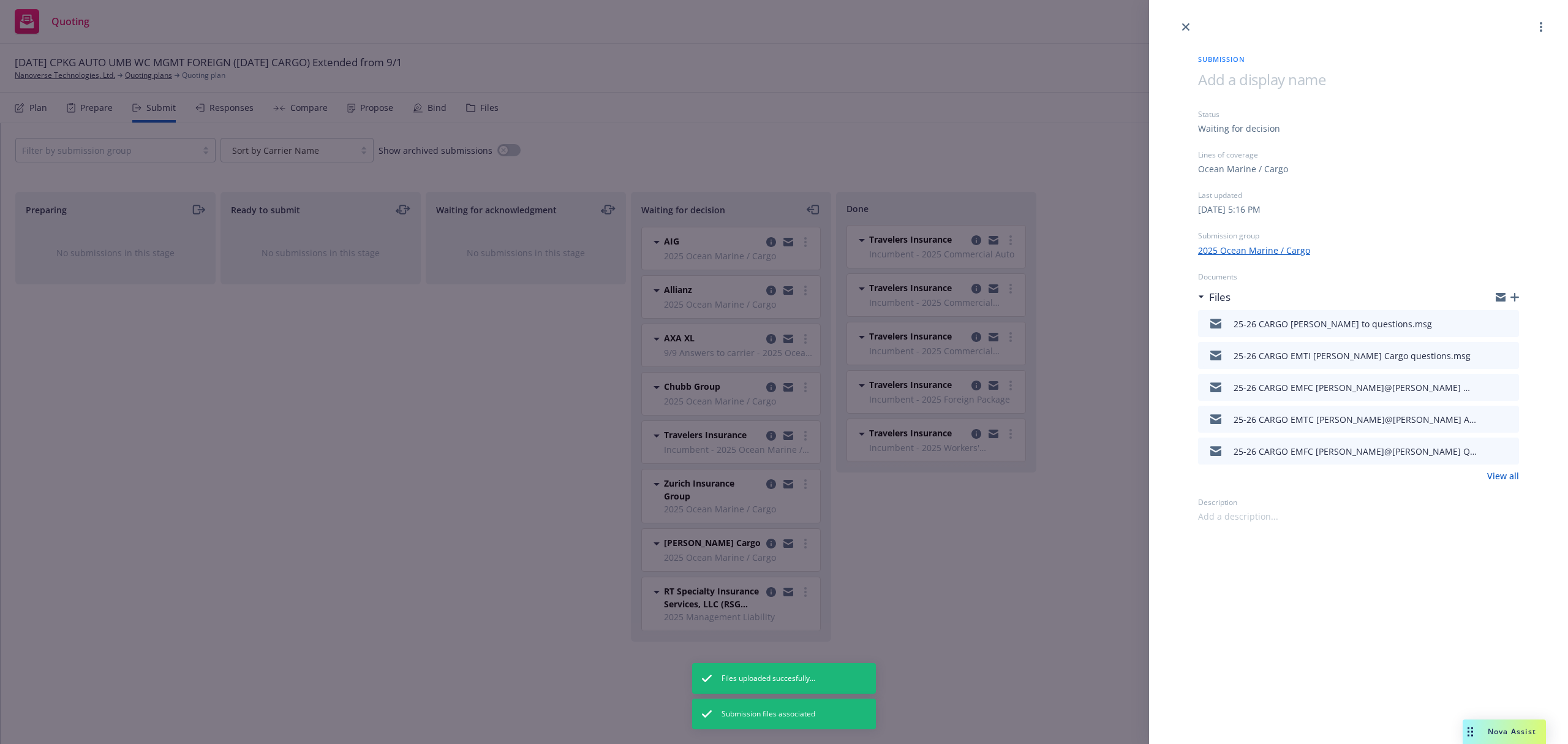
click at [1488, 385] on icon "download file" at bounding box center [1488, 385] width 8 height 7
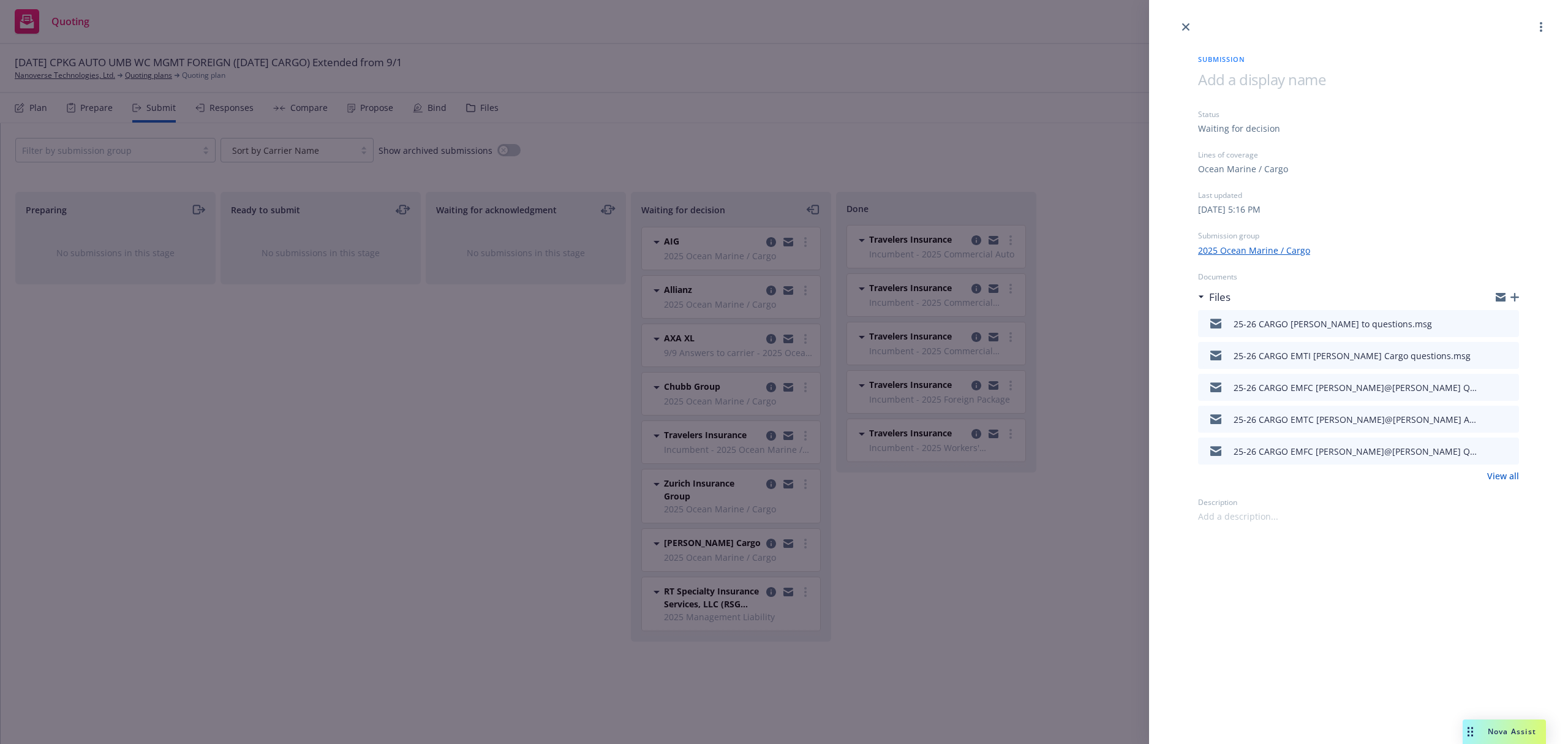
click at [1520, 297] on div "Submission Status Waiting for decision Lines of coverage Ocean Marine / Cargo L…" at bounding box center [1358, 278] width 360 height 488
click at [1516, 297] on icon "button" at bounding box center [1515, 297] width 9 height 9
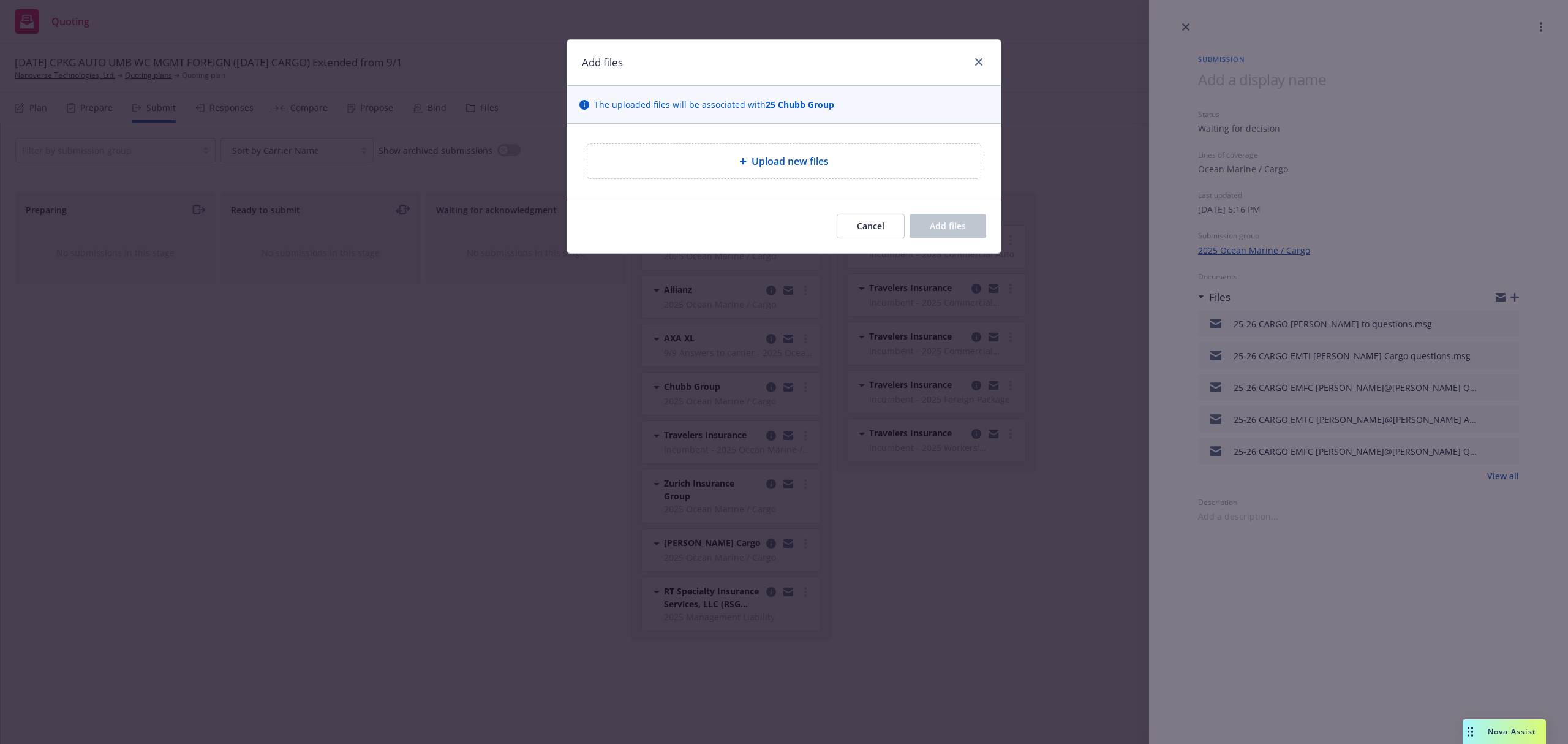
type textarea "x"
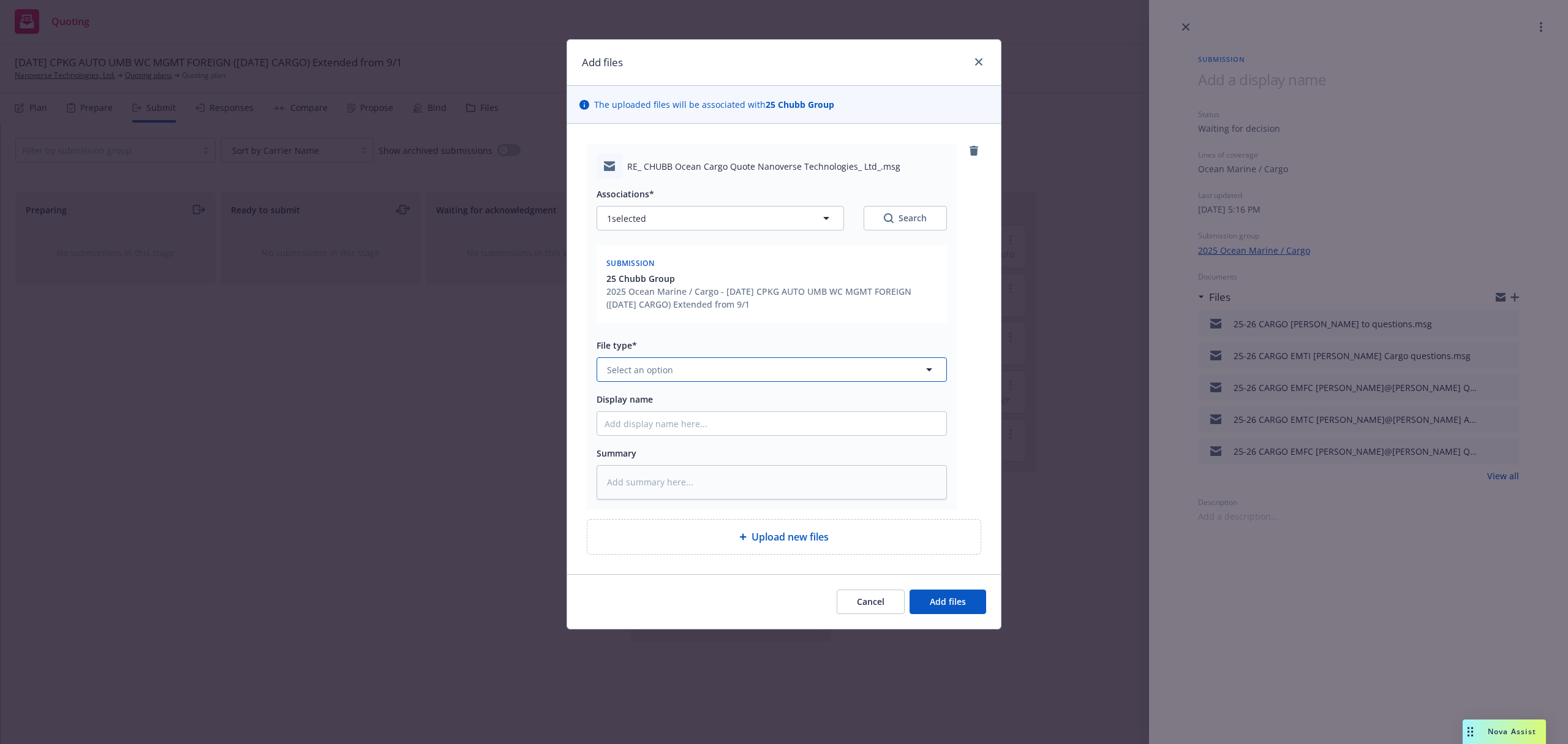
click at [722, 375] on button "Select an option" at bounding box center [771, 369] width 350 height 25
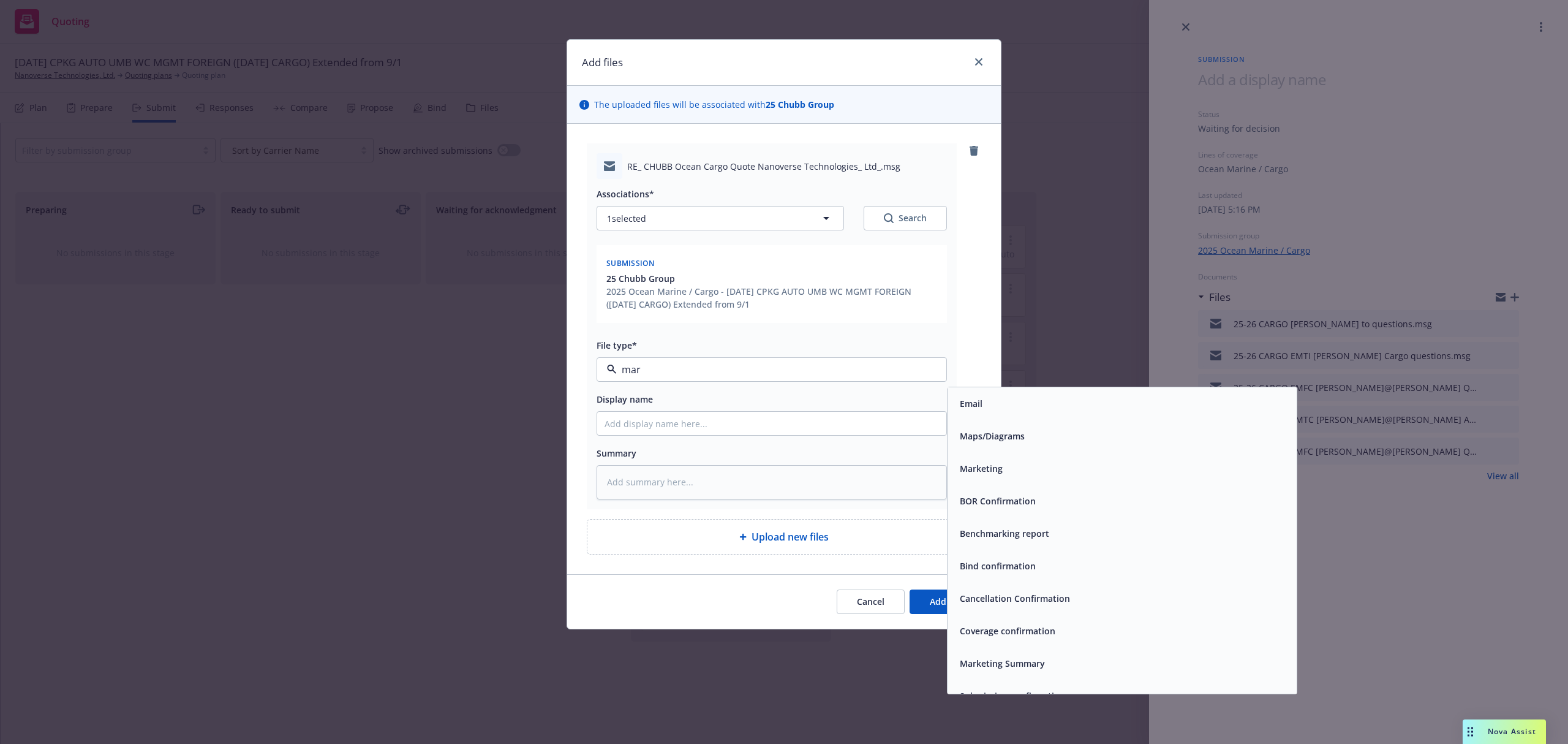
type input "mark"
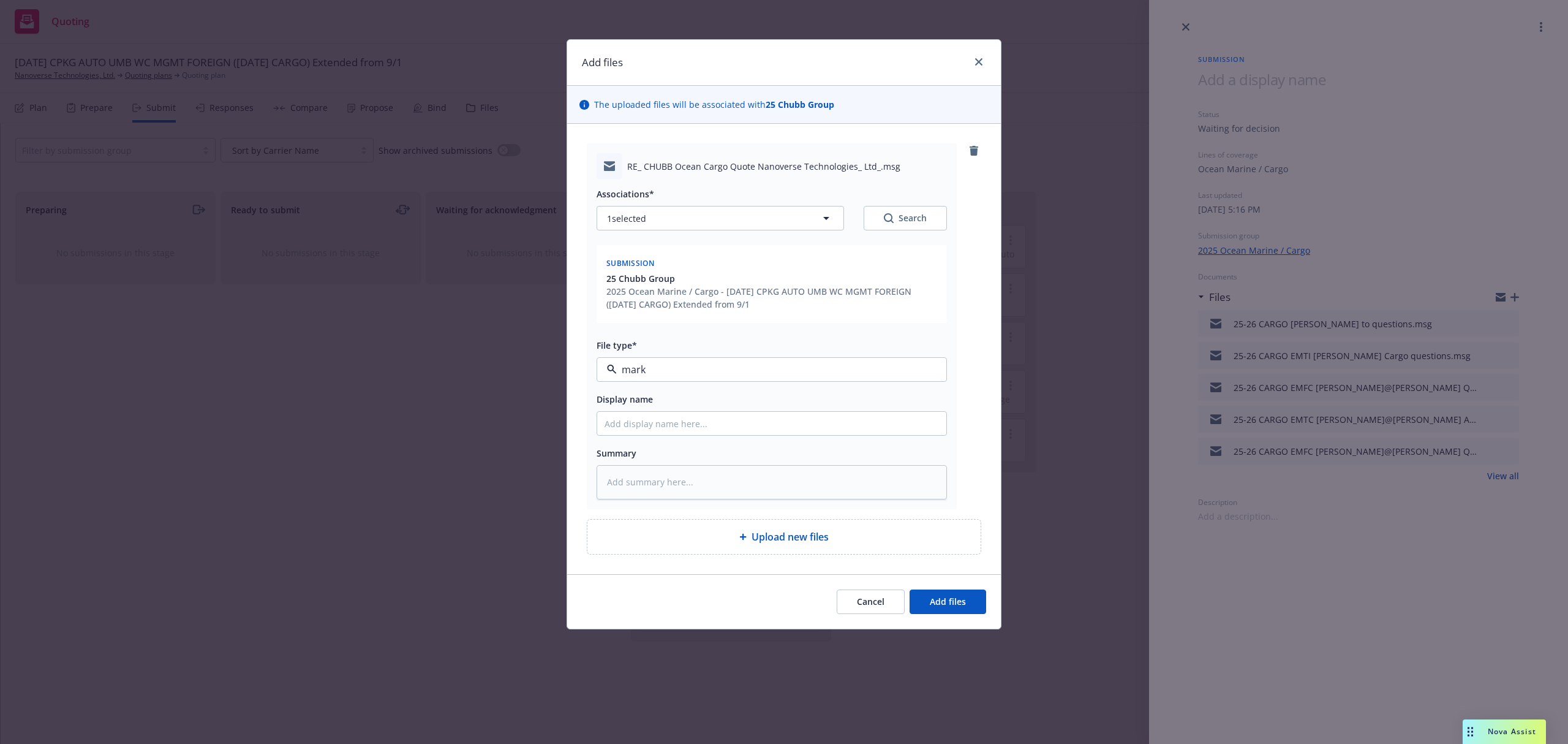
type textarea "x"
type input "2"
type textarea "x"
type input "25"
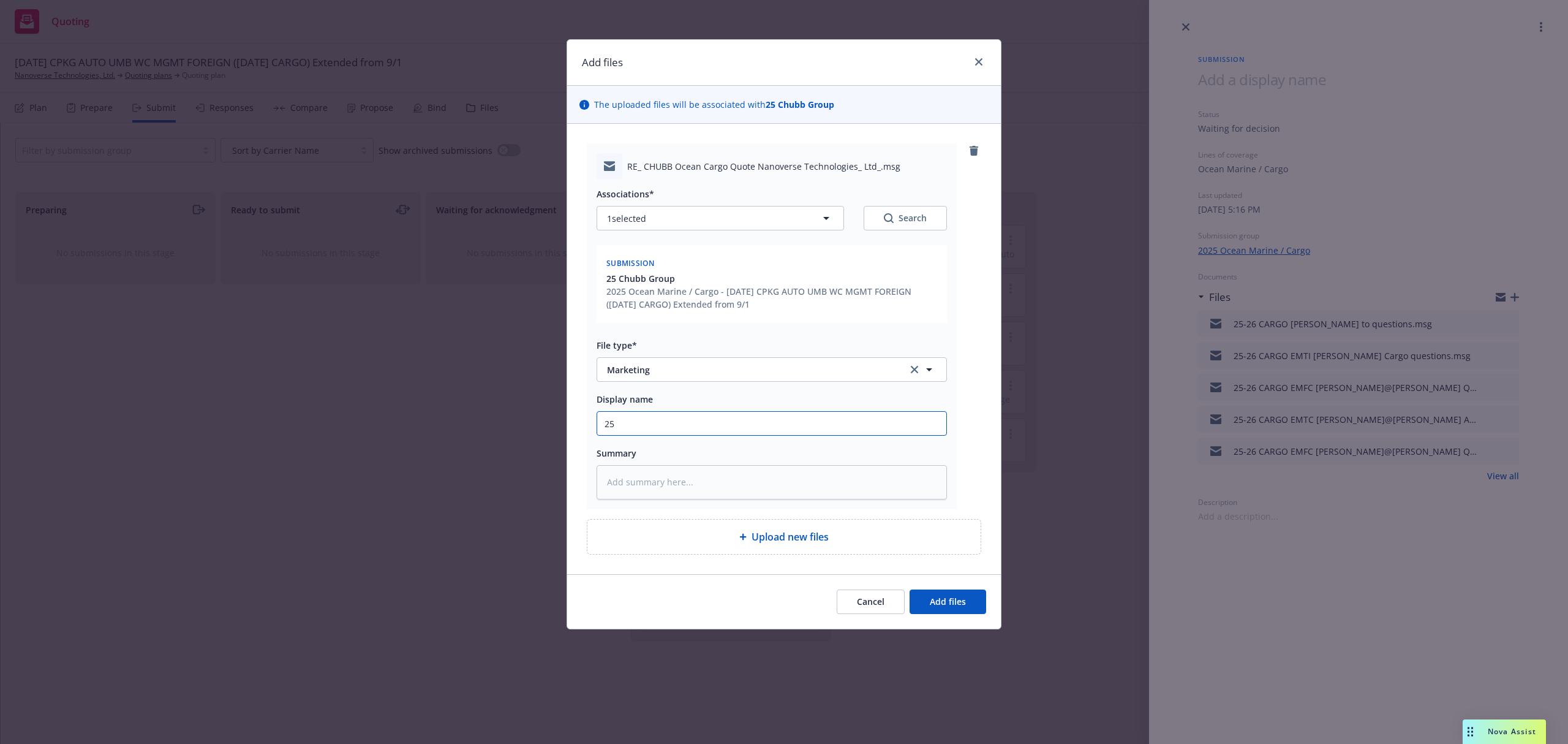
type textarea "x"
type input "25-"
type textarea "x"
type input "25-2"
type textarea "x"
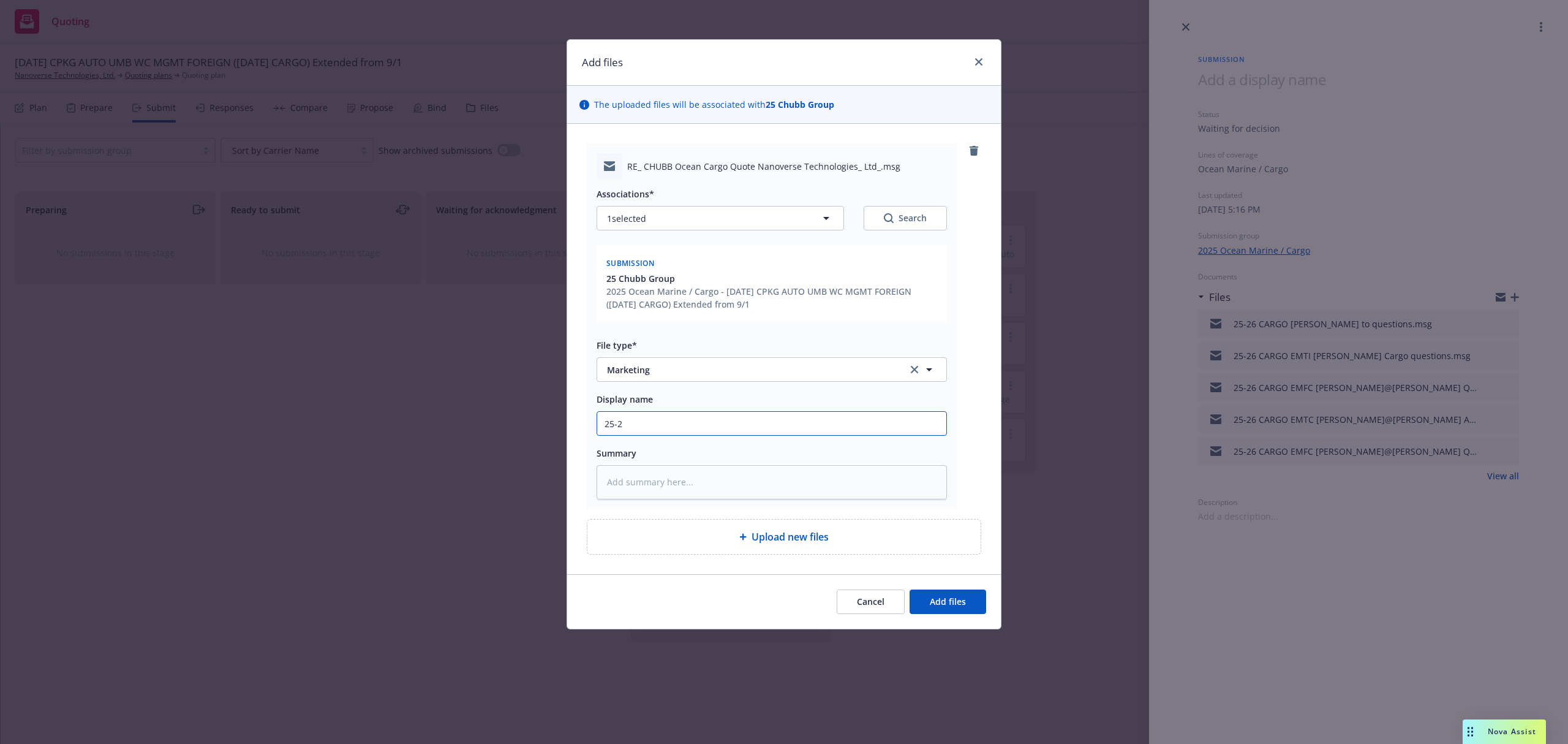
type input "25-26"
type textarea "x"
type input "25-26"
type textarea "x"
type input "25-26 C"
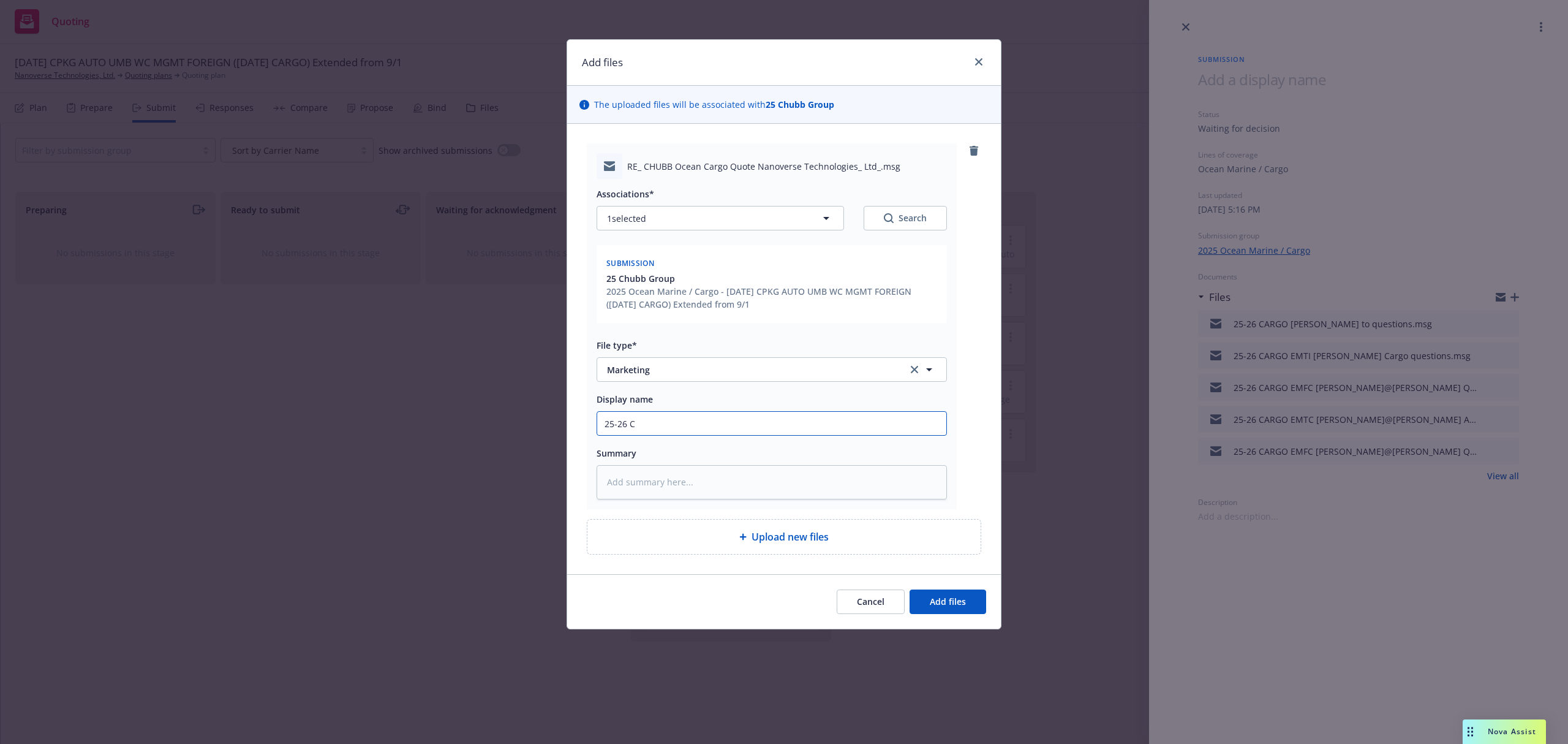
type textarea "x"
type input "25-26 CA"
type textarea "x"
type input "25-26 CAR"
type textarea "x"
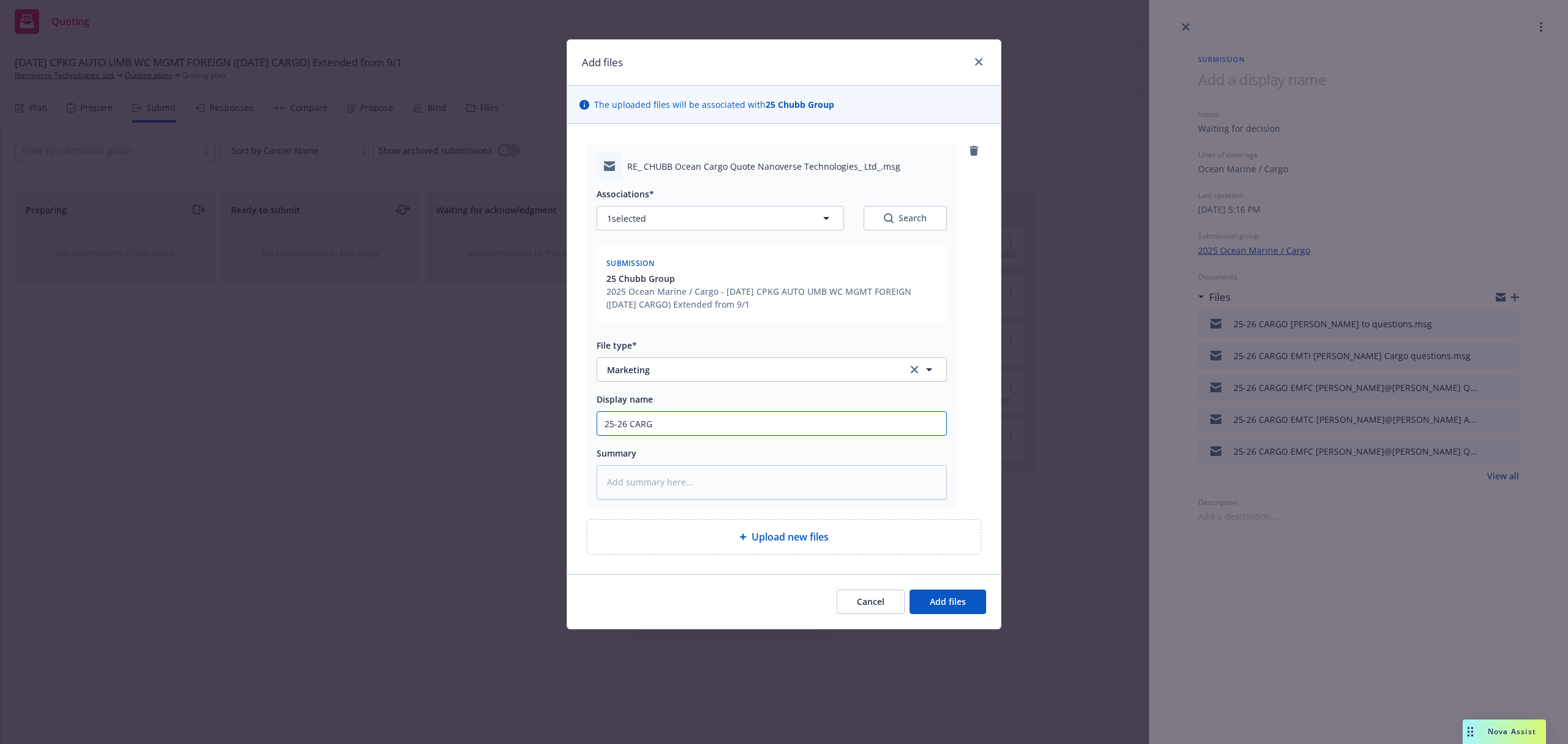
type input "25-26 CARGO"
type textarea "x"
type input "25-26 CARGO"
type textarea "x"
type input "25-26 CARGO E"
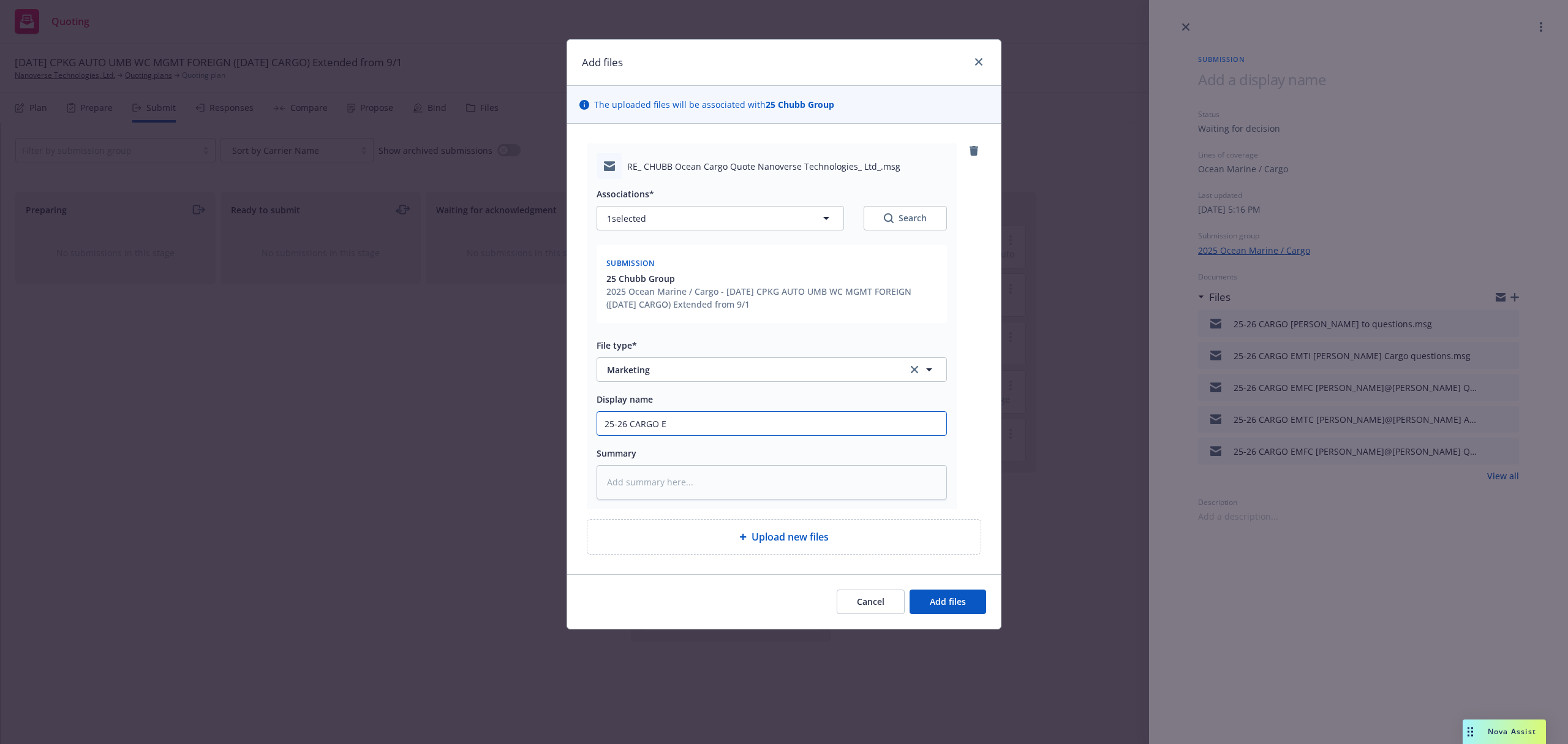
type textarea "x"
type input "25-26 CARGO EM"
type textarea "x"
type input "25-26 CARGO EMT"
type textarea "x"
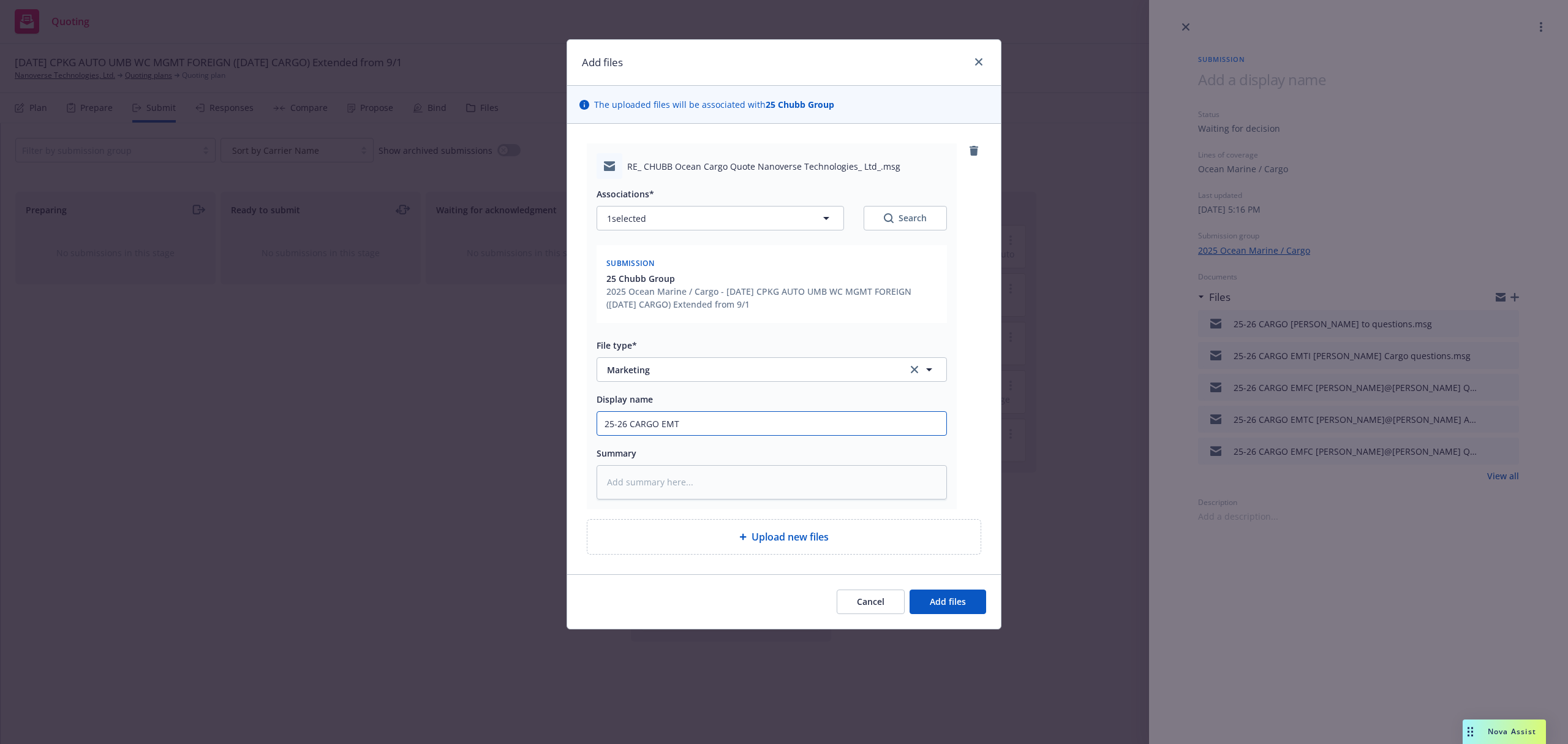
type input "25-26 CARGO EMTC"
type textarea "x"
type input "25-26 CARGO EMTC"
type textarea "x"
type input "25-26 CARGO EMTC M"
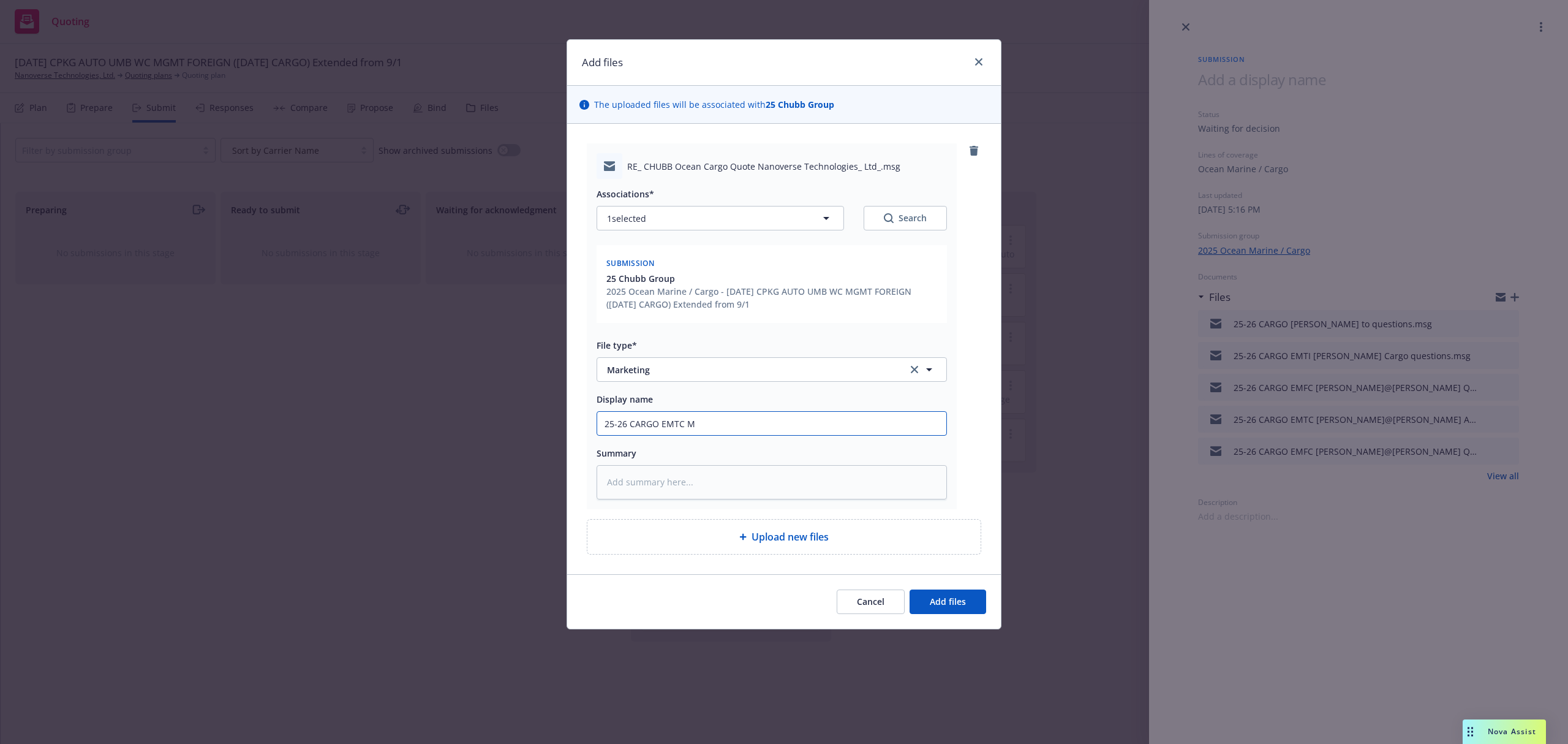
type textarea "x"
type input "25-26 CARGO EMTC Mo"
type textarea "x"
type input "25-26 CARGO EMTC Mor"
type textarea "x"
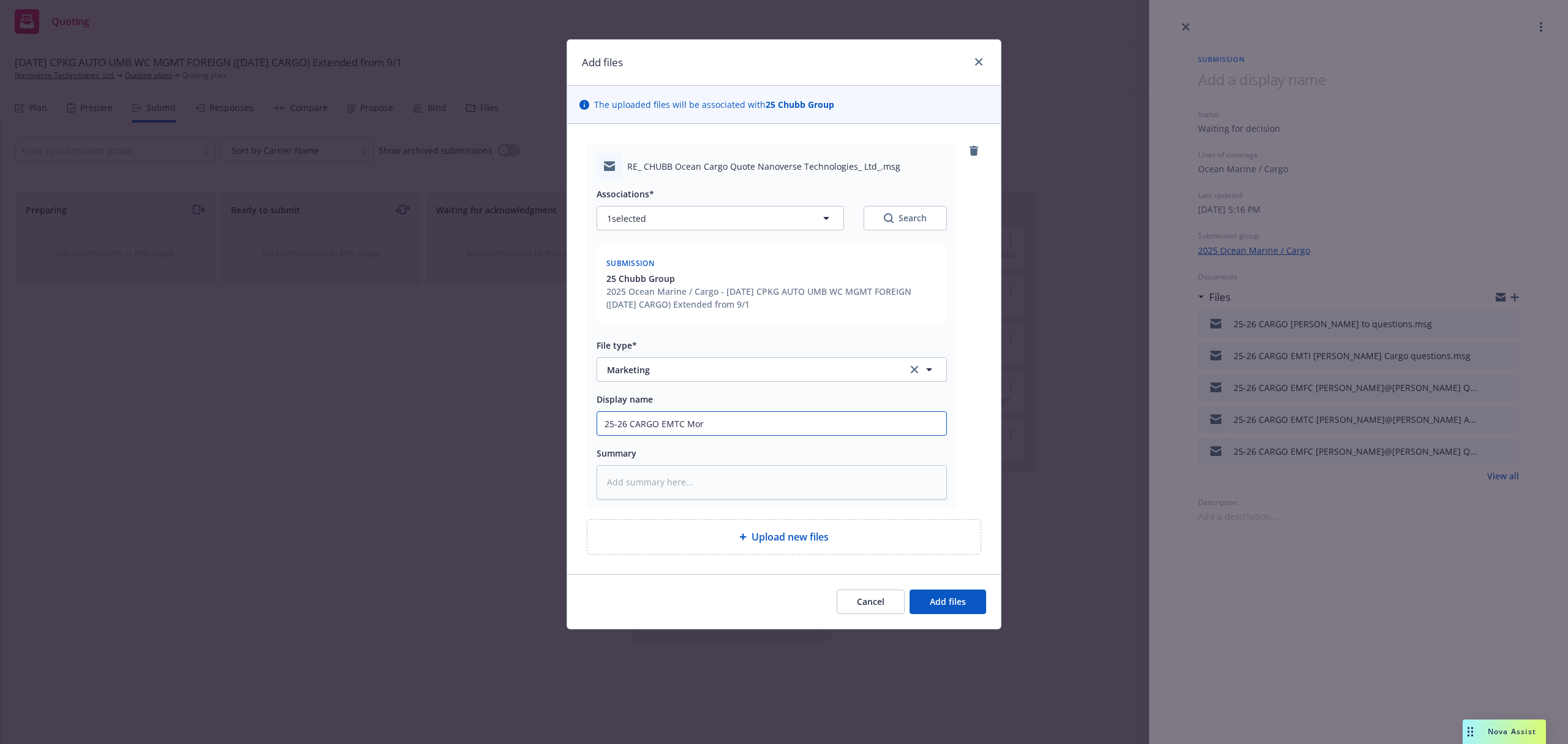
type input "25-26 CARGO EMTC Morg"
type textarea "x"
type input "25-26 CARGO EMTC Morga"
type textarea "x"
type input "25-26 CARGO EMTC Morgan"
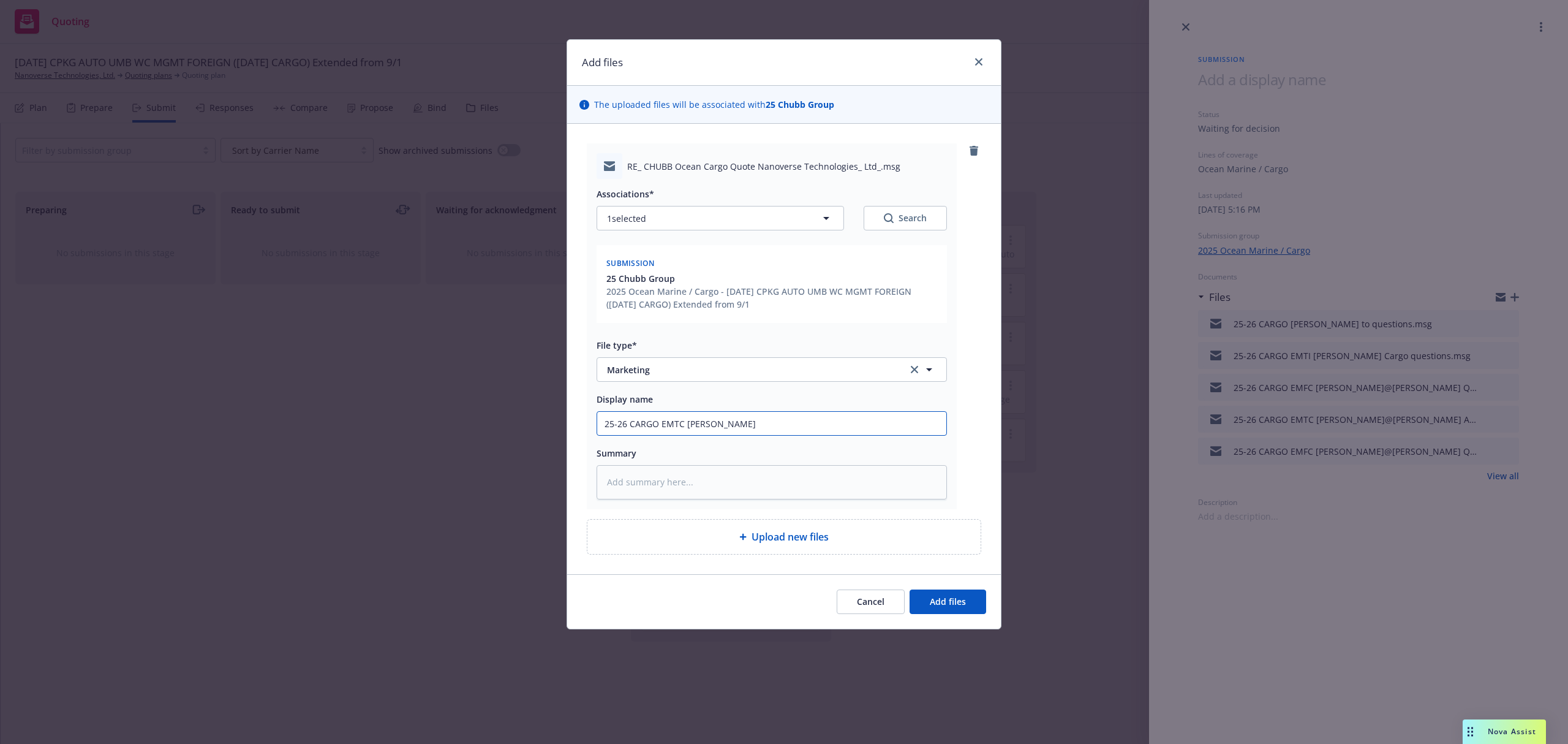
type textarea "x"
type input "25-26 CARGO EMTC Morgan@"
type textarea "x"
type input "25-26 CARGO EMTC Morgan@C"
type textarea "x"
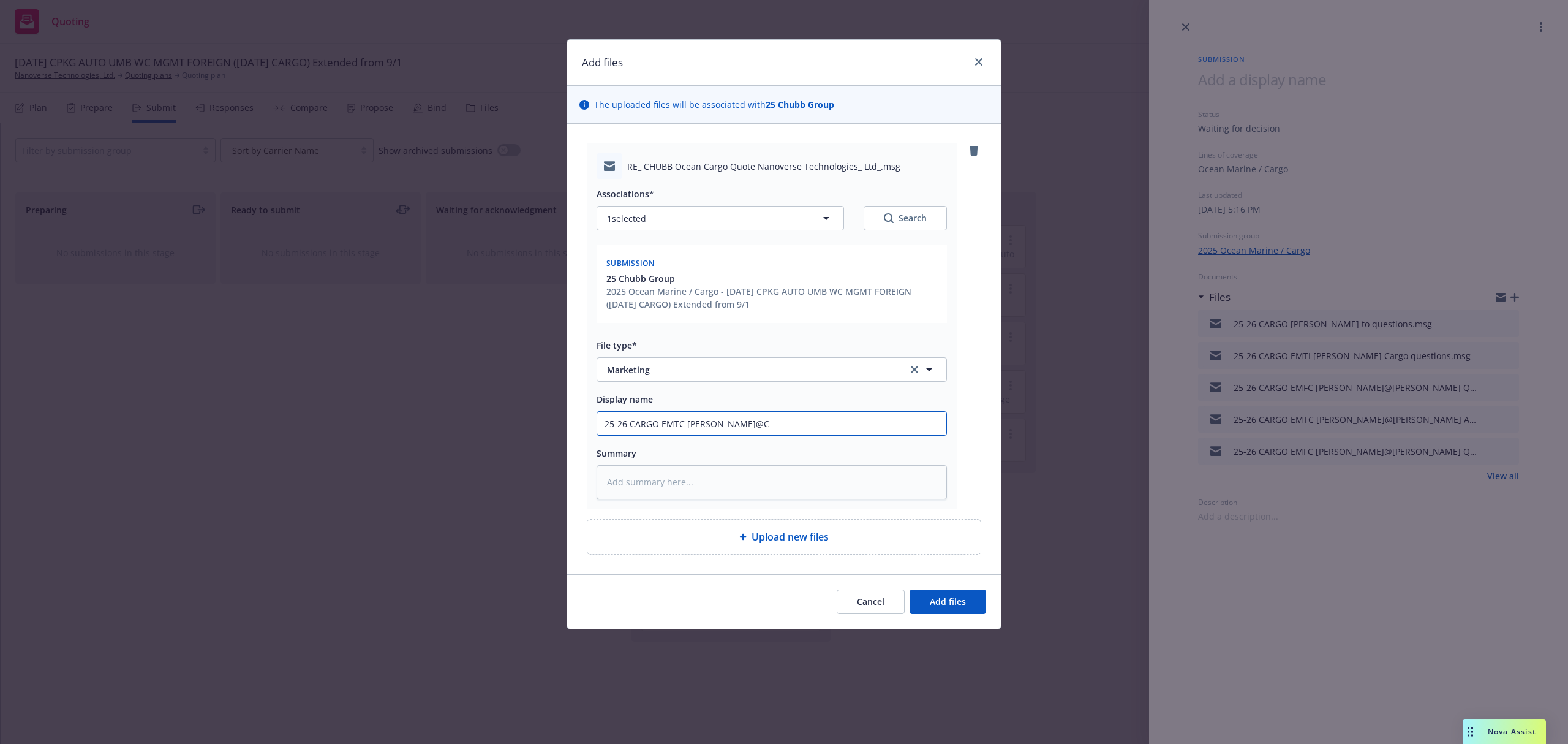
type input "25-26 CARGO EMTC Morgan@Ch"
type textarea "x"
type input "25-26 CARGO EMTC Morgan@Chu"
type textarea "x"
type input "25-26 CARGO EMTC Morgan@Chub"
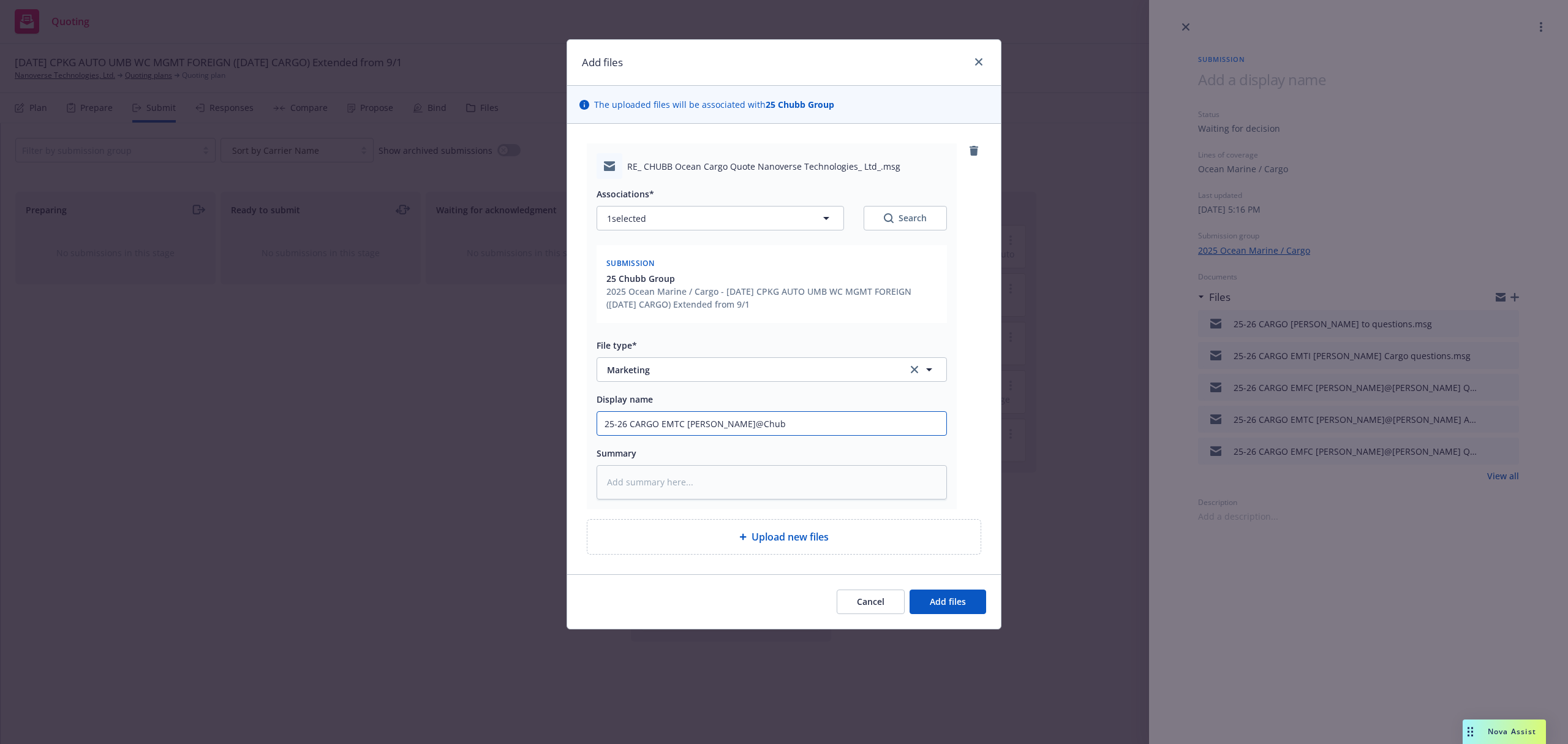
type textarea "x"
type input "25-26 CARGO EMTC Morgan@Chubb"
type textarea "x"
type input "25-26 CARGO EMTC Morgan@Chubb"
type textarea "x"
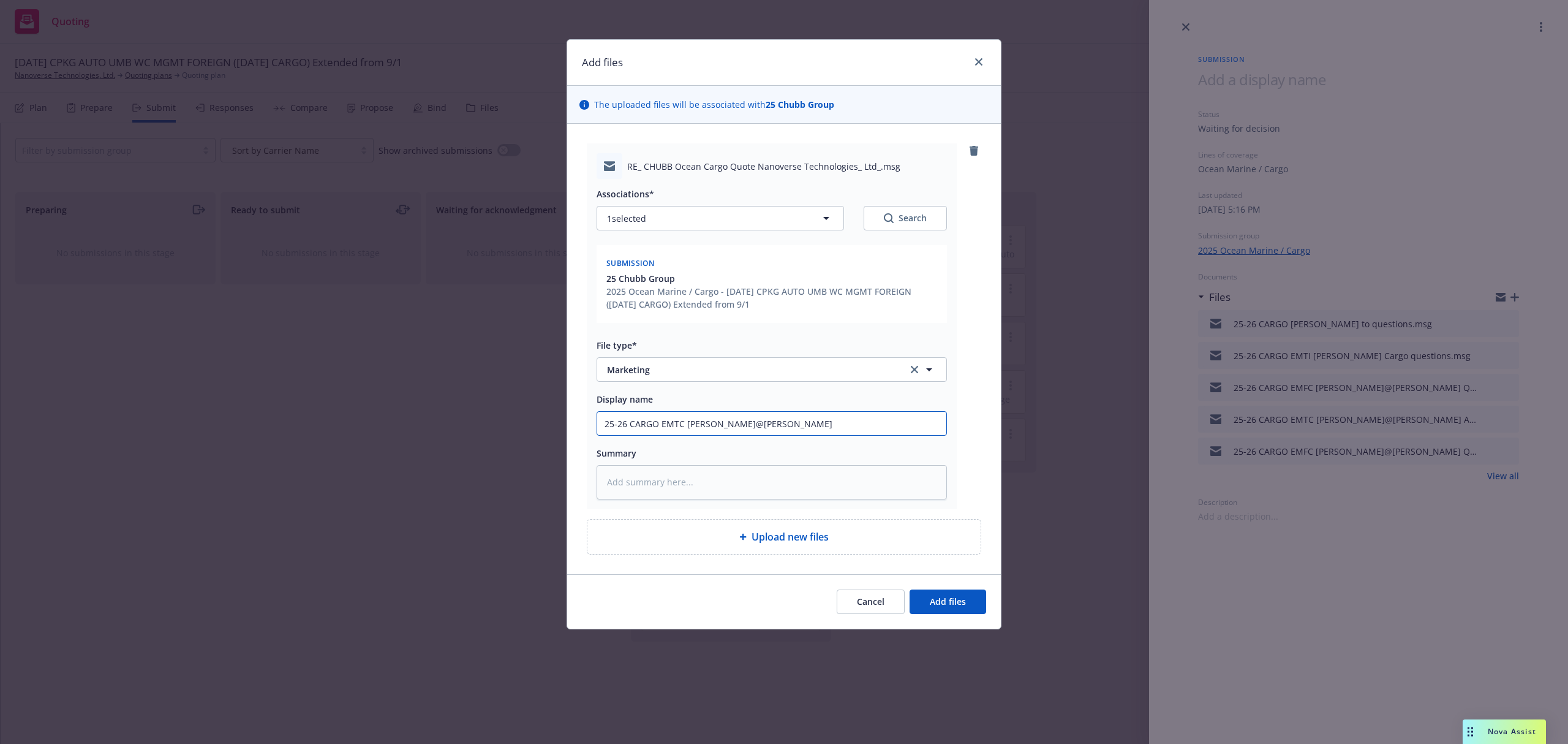
type input "25-26 CARGO EMTC Morgan@Chubb A"
type textarea "x"
type input "25-26 CARGO EMTC Morgan@Chubb An"
type textarea "x"
type input "25-26 CARGO EMTC Morgan@Chubb Ans"
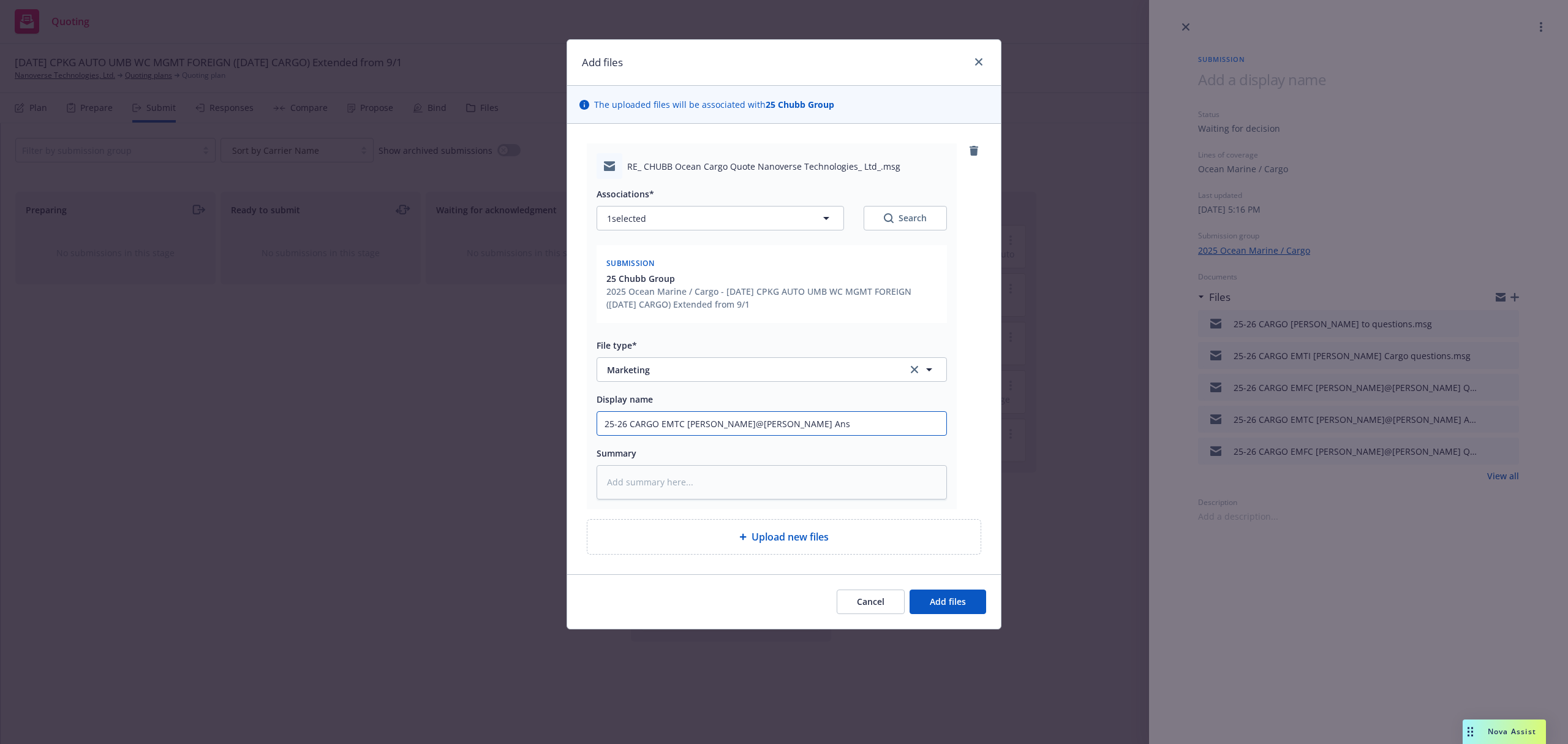
type textarea "x"
type input "25-26 CARGO EMTC Morgan@Chubb Answ"
type textarea "x"
type input "25-26 CARGO EMTC Morgan@Chubb Answe"
type textarea "x"
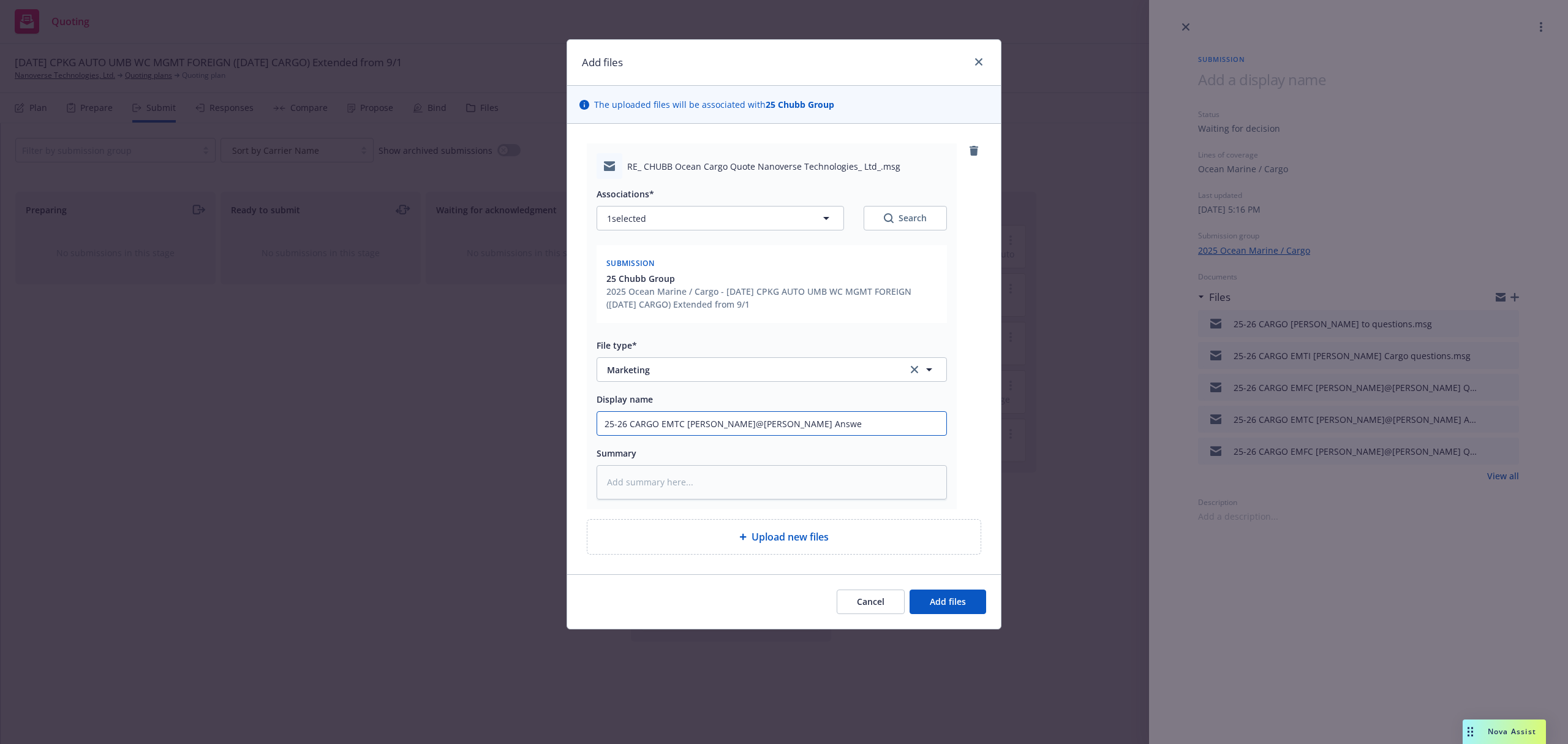
type input "25-26 CARGO EMTC Morgan@Chubb Answer"
type textarea "x"
type input "25-26 CARGO EMTC Morgan@Chubb Answers"
type textarea "x"
type input "25-26 CARGO EMTC Morgan@Chubb Answers"
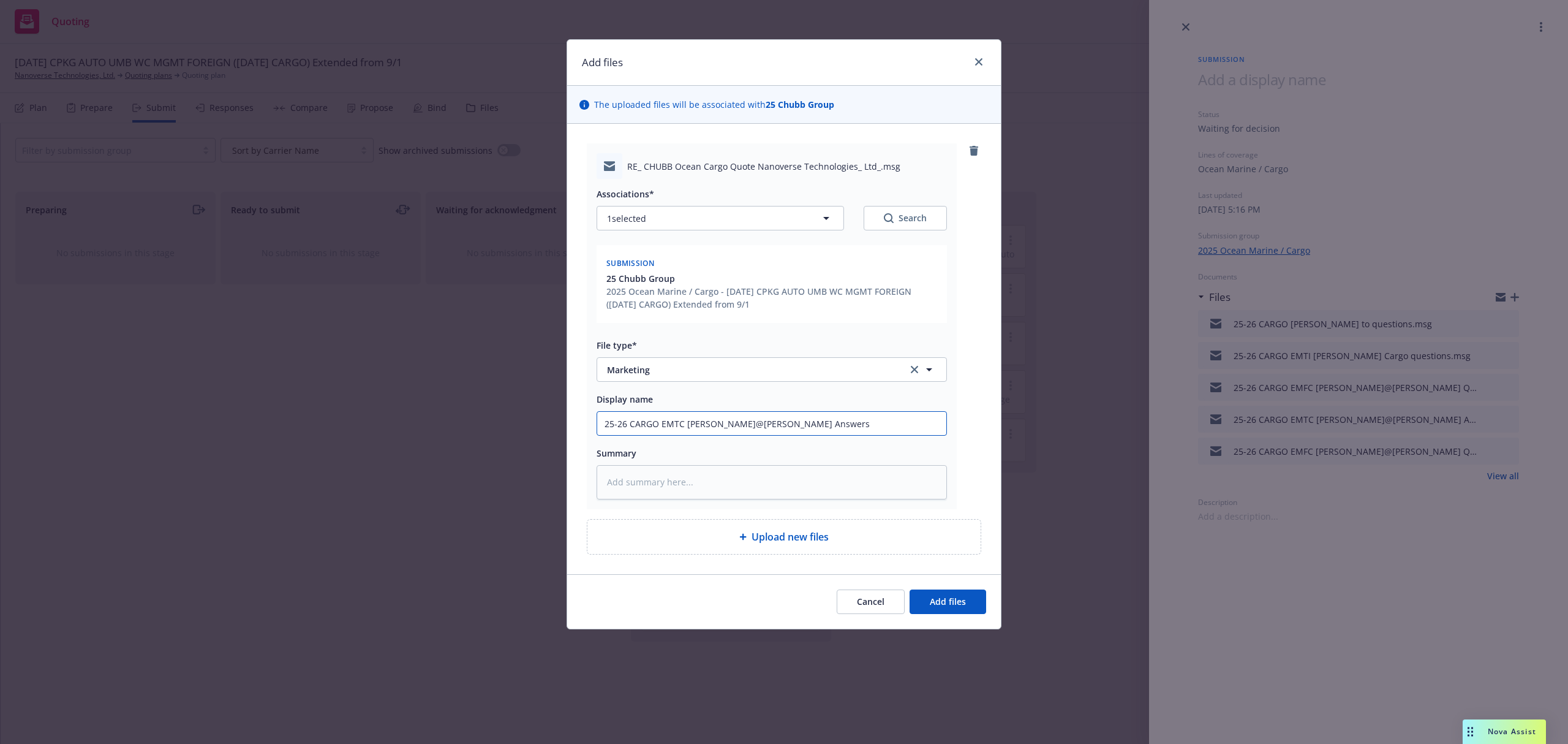
type textarea "x"
type input "25-26 CARGO EMTC Morgan@Chubb Answers t"
type textarea "x"
type input "25-26 CARGO EMTC Morgan@Chubb Answers to"
type textarea "x"
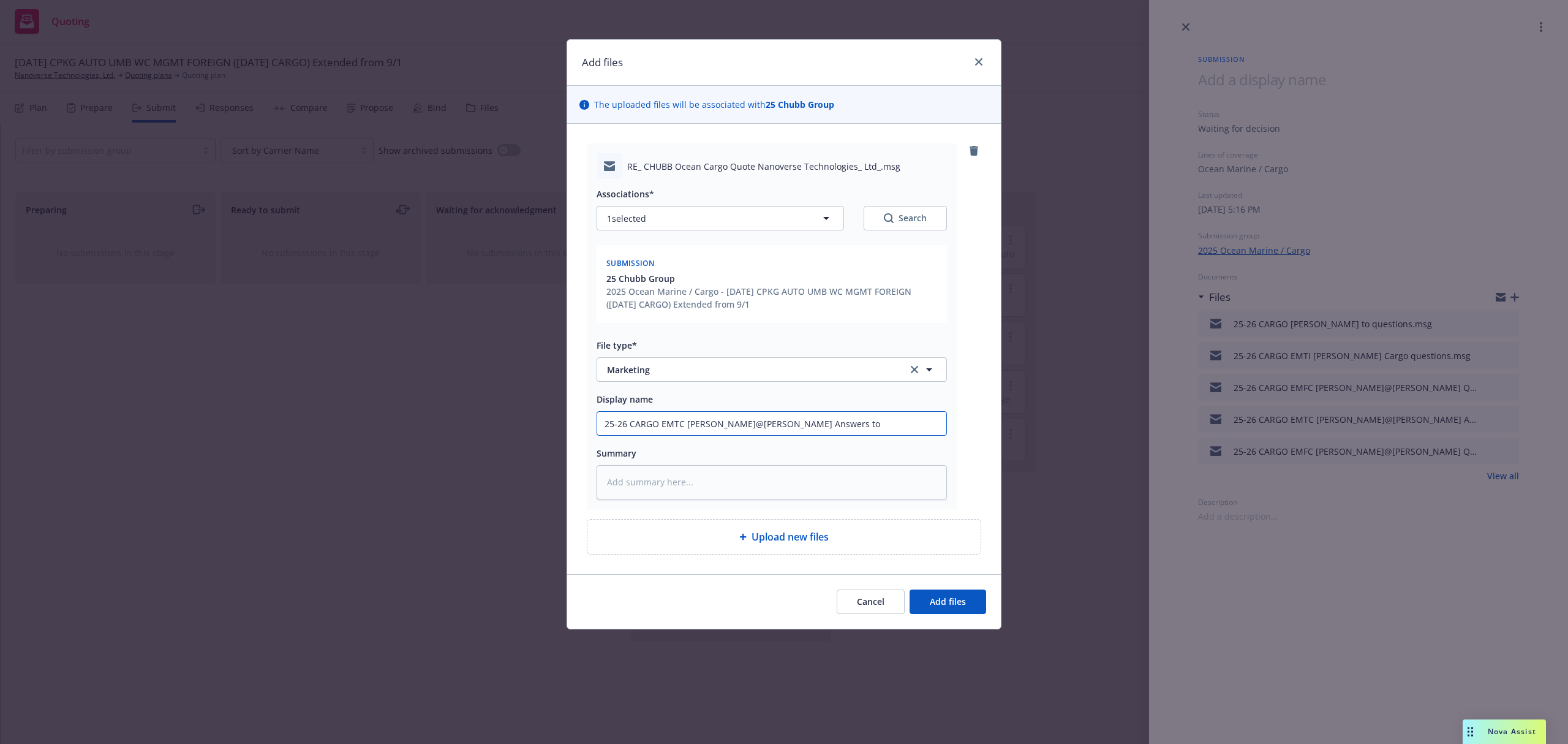
type input "25-26 CARGO EMTC Morgan@Chubb Answers to"
type textarea "x"
type input "25-26 CARGO EMTC Morgan@Chubb Answers to q"
type textarea "x"
type input "25-26 CARGO EMTC Morgan@Chubb Answers to qu"
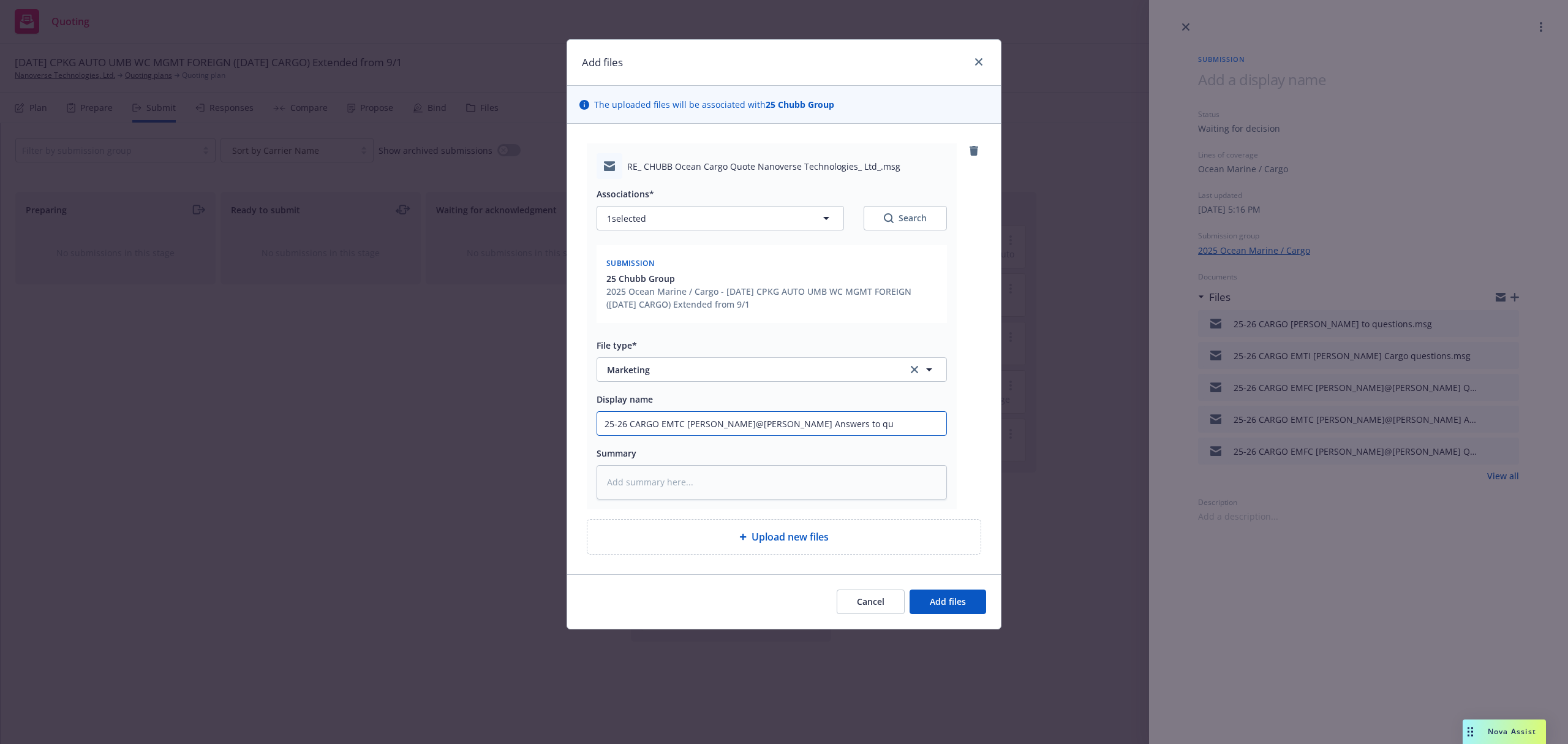
type textarea "x"
type input "25-26 CARGO EMTC Morgan@Chubb Answers to que"
type textarea "x"
type input "25-26 CARGO EMTC Morgan@Chubb Answers to ques"
type textarea "x"
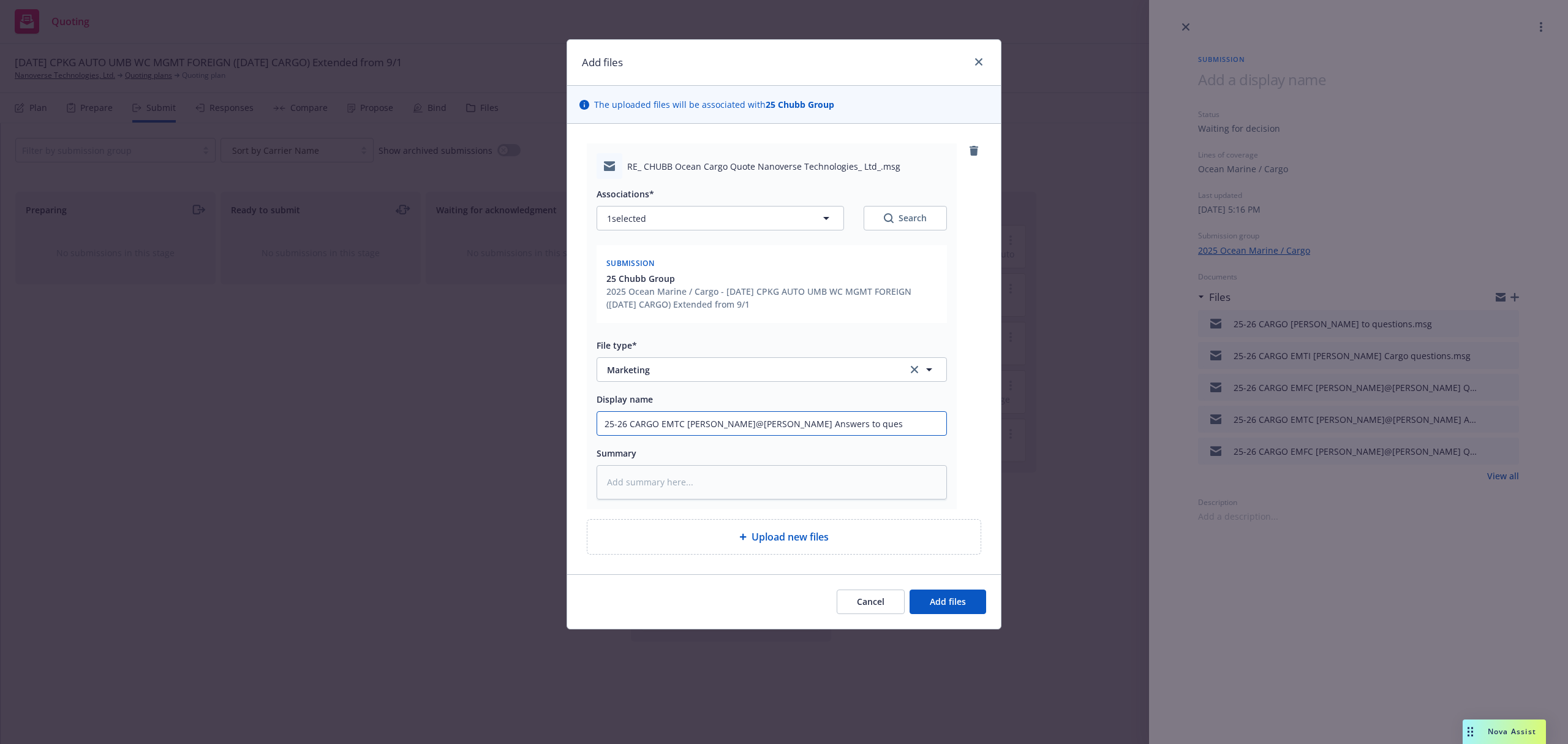
type input "25-26 CARGO EMTC Morgan@Chubb Answers to quest"
type textarea "x"
type input "25-26 CARGO EMTC Morgan@Chubb Answers to questi"
type textarea "x"
type input "25-26 CARGO EMTC Morgan@Chubb Answers to questio"
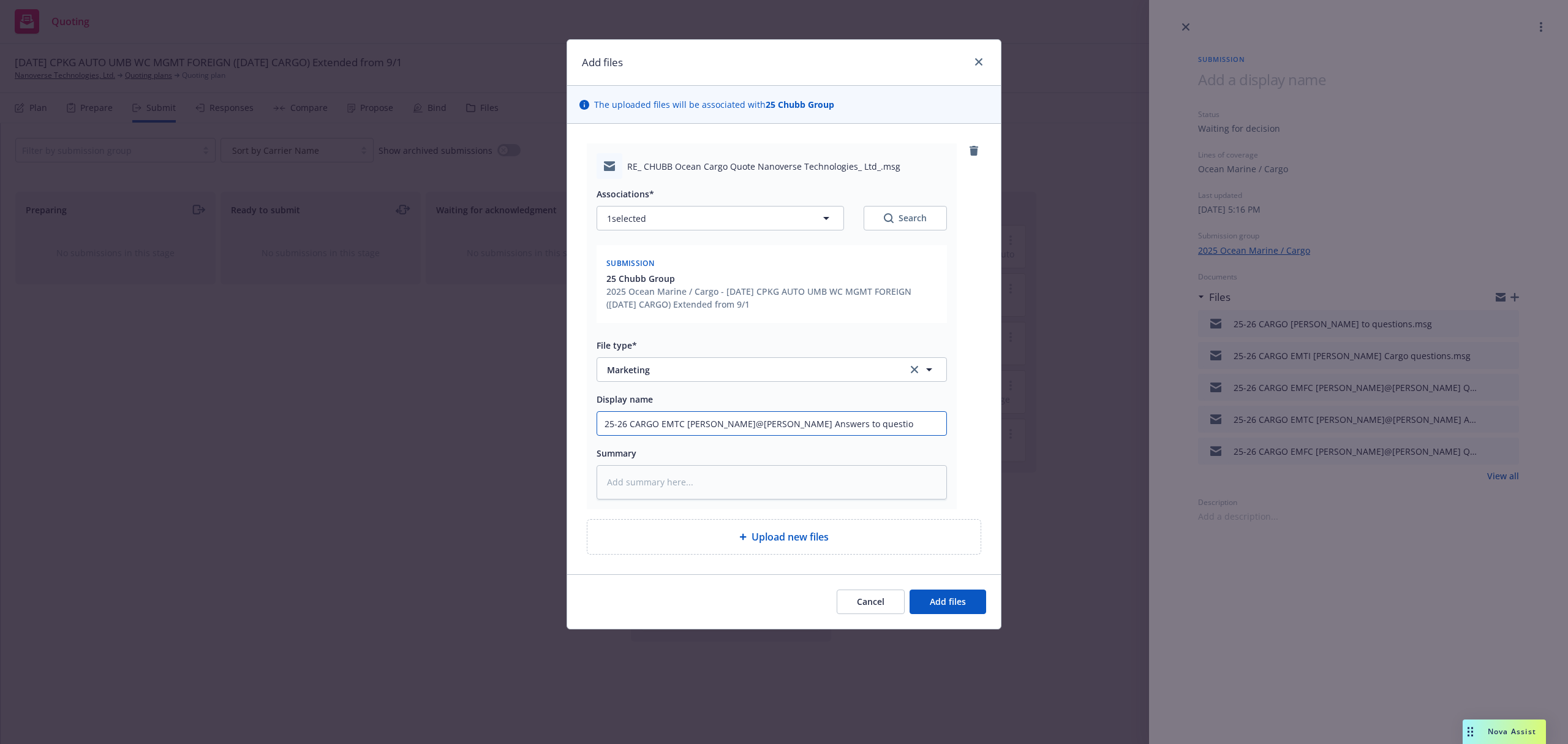
type textarea "x"
type input "25-26 CARGO EMTC Morgan@Chubb Answers to question"
type textarea "x"
type input "25-26 CARGO EMTC Morgan@Chubb Answers to questions"
paste textarea "Hi Morgan, From the insured: Yes, only capital equipment. We do not sell any se…"
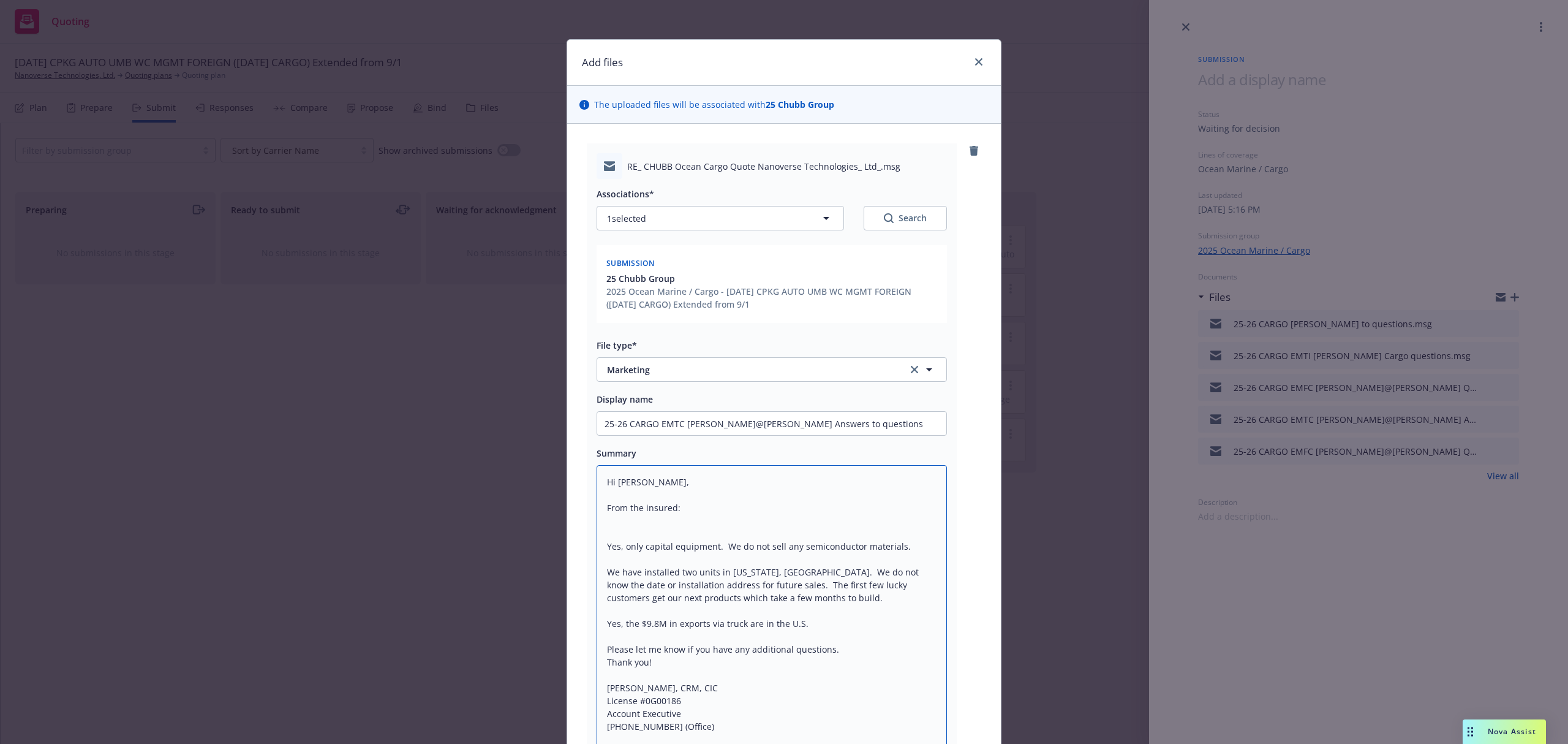
type textarea "x"
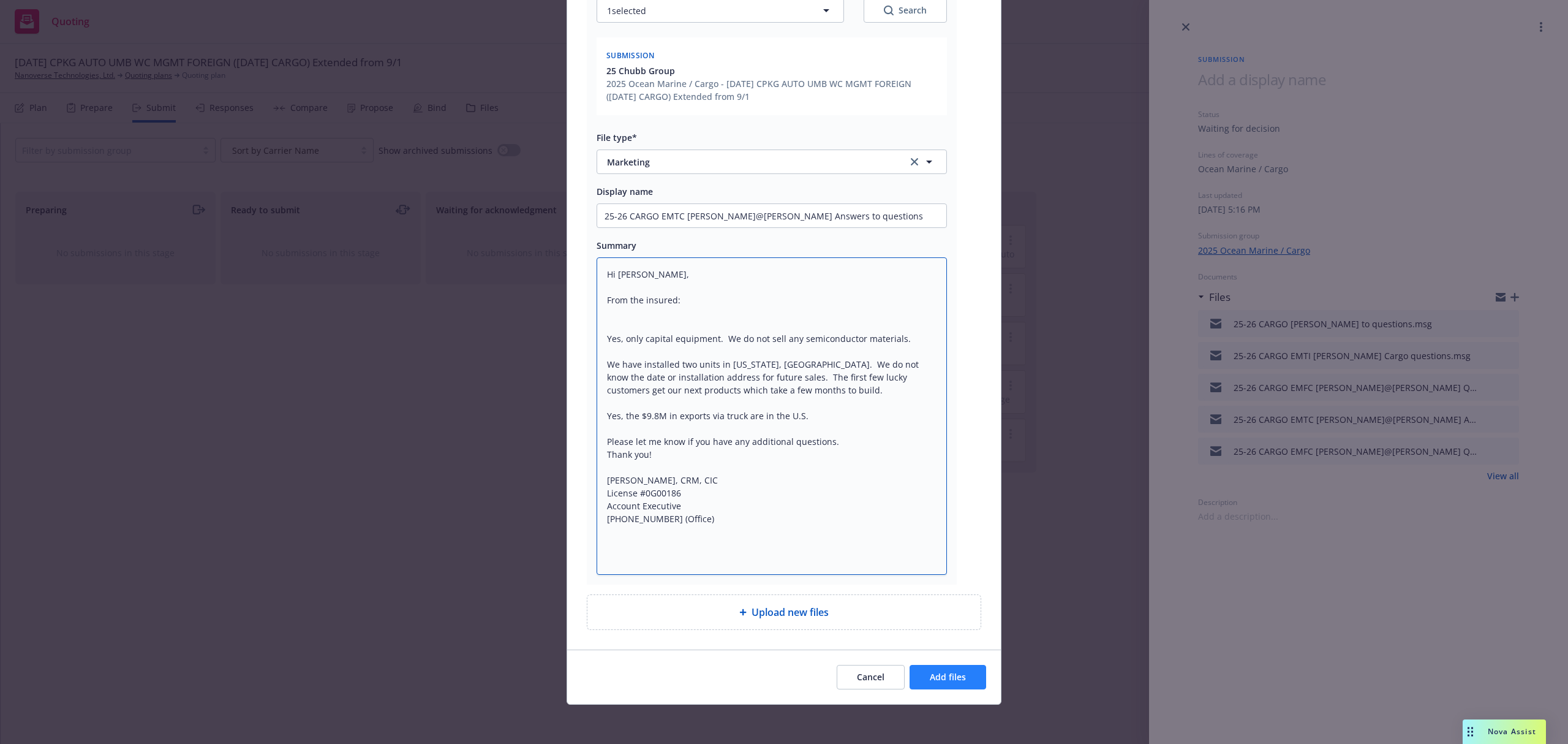
type textarea "Hi Morgan, From the insured: Yes, only capital equipment. We do not sell any se…"
click at [954, 673] on span "Add files" at bounding box center [949, 677] width 36 height 12
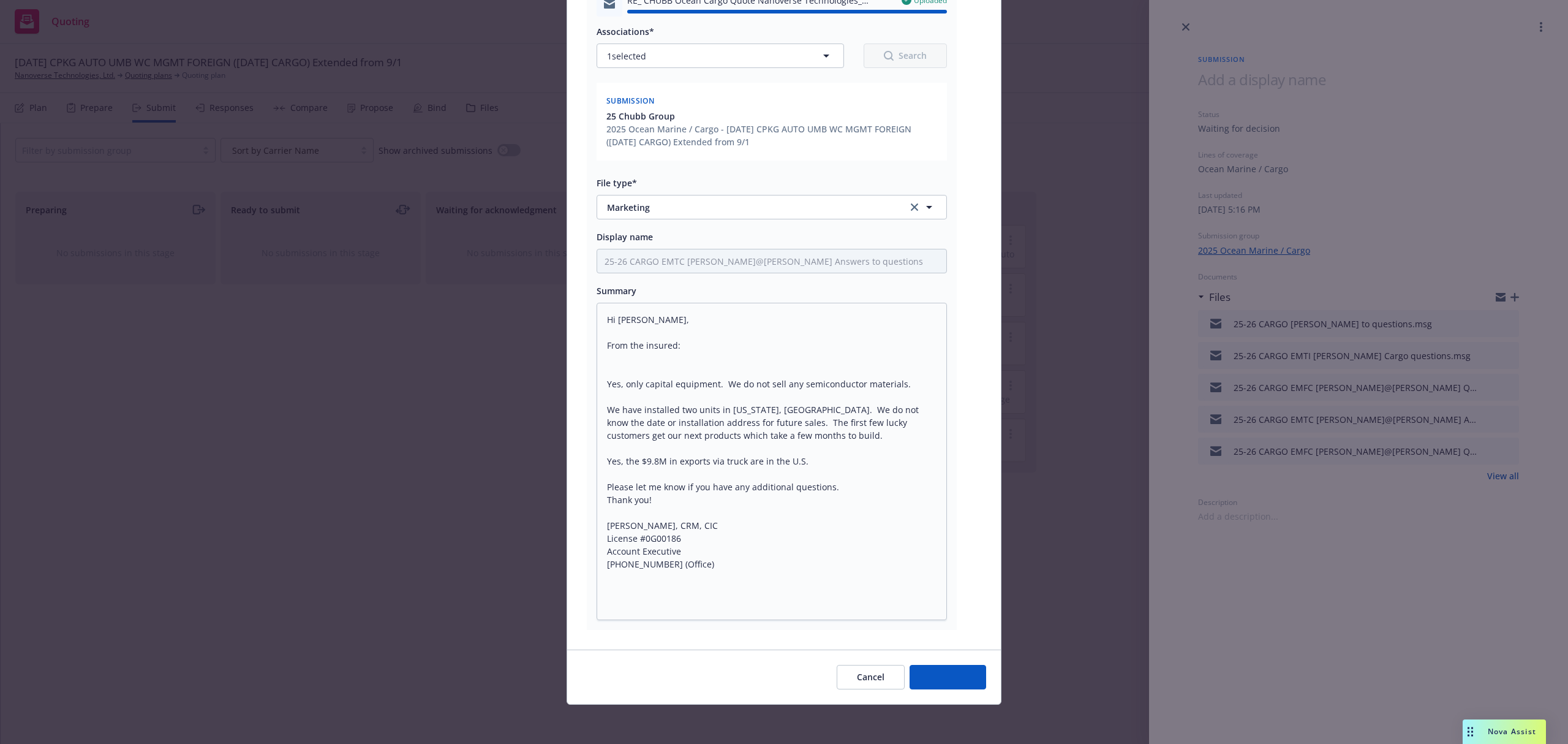
type textarea "x"
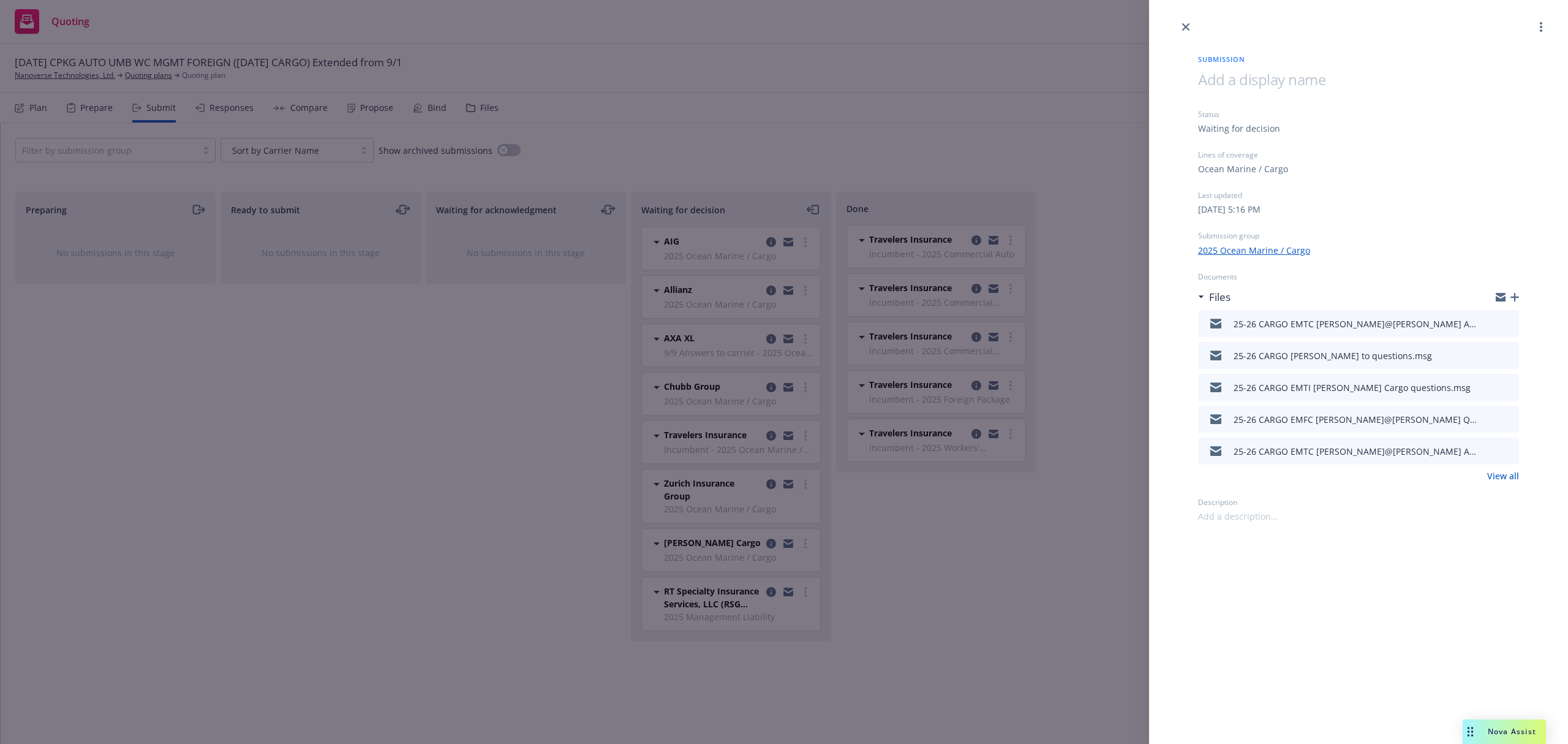
drag, startPoint x: 1049, startPoint y: 597, endPoint x: 1052, endPoint y: 570, distance: 27.2
click at [1049, 597] on div "Submission Status Waiting for decision Lines of coverage Ocean Marine / Cargo L…" at bounding box center [784, 372] width 1568 height 744
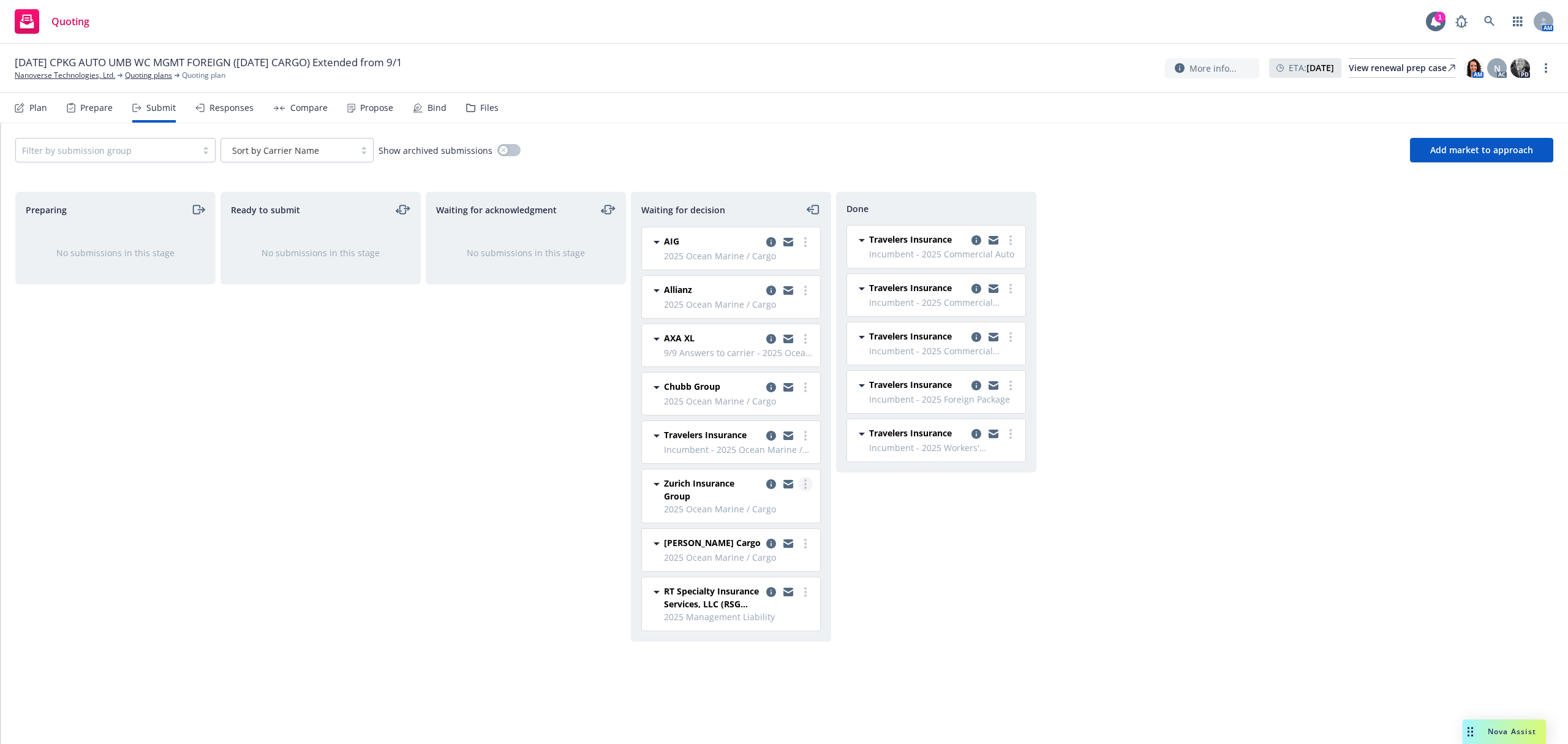
click at [801, 486] on link "more" at bounding box center [805, 484] width 15 height 15
click at [752, 586] on span "Add declined decision" at bounding box center [750, 586] width 121 height 12
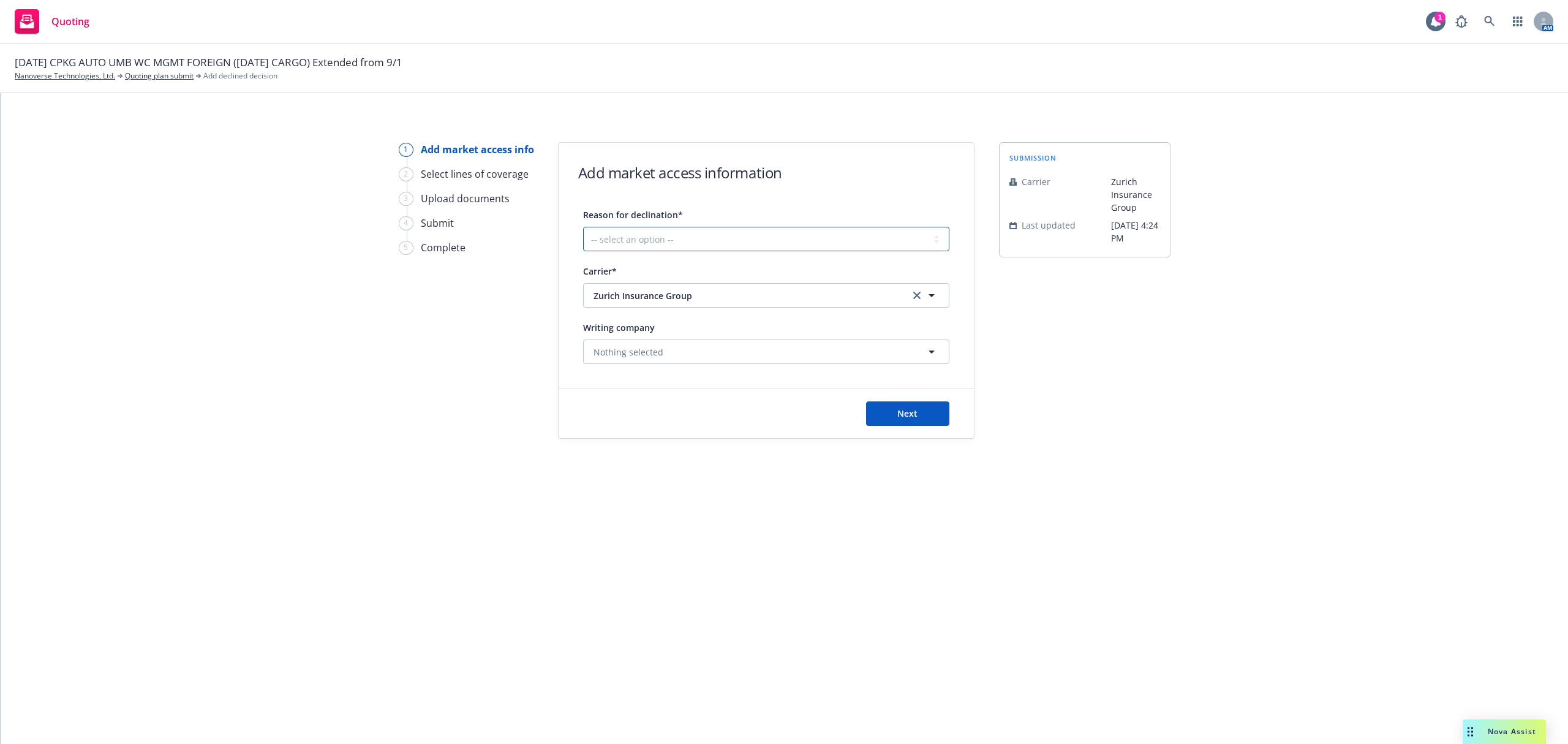
click at [664, 239] on select "-- select an option -- Cannot compete with other markets Carrier non-renewed Ca…" at bounding box center [766, 239] width 366 height 25
select select "DOES_NOT_FIT_UNDERWRITER_APPETITE"
click at [583, 227] on select "-- select an option -- Cannot compete with other markets Carrier non-renewed Ca…" at bounding box center [766, 239] width 366 height 25
click at [922, 415] on button "Next" at bounding box center [907, 413] width 83 height 25
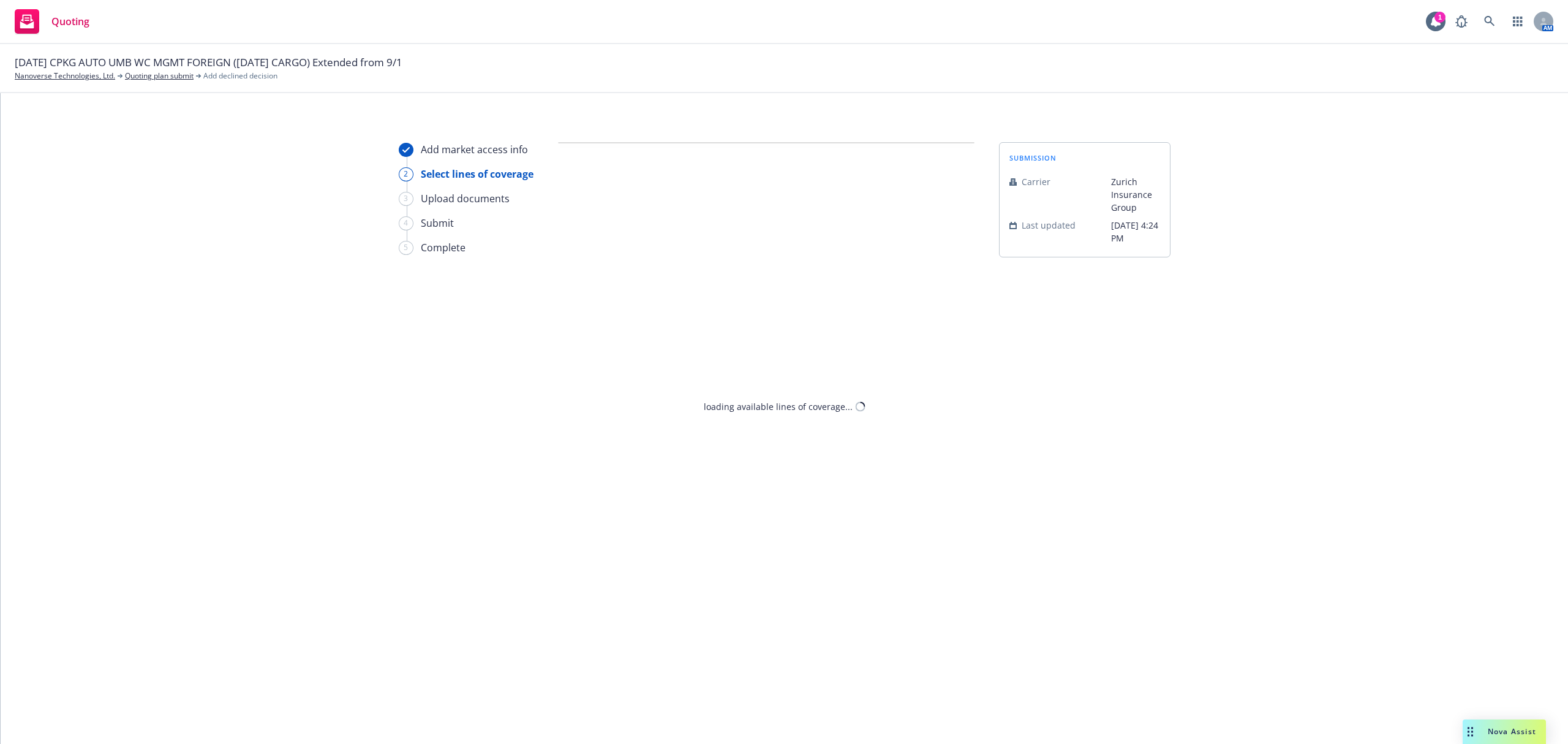
select select "DOES_NOT_FIT_UNDERWRITER_APPETITE"
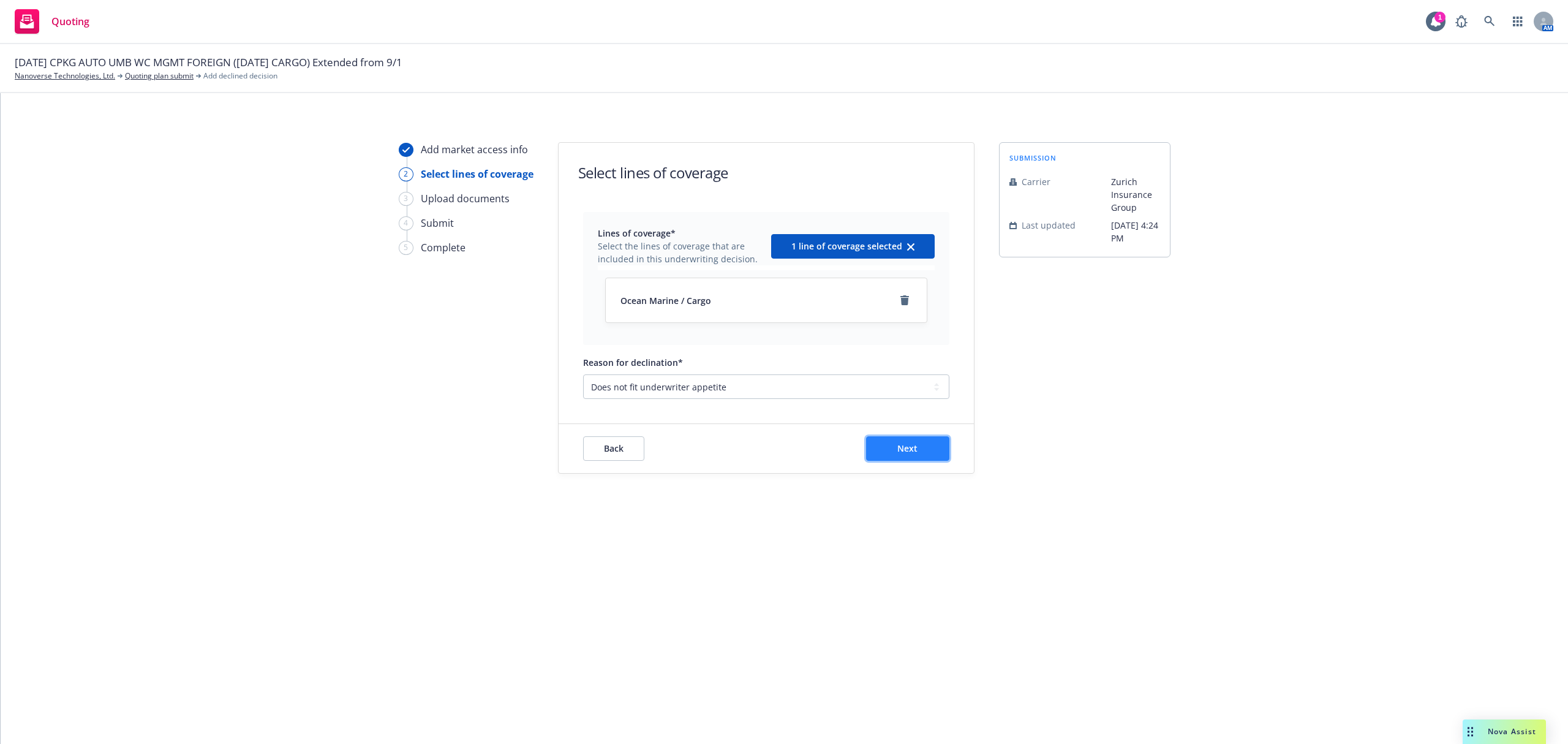
click at [922, 447] on button "Next" at bounding box center [907, 448] width 83 height 25
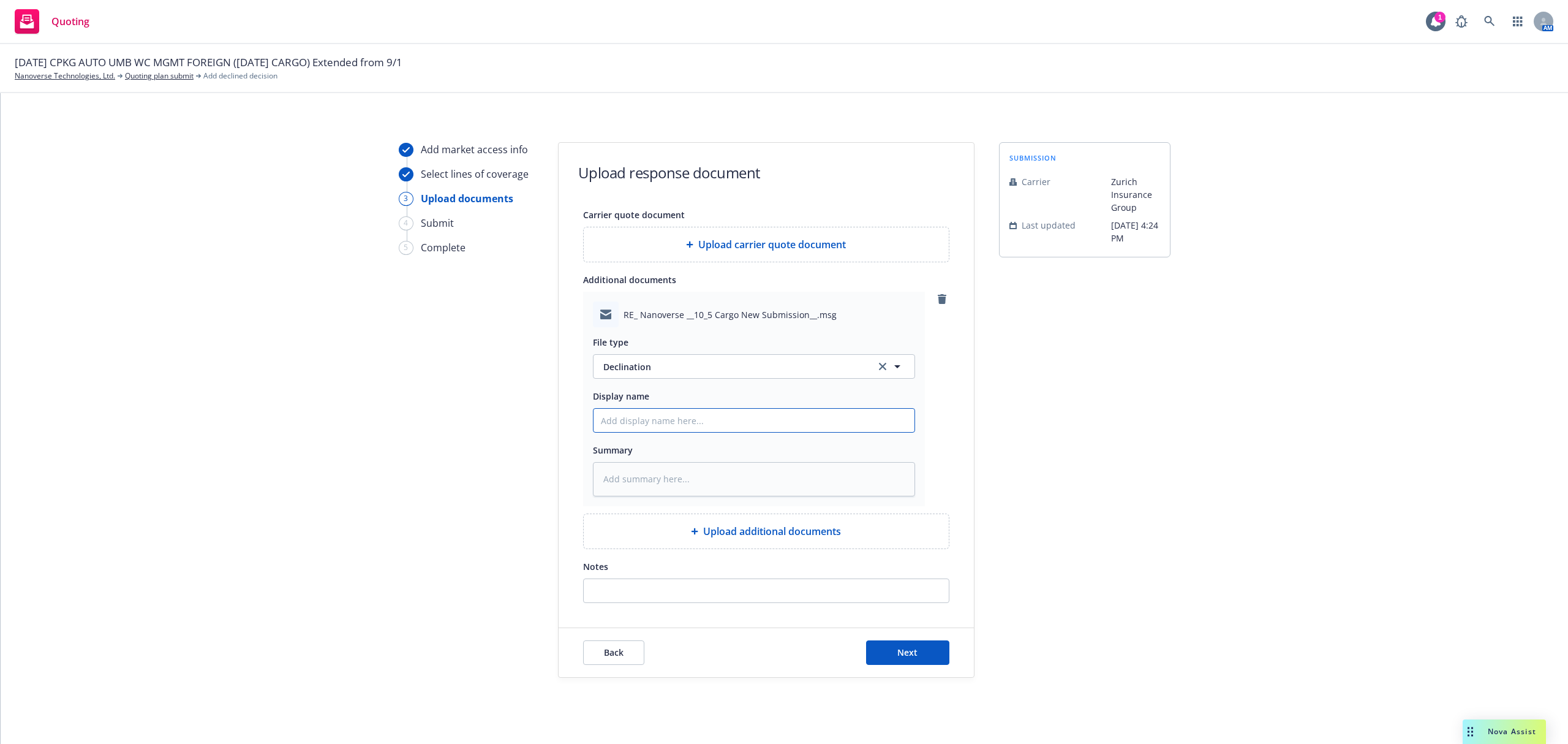
click at [658, 416] on input "Display name" at bounding box center [754, 420] width 321 height 23
type textarea "x"
type input "2"
type textarea "x"
type input "25"
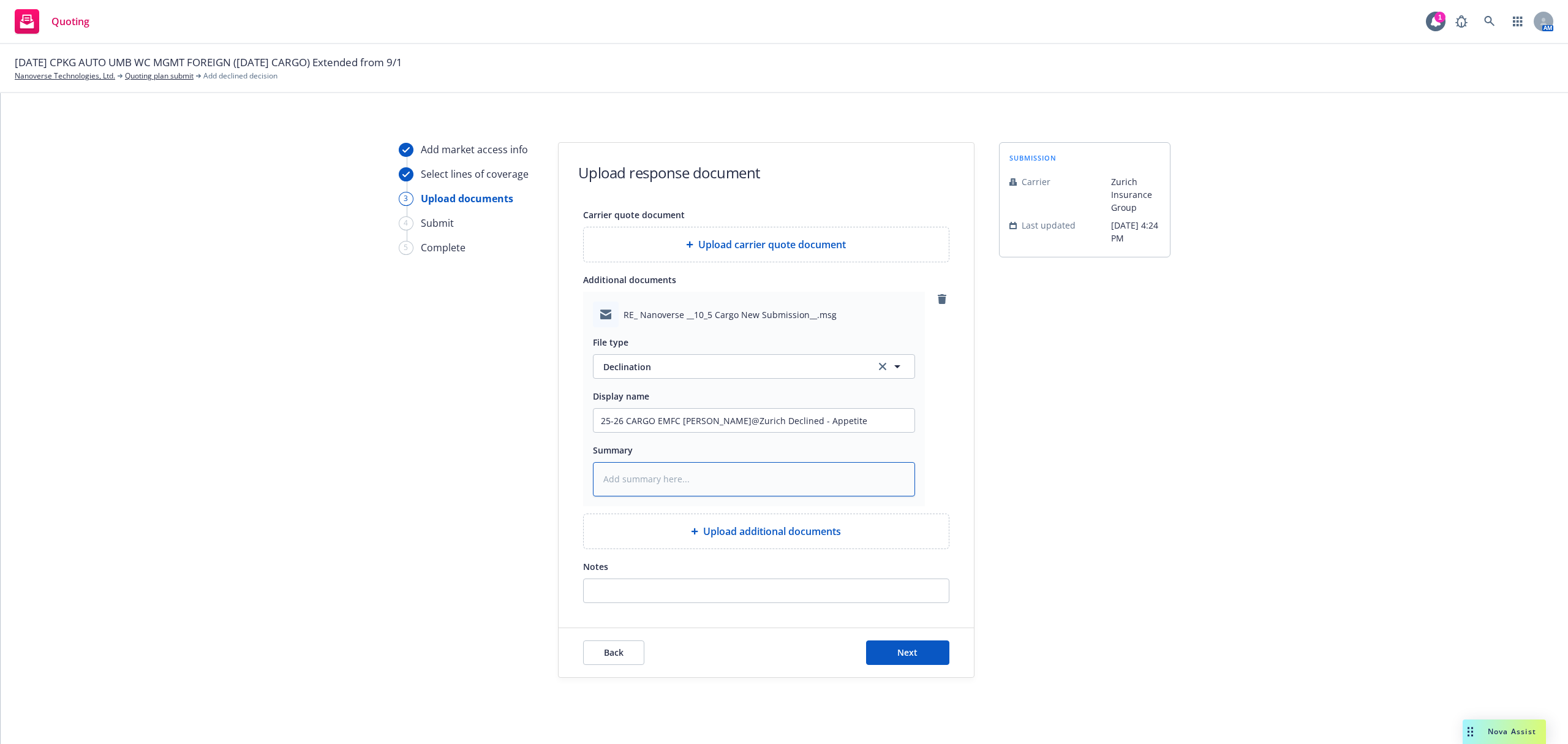
paste textarea "Hi Samantha, Thank you for sending this submission over. We have reviewed it an…"
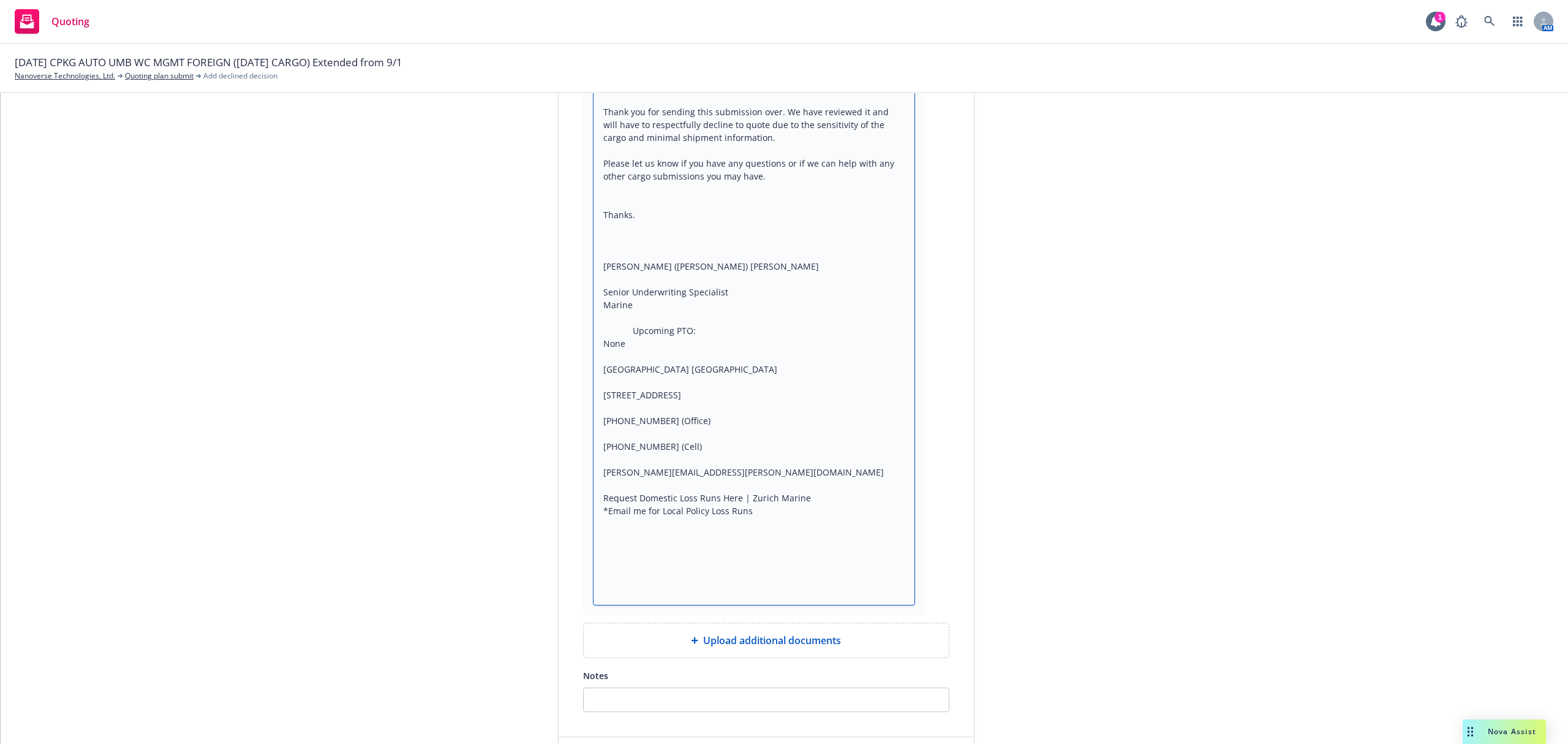
scroll to position [514, 0]
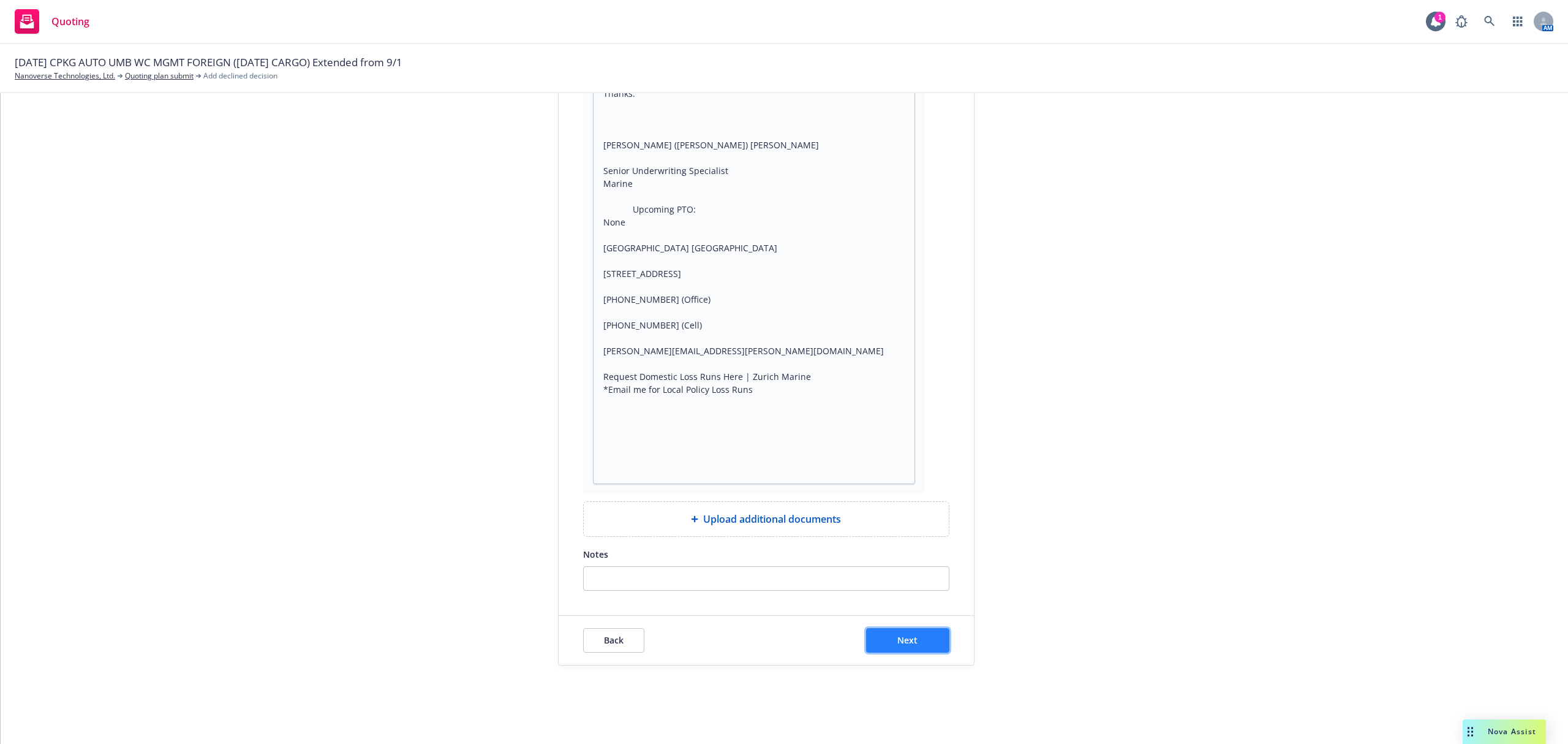
click at [897, 645] on span "Next" at bounding box center [907, 640] width 21 height 12
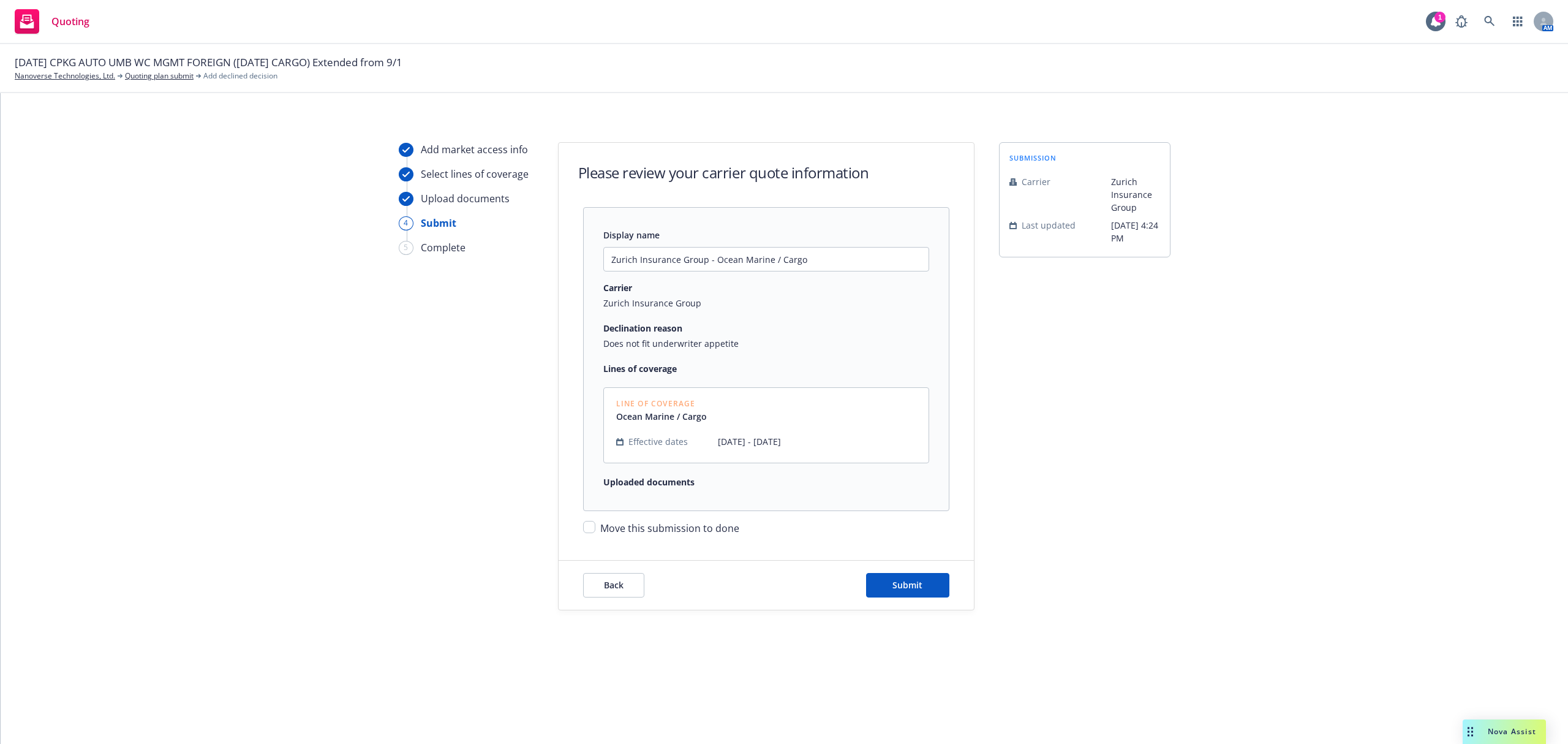
scroll to position [0, 0]
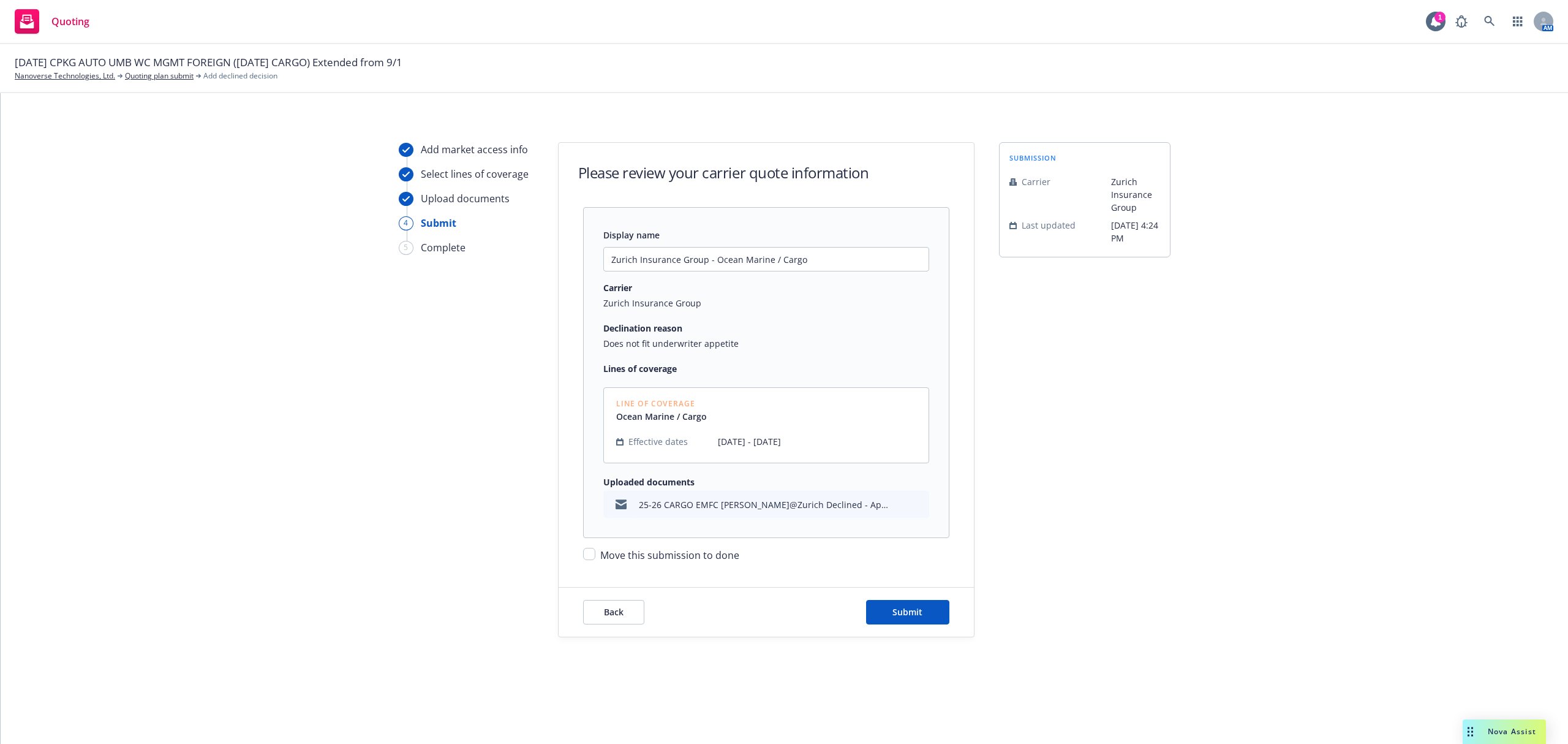
click at [670, 556] on span "Move this submission to done" at bounding box center [670, 555] width 139 height 13
click at [596, 556] on input "Move this submission to done" at bounding box center [589, 553] width 12 height 12
click at [929, 611] on button "Submit" at bounding box center [907, 612] width 83 height 25
